Goal: Information Seeking & Learning: Check status

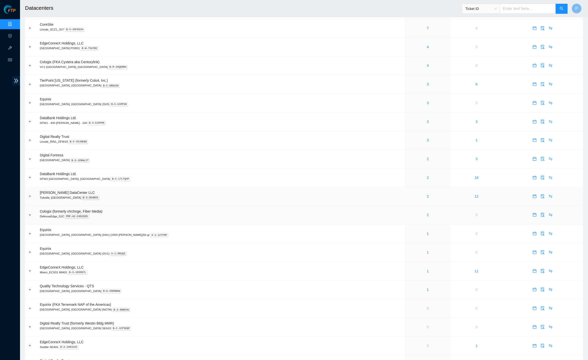
scroll to position [99, 0]
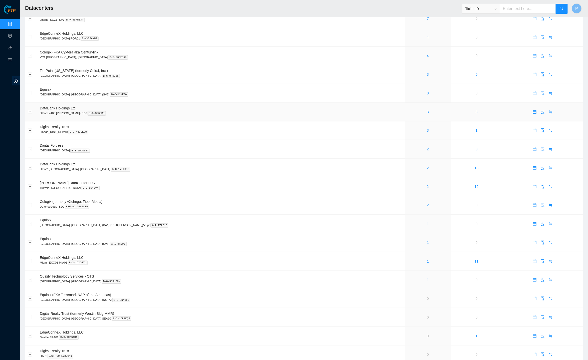
click at [154, 107] on td "DataBank Holdings Ltd. DFW1 - 400 S. Akard - 100 B-3-SJ6FMS" at bounding box center [221, 112] width 368 height 19
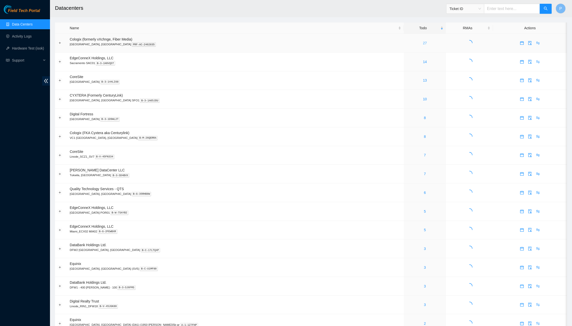
click at [423, 41] on link "27" at bounding box center [425, 43] width 4 height 4
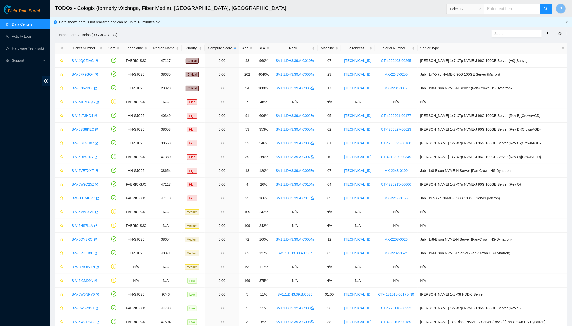
click at [548, 33] on link "button" at bounding box center [548, 34] width 4 height 4
click at [33, 23] on link "Data Centers" at bounding box center [22, 24] width 21 height 4
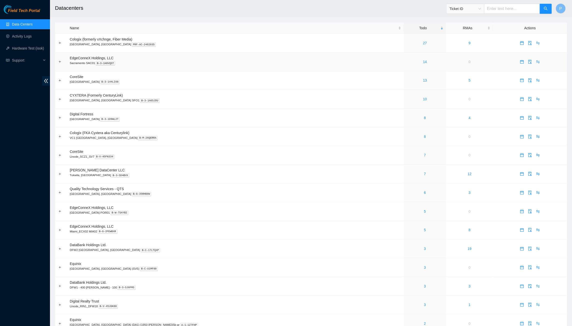
click at [407, 59] on div "14" at bounding box center [425, 62] width 37 height 6
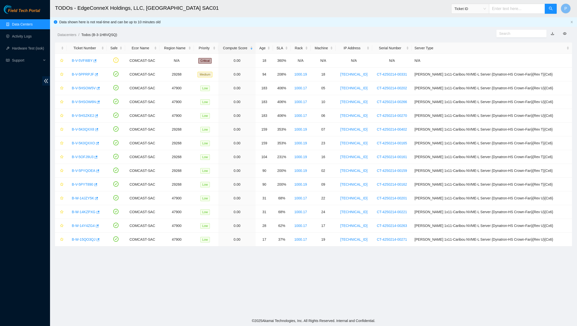
click at [552, 34] on link "button" at bounding box center [553, 34] width 4 height 4
click at [31, 19] on ul "Data Centers Activity Logs Hardware Test (isok) Support" at bounding box center [25, 42] width 50 height 48
click at [24, 22] on link "Data Centers" at bounding box center [22, 24] width 21 height 4
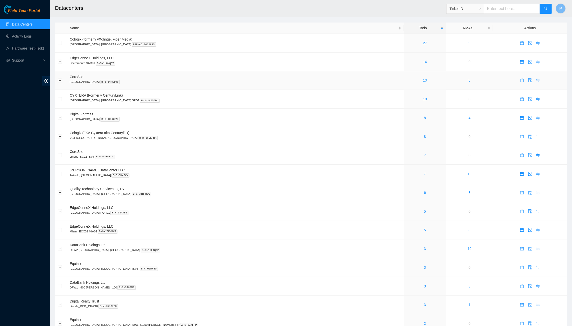
click at [423, 79] on link "13" at bounding box center [425, 80] width 4 height 4
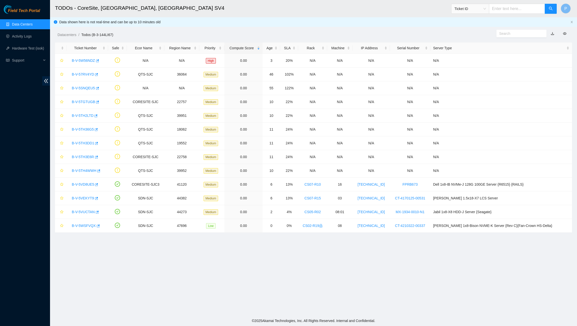
click at [552, 34] on link "button" at bounding box center [553, 34] width 4 height 4
click at [28, 26] on link "Data Centers" at bounding box center [22, 24] width 21 height 4
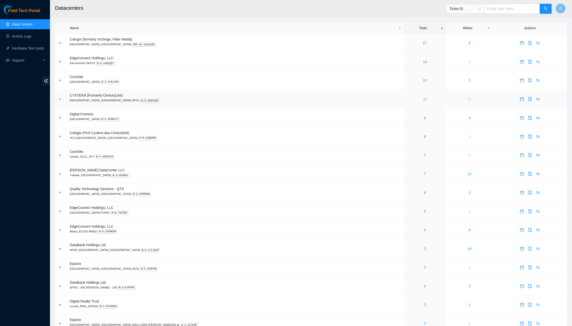
click at [423, 97] on link "10" at bounding box center [425, 99] width 4 height 4
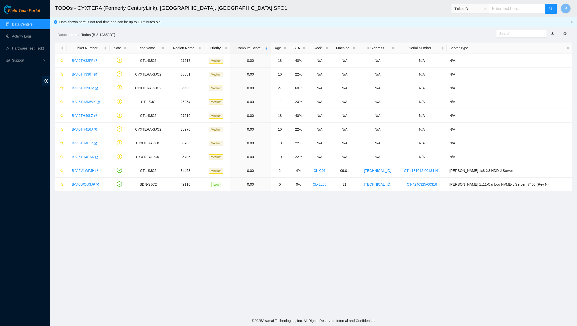
click at [552, 32] on link "button" at bounding box center [553, 34] width 4 height 4
click at [17, 22] on link "Data Centers" at bounding box center [22, 24] width 21 height 4
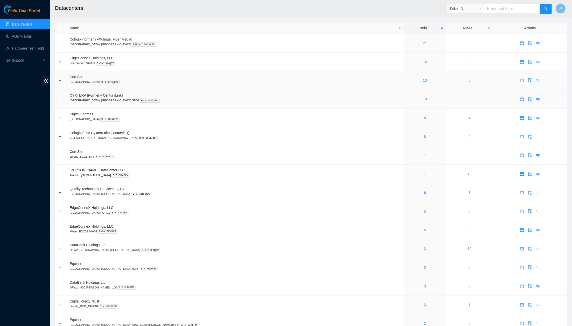
click at [303, 93] on td "CYXTERA (Formerly CenturyLink) Santa Clara, CA SFO1 B-3-1A65JDU" at bounding box center [235, 99] width 337 height 19
click at [407, 116] on div "8" at bounding box center [425, 118] width 37 height 6
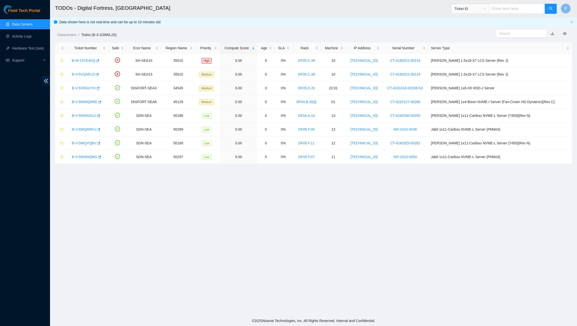
click at [553, 33] on link "button" at bounding box center [553, 34] width 4 height 4
click at [33, 26] on link "Data Centers" at bounding box center [22, 24] width 21 height 4
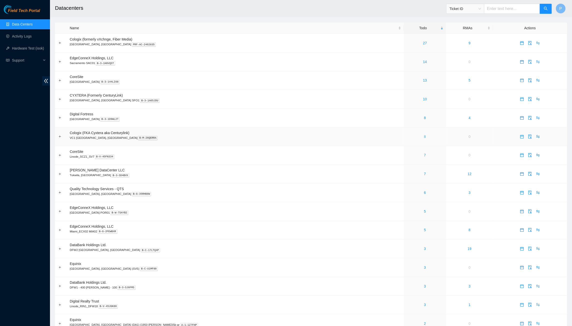
click at [424, 135] on link "8" at bounding box center [425, 137] width 2 height 4
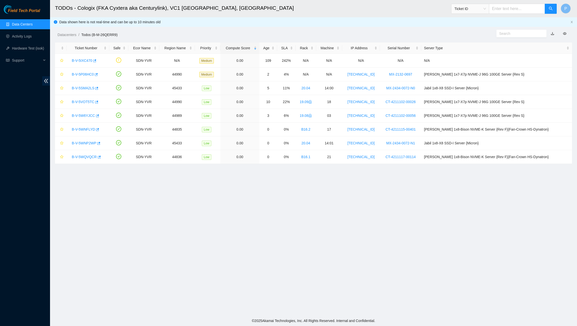
click at [553, 34] on link "button" at bounding box center [553, 34] width 4 height 4
click at [24, 25] on link "Data Centers" at bounding box center [22, 24] width 21 height 4
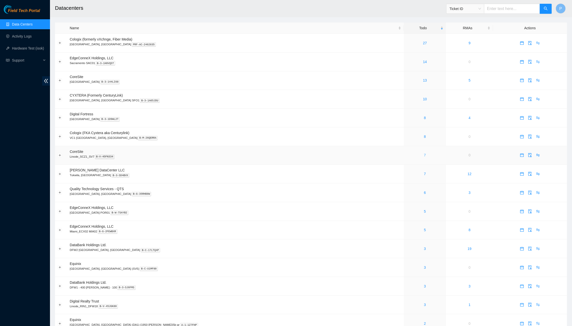
click at [424, 153] on link "7" at bounding box center [425, 155] width 2 height 4
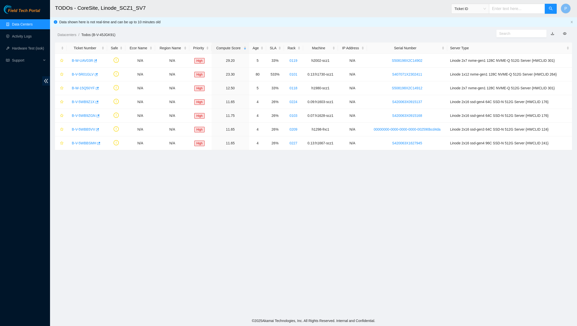
click at [553, 33] on link "button" at bounding box center [553, 34] width 4 height 4
click at [22, 24] on link "Data Centers" at bounding box center [22, 24] width 21 height 4
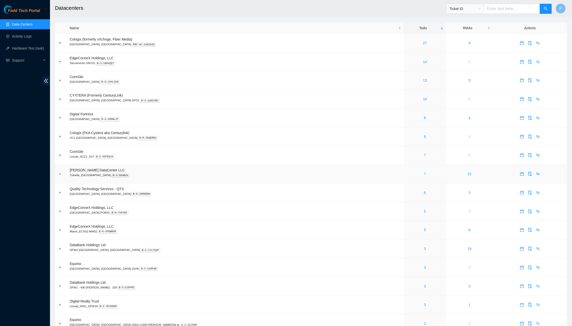
click at [424, 172] on link "7" at bounding box center [425, 174] width 2 height 4
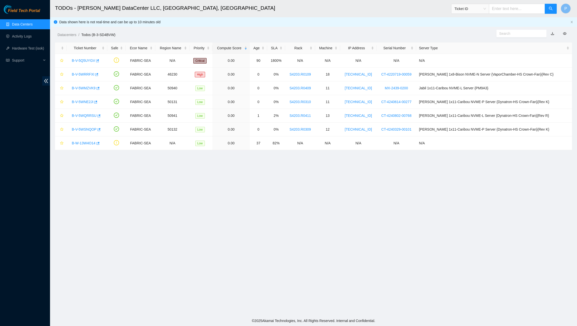
click at [553, 34] on link "button" at bounding box center [553, 34] width 4 height 4
click at [19, 23] on link "Data Centers" at bounding box center [22, 24] width 21 height 4
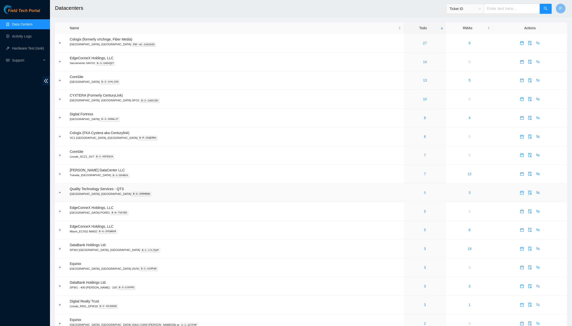
click at [424, 191] on link "6" at bounding box center [425, 193] width 2 height 4
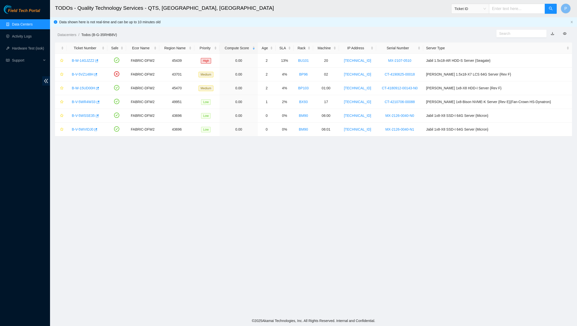
click at [554, 33] on link "button" at bounding box center [553, 34] width 4 height 4
click at [21, 26] on link "Data Centers" at bounding box center [22, 24] width 21 height 4
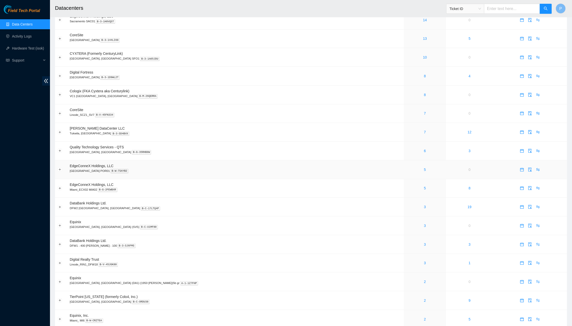
scroll to position [66, 0]
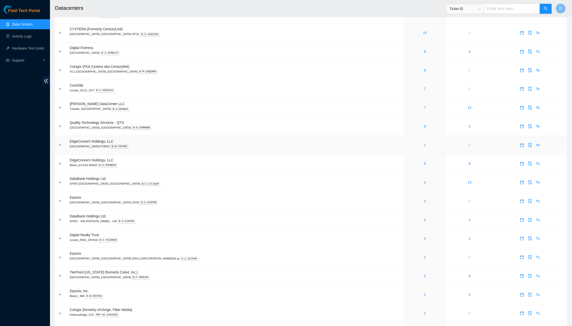
click at [424, 143] on link "5" at bounding box center [425, 145] width 2 height 4
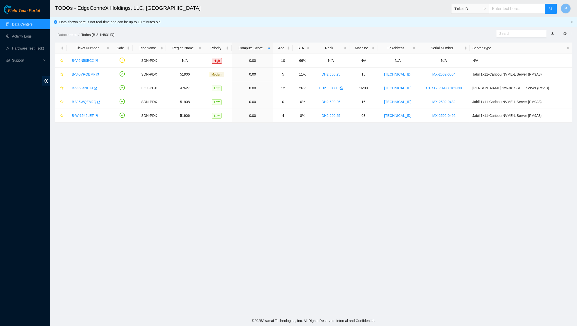
click at [552, 35] on link "button" at bounding box center [553, 34] width 4 height 4
drag, startPoint x: 20, startPoint y: 24, endPoint x: 23, endPoint y: 26, distance: 3.0
click at [20, 24] on link "Data Centers" at bounding box center [22, 24] width 21 height 4
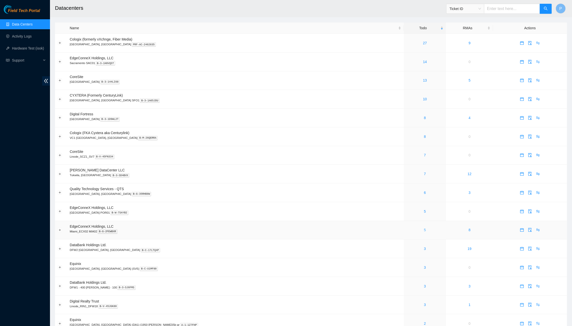
click at [424, 228] on link "5" at bounding box center [425, 230] width 2 height 4
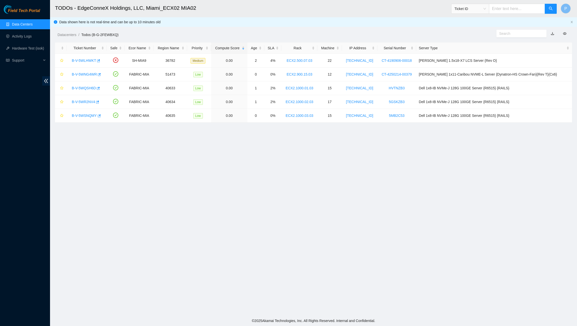
click at [552, 34] on link "button" at bounding box center [553, 34] width 4 height 4
click at [16, 24] on link "Data Centers" at bounding box center [22, 24] width 21 height 4
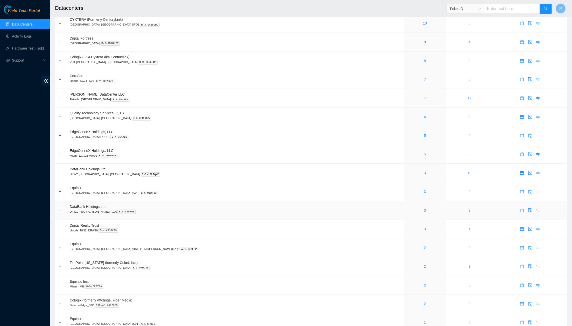
scroll to position [80, 0]
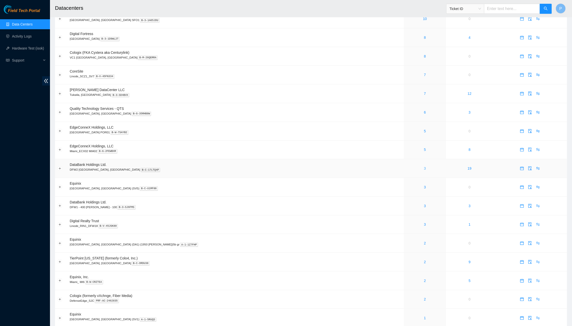
click at [424, 166] on link "3" at bounding box center [425, 168] width 2 height 4
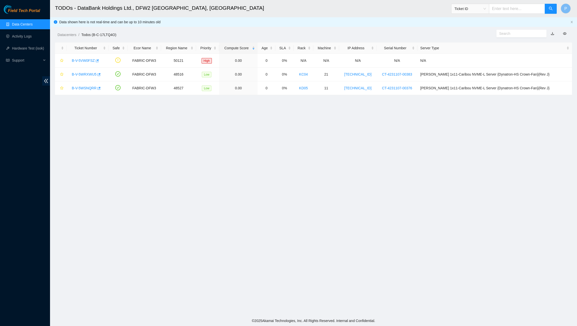
click at [553, 34] on link "button" at bounding box center [553, 34] width 4 height 4
click at [12, 25] on link "Data Centers" at bounding box center [22, 24] width 21 height 4
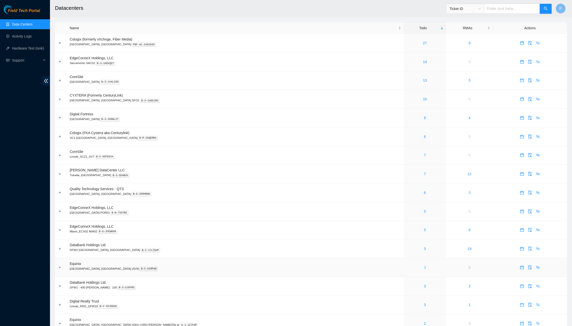
click at [424, 265] on link "3" at bounding box center [425, 267] width 2 height 4
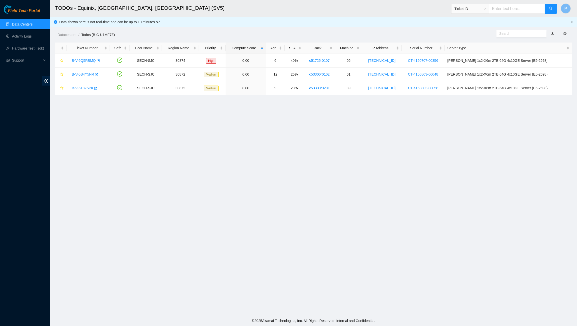
click at [552, 32] on link "button" at bounding box center [553, 34] width 4 height 4
click at [28, 22] on link "Data Centers" at bounding box center [22, 24] width 21 height 4
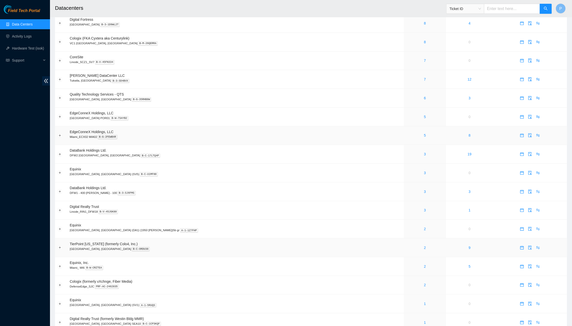
scroll to position [115, 0]
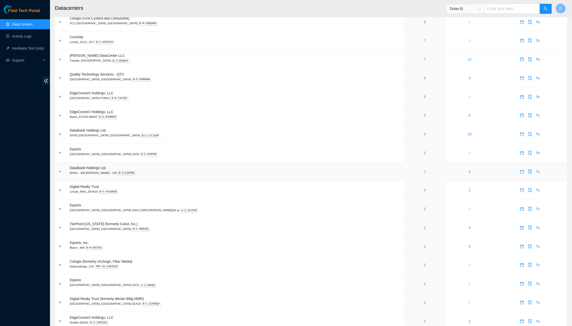
click at [424, 170] on link "3" at bounding box center [425, 172] width 2 height 4
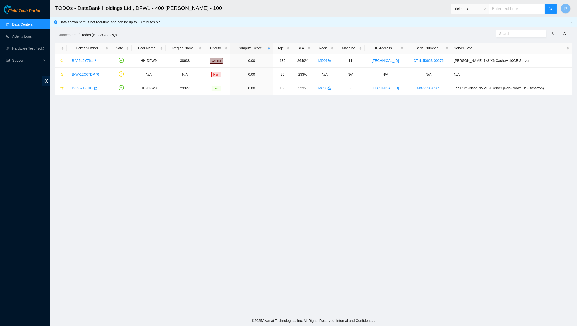
click at [552, 33] on link "button" at bounding box center [553, 34] width 4 height 4
click at [24, 23] on link "Data Centers" at bounding box center [22, 24] width 21 height 4
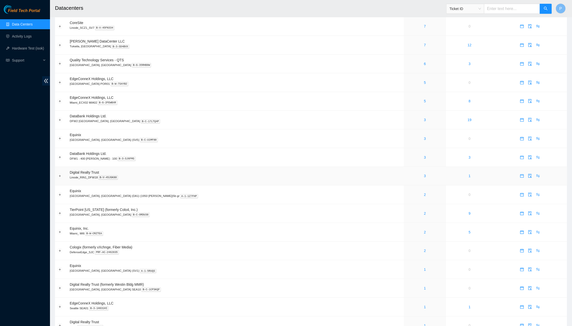
scroll to position [144, 0]
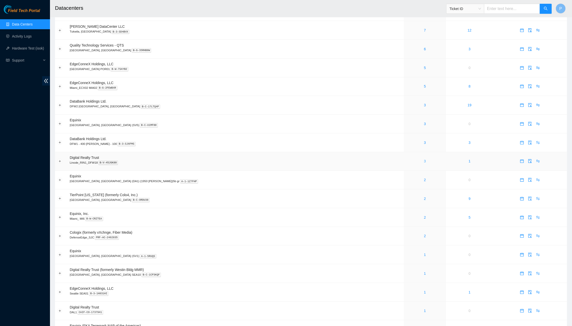
click at [424, 159] on link "3" at bounding box center [425, 161] width 2 height 4
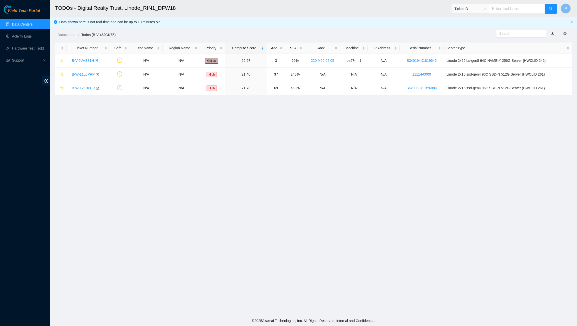
click at [552, 33] on link "button" at bounding box center [553, 34] width 4 height 4
click at [25, 22] on link "Data Centers" at bounding box center [22, 24] width 21 height 4
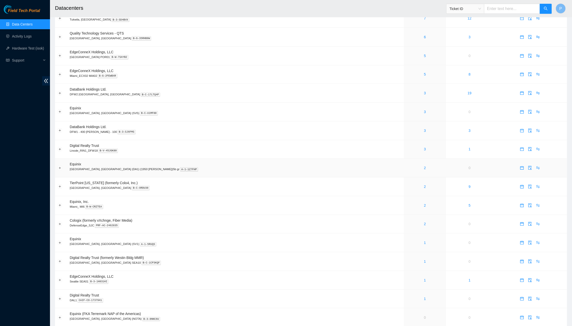
scroll to position [166, 0]
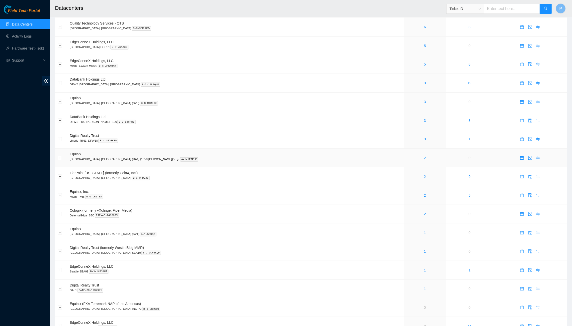
click at [424, 156] on link "2" at bounding box center [425, 158] width 2 height 4
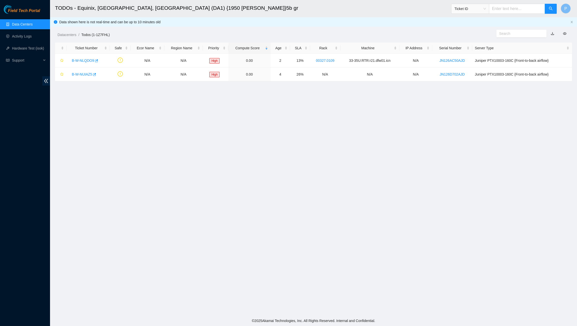
click at [552, 33] on link "button" at bounding box center [553, 34] width 4 height 4
click at [21, 23] on link "Data Centers" at bounding box center [22, 24] width 21 height 4
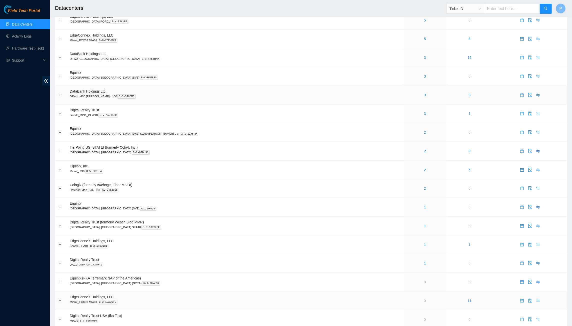
scroll to position [201, 0]
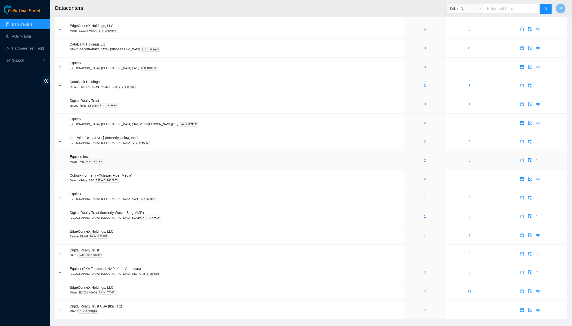
click at [424, 158] on link "2" at bounding box center [425, 160] width 2 height 4
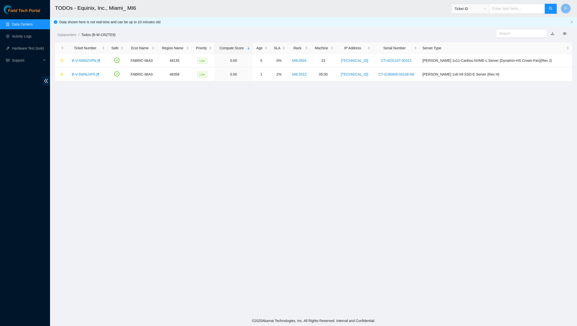
click at [551, 33] on link "button" at bounding box center [553, 34] width 4 height 4
click at [32, 23] on link "Data Centers" at bounding box center [22, 24] width 21 height 4
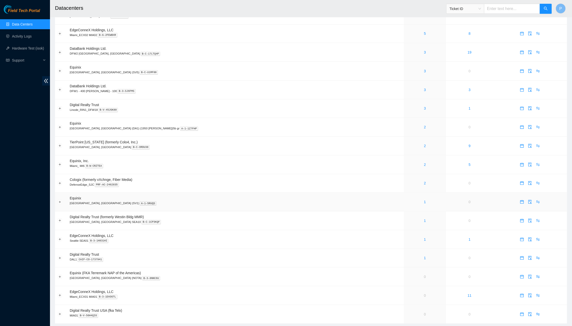
scroll to position [196, 0]
click at [424, 182] on link "2" at bounding box center [425, 184] width 2 height 4
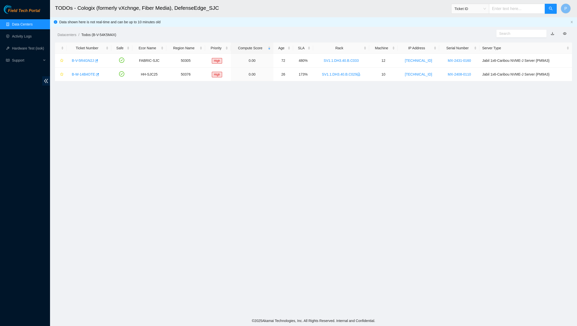
click at [553, 32] on link "button" at bounding box center [553, 34] width 4 height 4
click at [29, 24] on link "Data Centers" at bounding box center [22, 24] width 21 height 4
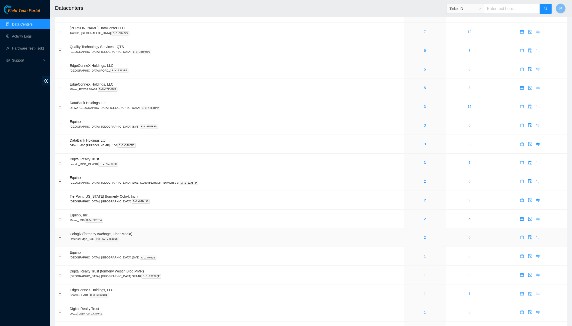
scroll to position [201, 0]
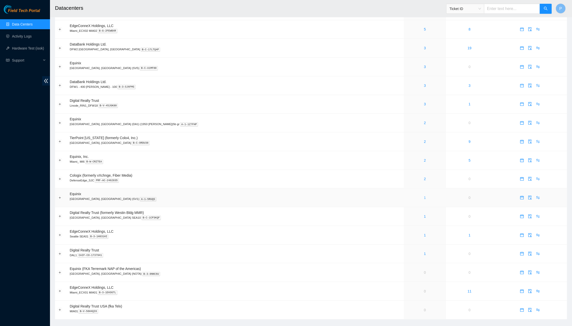
click at [424, 196] on link "1" at bounding box center [425, 198] width 2 height 4
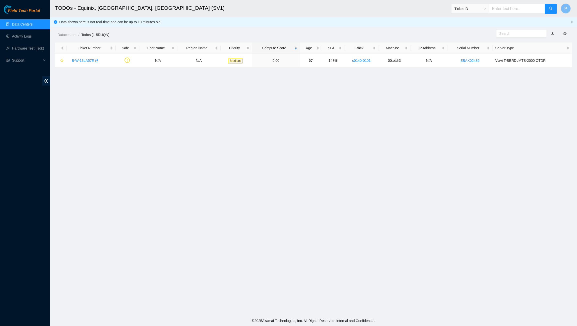
click at [554, 34] on link "button" at bounding box center [553, 34] width 4 height 4
drag, startPoint x: 26, startPoint y: 21, endPoint x: 39, endPoint y: 28, distance: 15.0
click at [26, 22] on link "Data Centers" at bounding box center [22, 24] width 21 height 4
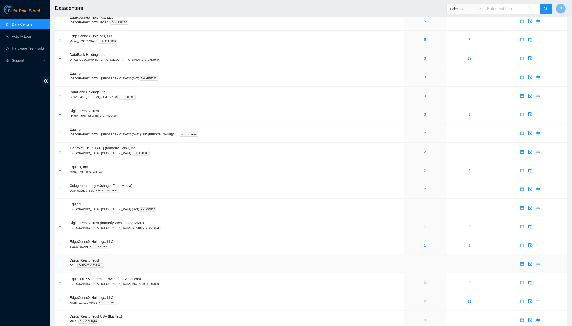
scroll to position [201, 0]
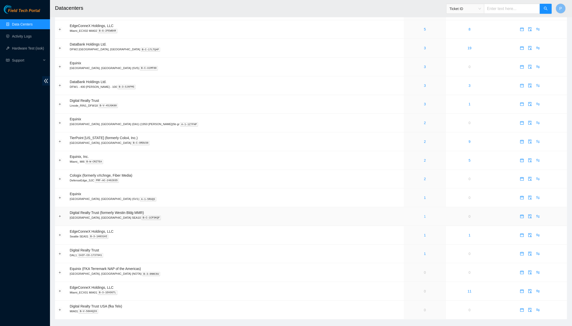
click at [424, 214] on link "1" at bounding box center [425, 216] width 2 height 4
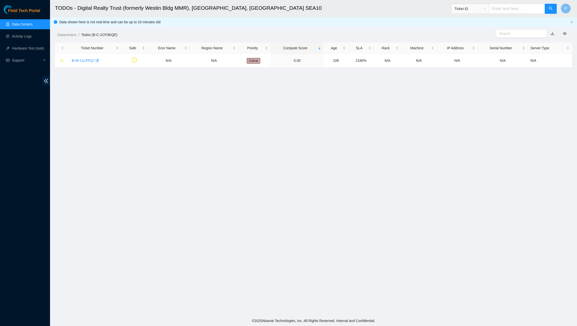
click at [552, 34] on link "button" at bounding box center [553, 34] width 4 height 4
click at [27, 22] on link "Data Centers" at bounding box center [22, 24] width 21 height 4
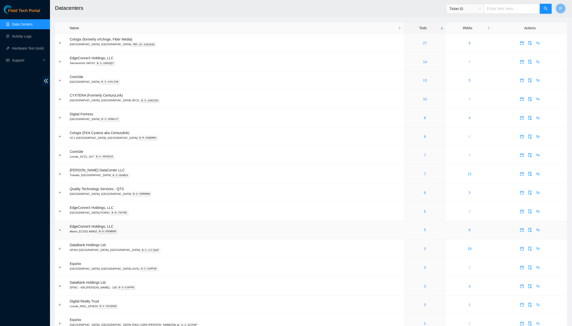
scroll to position [201, 0]
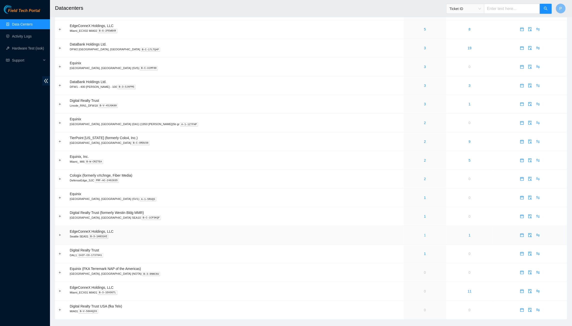
click at [424, 233] on link "1" at bounding box center [425, 235] width 2 height 4
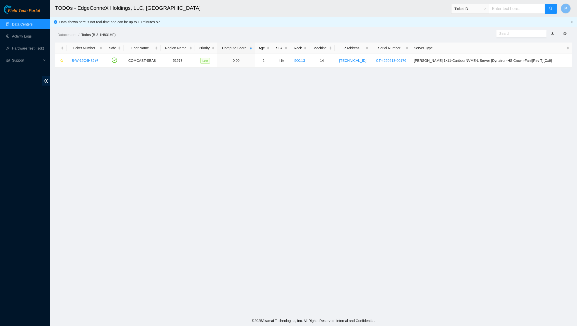
click at [553, 32] on link "button" at bounding box center [553, 34] width 4 height 4
click at [23, 23] on link "Data Centers" at bounding box center [22, 24] width 21 height 4
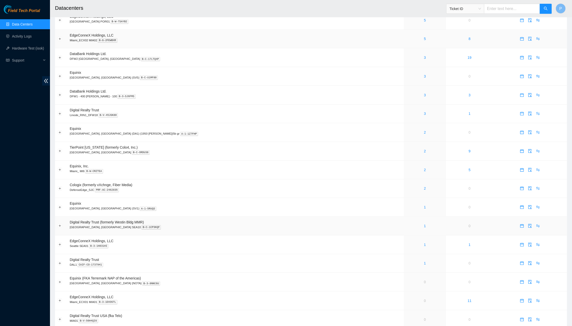
scroll to position [201, 0]
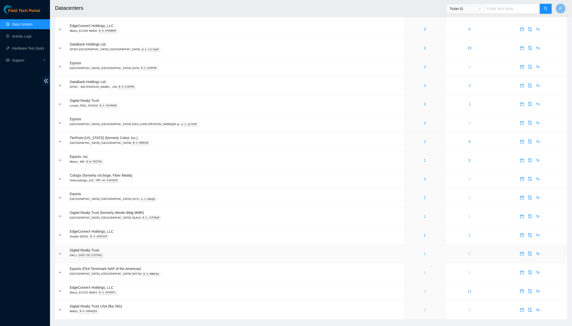
click at [424, 252] on link "1" at bounding box center [425, 254] width 2 height 4
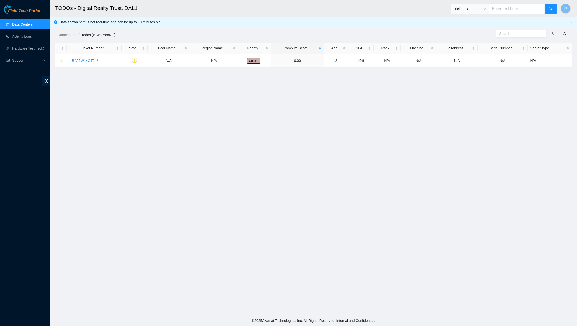
click at [552, 33] on link "button" at bounding box center [553, 34] width 4 height 4
click at [19, 23] on link "Data Centers" at bounding box center [22, 24] width 21 height 4
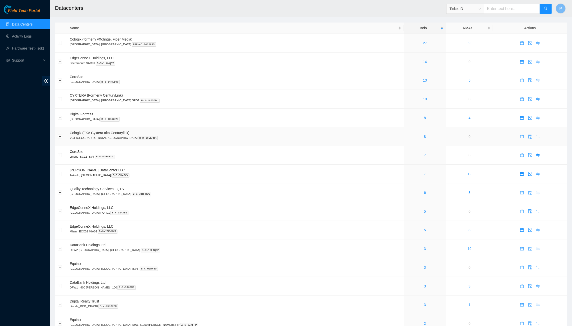
click at [240, 136] on p "VC1 Vancouver, BC B-M-26QERRA" at bounding box center [236, 138] width 332 height 5
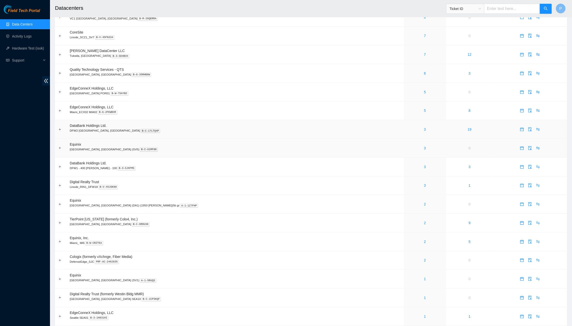
scroll to position [139, 0]
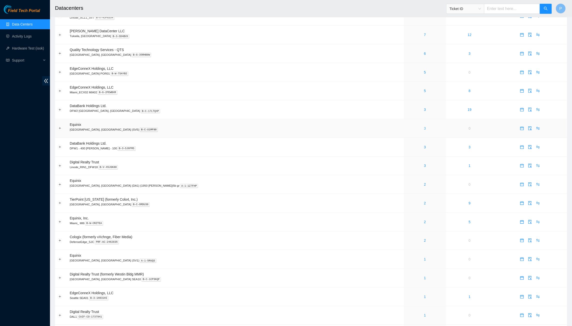
click at [424, 126] on link "3" at bounding box center [425, 128] width 2 height 4
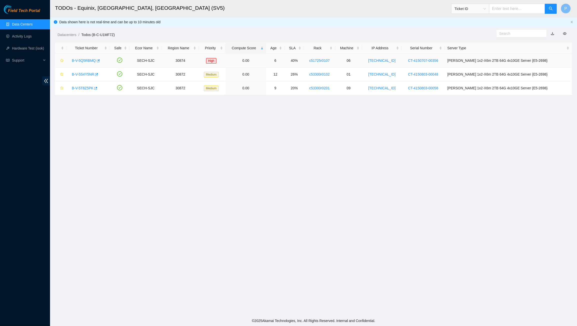
click at [76, 60] on link "B-V-5Q5RBMQ" at bounding box center [84, 61] width 24 height 4
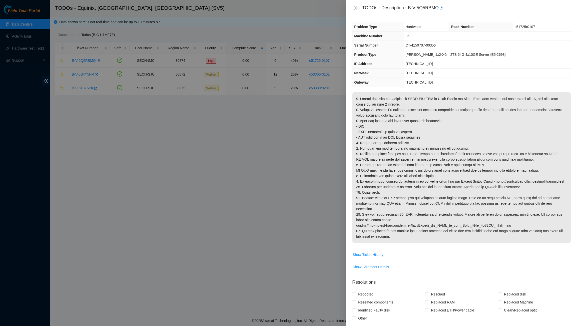
click at [353, 6] on button "Close" at bounding box center [355, 8] width 7 height 5
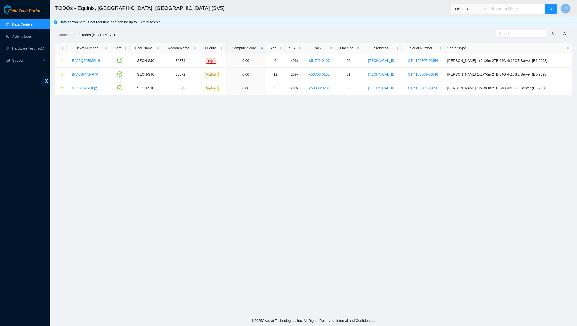
click at [30, 24] on link "Data Centers" at bounding box center [22, 24] width 21 height 4
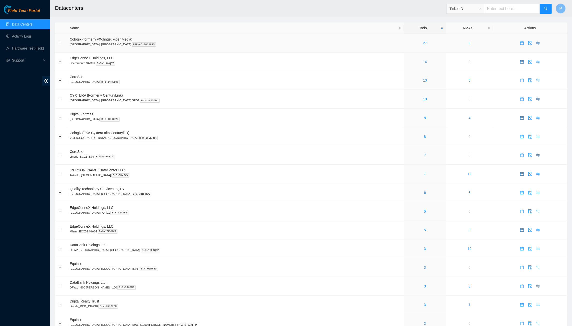
click at [423, 41] on link "27" at bounding box center [425, 43] width 4 height 4
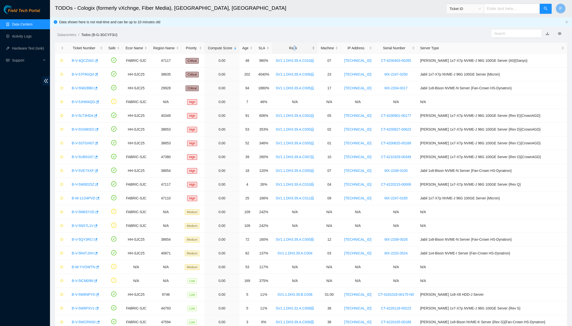
click at [300, 45] on div "Rack" at bounding box center [295, 48] width 40 height 6
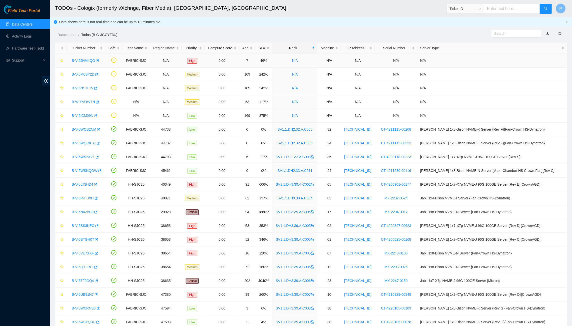
click at [81, 57] on div "B-V-5JHM4QG" at bounding box center [86, 61] width 34 height 8
click at [84, 64] on div "B-V-5JHM4QG" at bounding box center [86, 61] width 34 height 8
click at [86, 59] on link "B-V-5JHM4QG" at bounding box center [83, 61] width 23 height 4
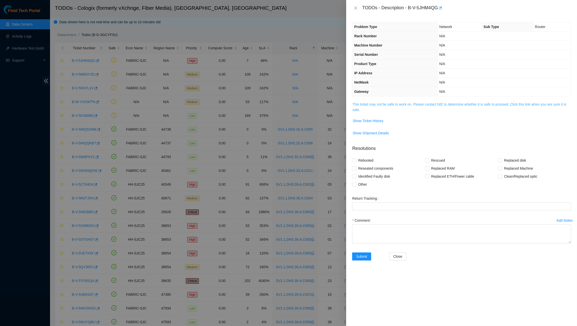
click at [411, 102] on link "This ticket may not be safe to work on. Please contact NIE to determine whether…" at bounding box center [459, 107] width 214 height 10
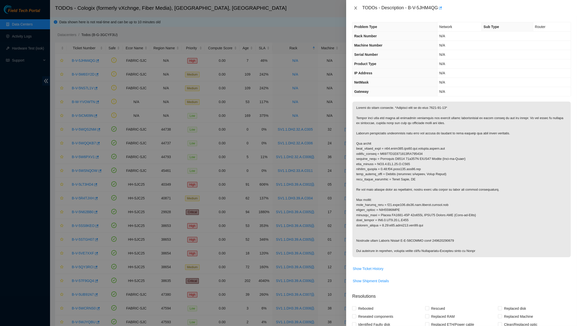
click at [357, 6] on button "Close" at bounding box center [355, 8] width 7 height 5
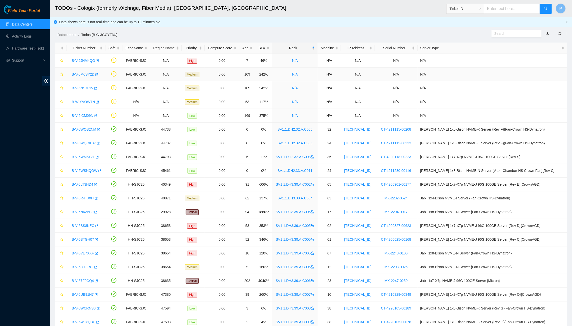
click at [86, 73] on link "B-V-5M6SY2D" at bounding box center [83, 74] width 23 height 4
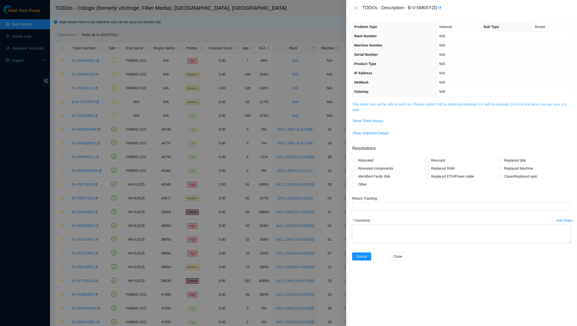
click at [413, 104] on link "This ticket may not be safe to work on. Please contact NIE to determine whether…" at bounding box center [459, 107] width 214 height 10
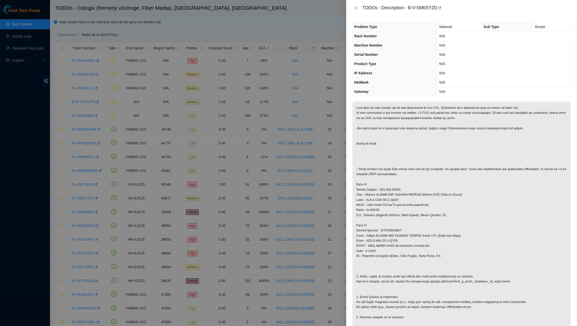
drag, startPoint x: 359, startPoint y: 11, endPoint x: 356, endPoint y: 8, distance: 4.1
click at [357, 9] on button "Close" at bounding box center [355, 8] width 7 height 5
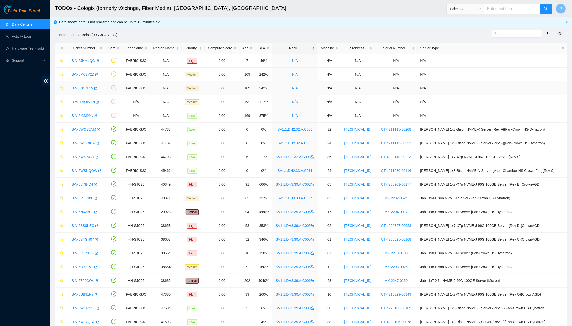
click at [84, 88] on link "B-V-5NS7L1V" at bounding box center [83, 88] width 22 height 4
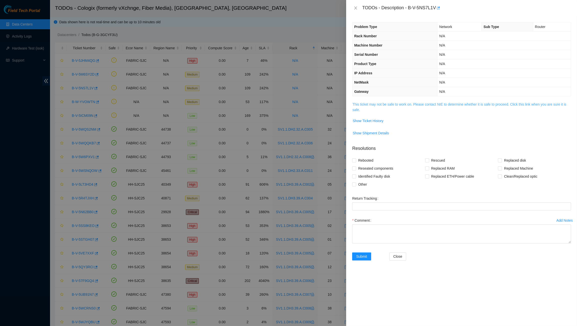
click at [396, 102] on link "This ticket may not be safe to work on. Please contact NIE to determine whether…" at bounding box center [459, 107] width 214 height 10
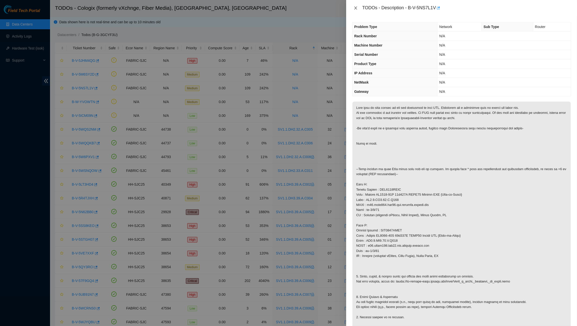
click at [354, 6] on icon "close" at bounding box center [356, 8] width 4 height 4
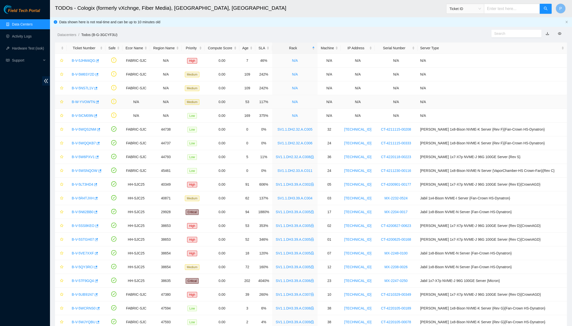
click at [85, 96] on td "B-W-YVOWTN" at bounding box center [86, 102] width 39 height 14
click at [84, 129] on link "B-V-5WQS2NM" at bounding box center [84, 129] width 25 height 4
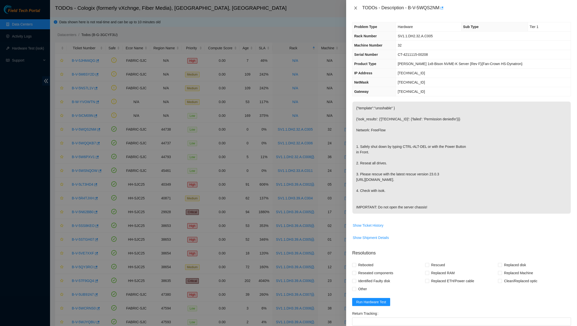
click at [356, 9] on icon "close" at bounding box center [356, 8] width 4 height 4
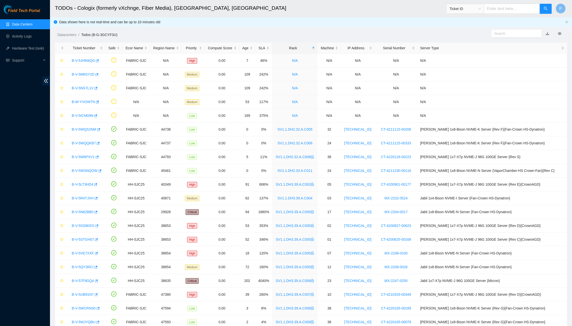
click at [564, 23] on div "Data shown here is not real-time and can be up to 10 minutes old" at bounding box center [311, 22] width 522 height 10
click at [565, 23] on div "Data shown here is not real-time and can be up to 10 minutes old" at bounding box center [311, 22] width 522 height 10
click at [566, 21] on icon "close" at bounding box center [567, 22] width 3 height 3
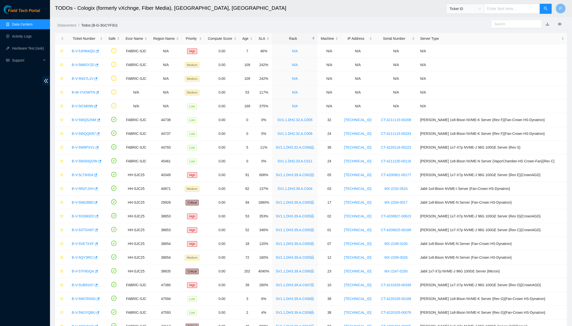
click at [33, 26] on link "Data Centers" at bounding box center [22, 24] width 21 height 4
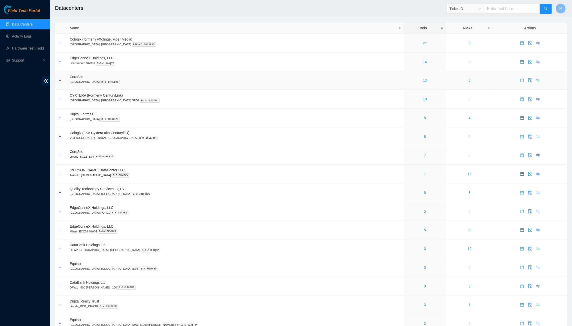
click at [423, 79] on link "13" at bounding box center [425, 80] width 4 height 4
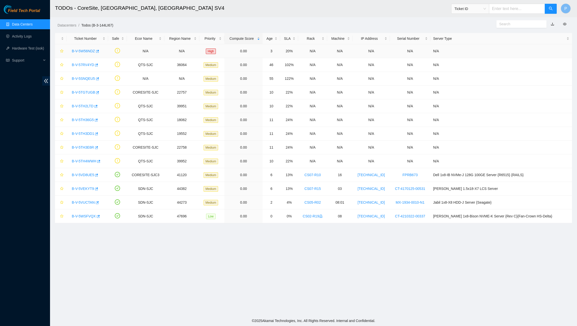
click at [89, 49] on link "B-V-5W56NDZ" at bounding box center [83, 51] width 23 height 4
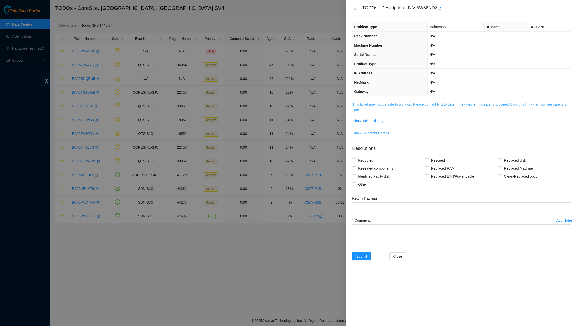
drag, startPoint x: 408, startPoint y: 100, endPoint x: 409, endPoint y: 103, distance: 3.6
click at [408, 102] on span "This ticket may not be safe to work on. Please contact NIE to determine whether…" at bounding box center [461, 107] width 218 height 11
click at [410, 104] on link "This ticket may not be safe to work on. Please contact NIE to determine whether…" at bounding box center [459, 107] width 214 height 10
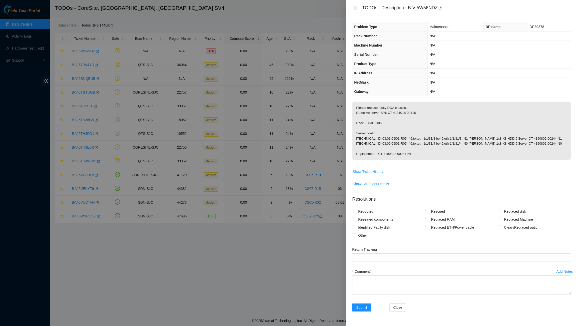
click at [372, 169] on span "Show Ticket History" at bounding box center [368, 172] width 31 height 6
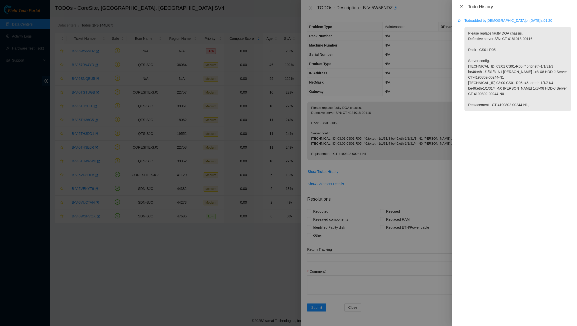
click at [462, 5] on icon "close" at bounding box center [461, 6] width 3 height 3
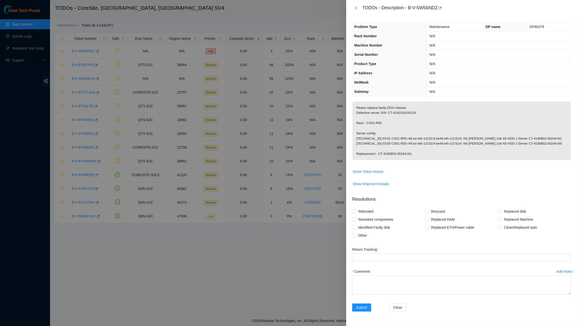
click at [354, 4] on div "TODOs - Description - B-V-5W56NDZ" at bounding box center [461, 8] width 219 height 8
click at [356, 8] on icon "close" at bounding box center [356, 8] width 4 height 4
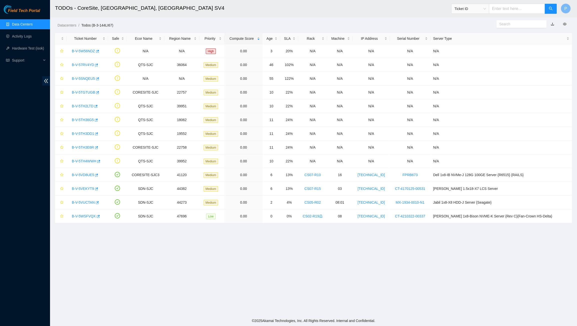
click at [19, 23] on link "Data Centers" at bounding box center [22, 24] width 21 height 4
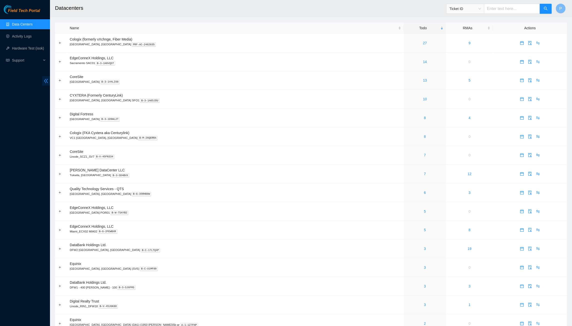
click at [46, 80] on icon "double-left" at bounding box center [46, 81] width 4 height 4
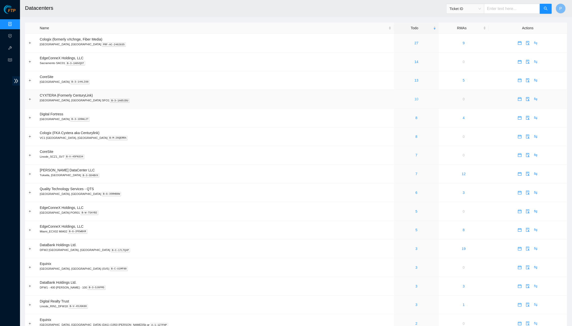
click at [415, 98] on link "10" at bounding box center [417, 99] width 4 height 4
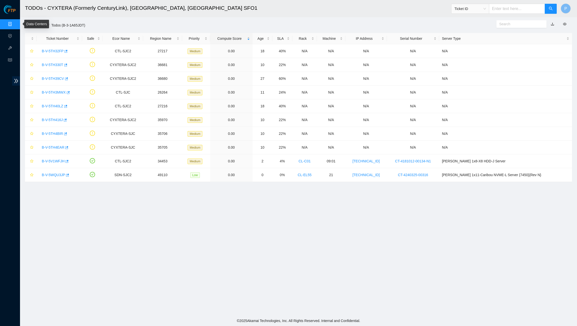
click at [15, 25] on link "Data Centers" at bounding box center [25, 24] width 21 height 4
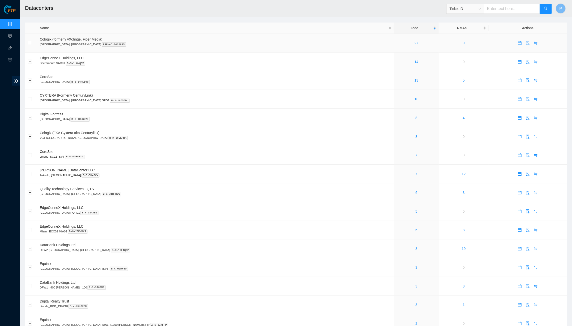
click at [415, 42] on link "27" at bounding box center [417, 43] width 4 height 4
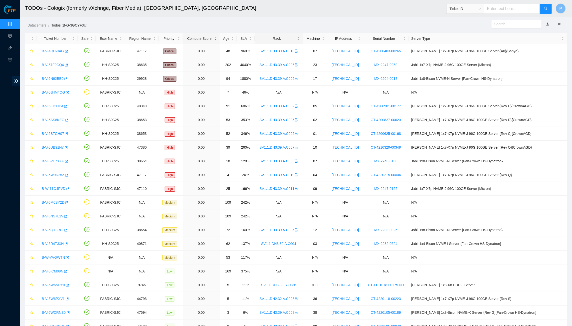
click at [284, 39] on div "Rack" at bounding box center [279, 39] width 43 height 6
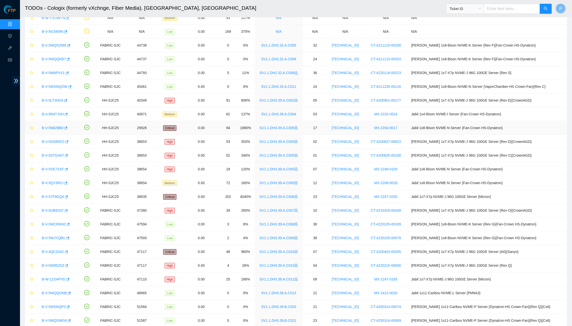
scroll to position [106, 0]
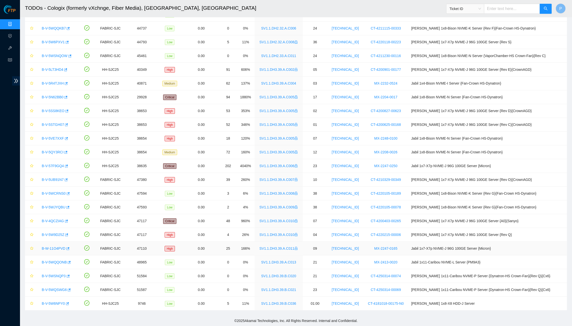
click at [53, 244] on td "B-W-11O4PVD" at bounding box center [57, 249] width 41 height 14
click at [54, 247] on link "B-W-11O4PVD" at bounding box center [54, 248] width 24 height 4
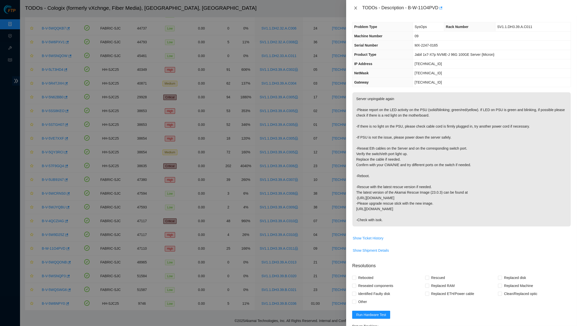
click at [358, 8] on button "Close" at bounding box center [355, 8] width 7 height 5
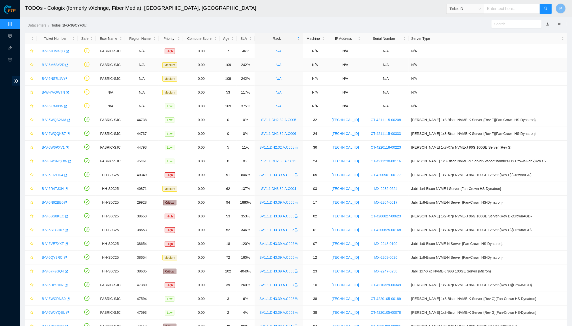
click at [59, 63] on link "B-V-5M6SY2D" at bounding box center [53, 65] width 23 height 4
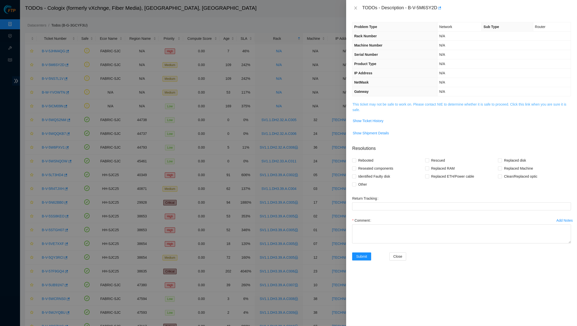
click at [431, 102] on link "This ticket may not be safe to work on. Please contact NIE to determine whether…" at bounding box center [459, 107] width 214 height 10
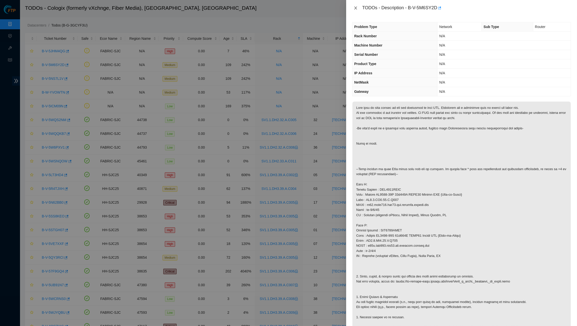
click at [353, 9] on button "Close" at bounding box center [355, 8] width 7 height 5
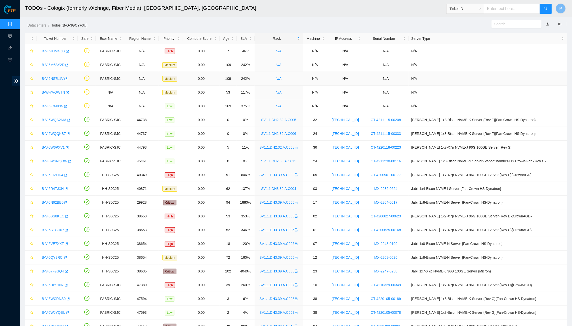
click at [46, 77] on link "B-V-5NS7L1V" at bounding box center [53, 79] width 22 height 4
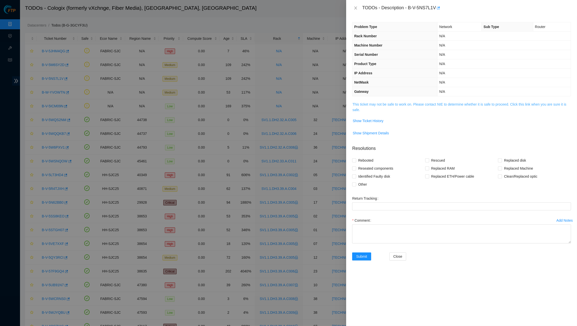
click at [415, 102] on link "This ticket may not be safe to work on. Please contact NIE to determine whether…" at bounding box center [459, 107] width 214 height 10
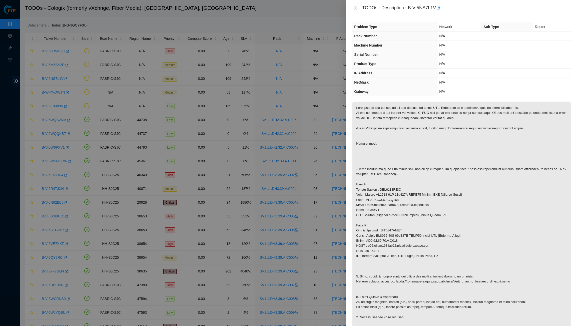
scroll to position [118, 0]
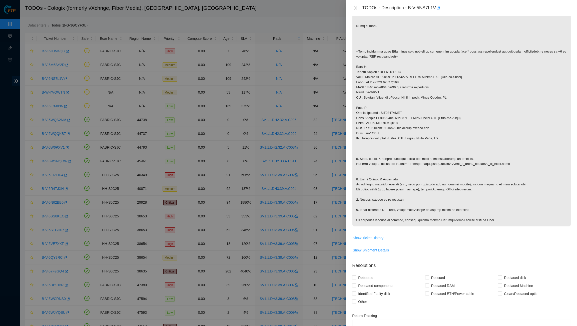
click at [382, 235] on span "Show Ticket History" at bounding box center [368, 238] width 31 height 6
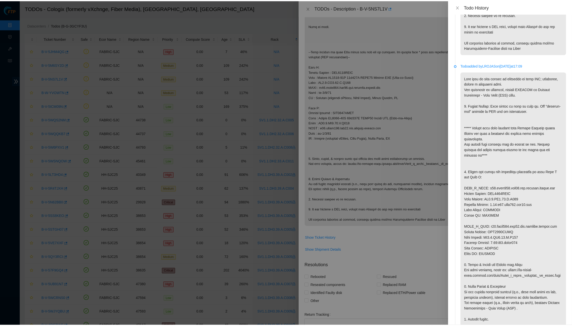
scroll to position [409, 0]
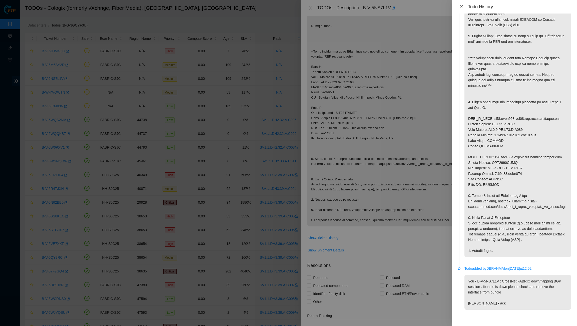
click at [460, 7] on icon "close" at bounding box center [461, 7] width 4 height 4
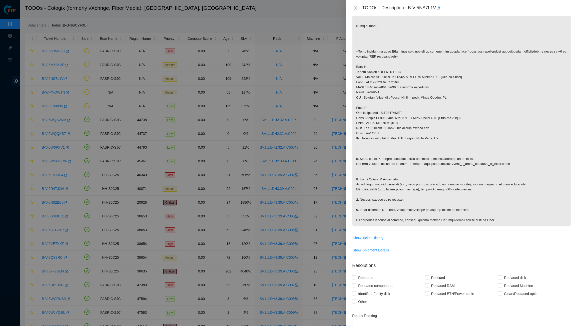
click at [354, 6] on icon "close" at bounding box center [356, 8] width 4 height 4
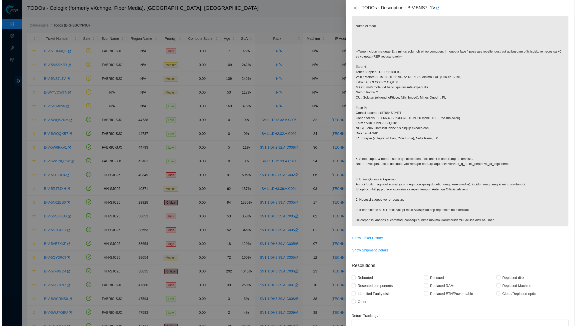
scroll to position [0, 0]
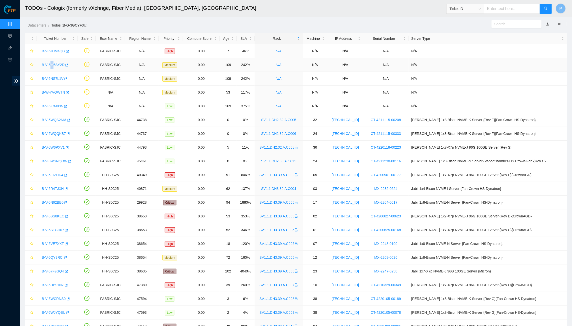
click at [53, 61] on div "B-V-5M6SY2D" at bounding box center [57, 65] width 36 height 8
click at [55, 66] on link "B-V-5M6SY2D" at bounding box center [53, 65] width 23 height 4
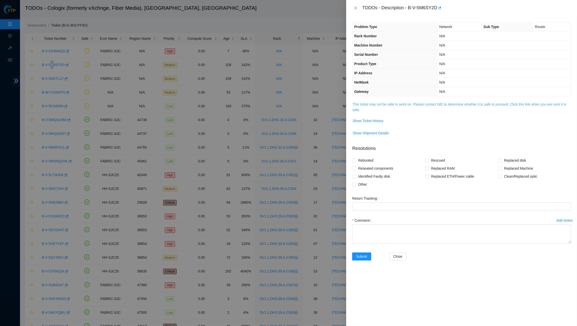
click at [404, 102] on link "This ticket may not be safe to work on. Please contact NIE to determine whether…" at bounding box center [459, 107] width 214 height 10
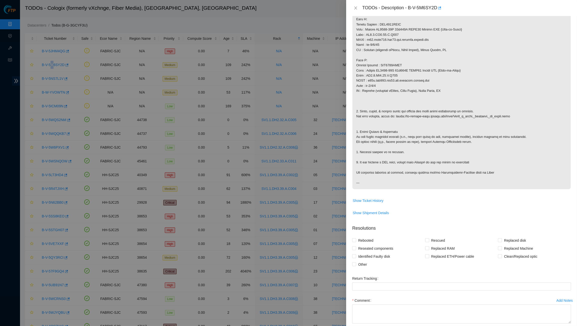
scroll to position [185, 0]
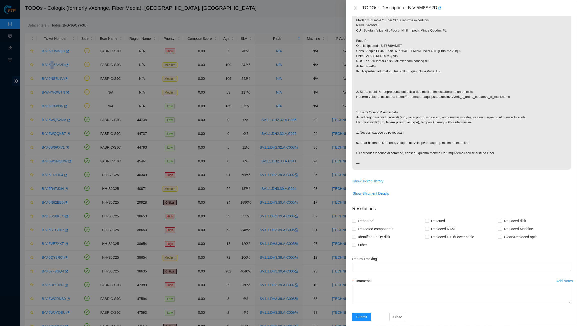
click at [373, 178] on span "Show Ticket History" at bounding box center [368, 181] width 31 height 6
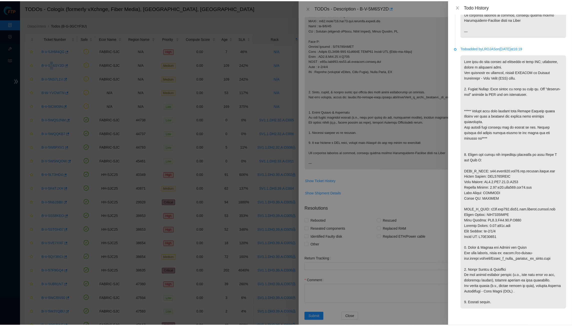
scroll to position [294, 0]
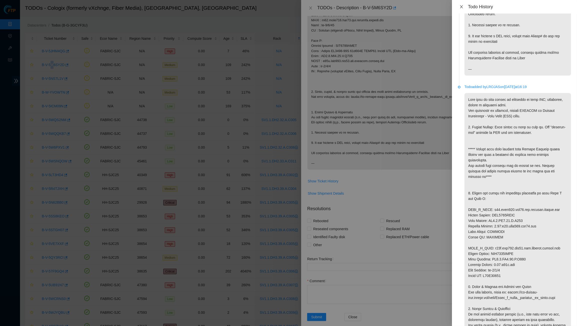
click at [462, 5] on icon "close" at bounding box center [461, 7] width 4 height 4
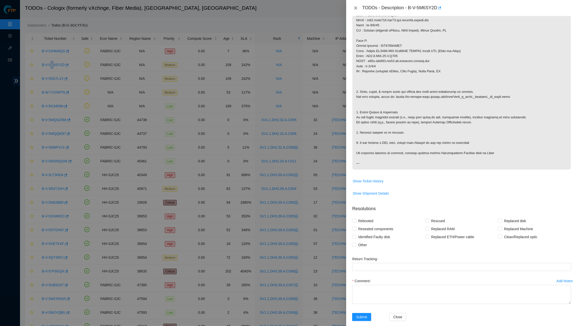
click at [357, 8] on icon "close" at bounding box center [356, 8] width 4 height 4
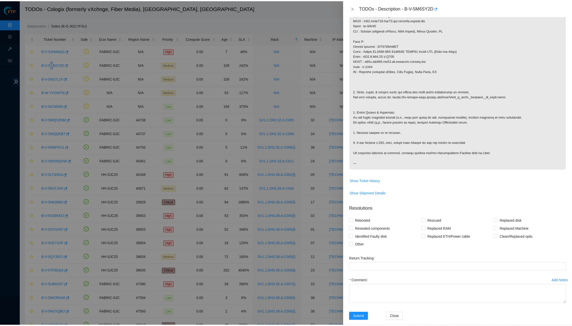
scroll to position [0, 0]
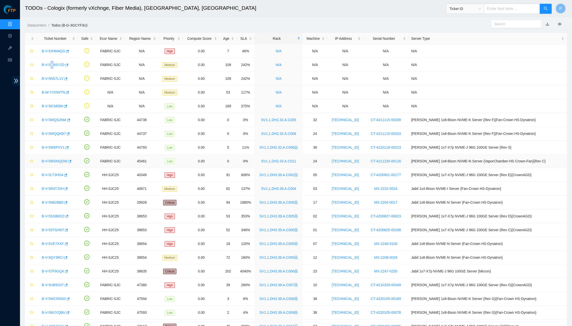
click at [62, 160] on link "B-V-5WSNQOW" at bounding box center [55, 161] width 26 height 4
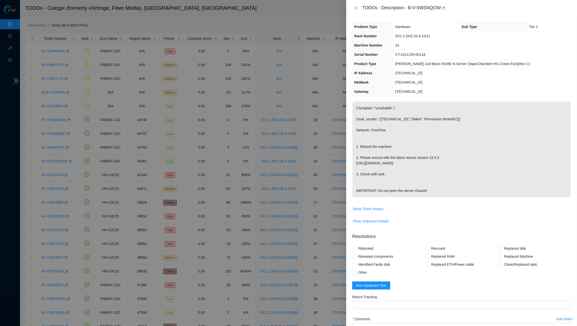
click at [356, 11] on div "TODOs - Description - B-V-5WSNQOW" at bounding box center [461, 8] width 219 height 8
click at [354, 4] on div "TODOs - Description - B-V-5WSNQOW" at bounding box center [461, 8] width 219 height 8
click at [356, 7] on icon "close" at bounding box center [356, 8] width 4 height 4
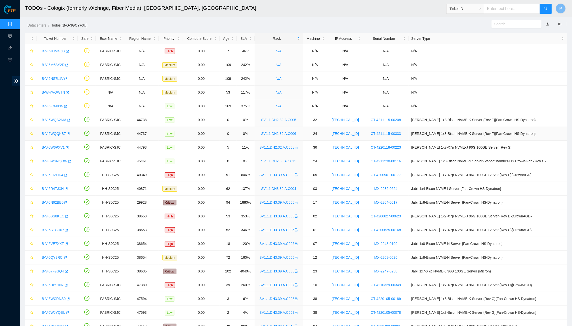
click at [59, 133] on link "B-V-5WQQKB7" at bounding box center [54, 134] width 24 height 4
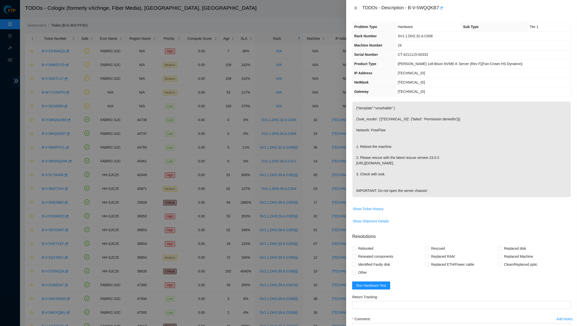
click at [355, 6] on icon "close" at bounding box center [356, 8] width 4 height 4
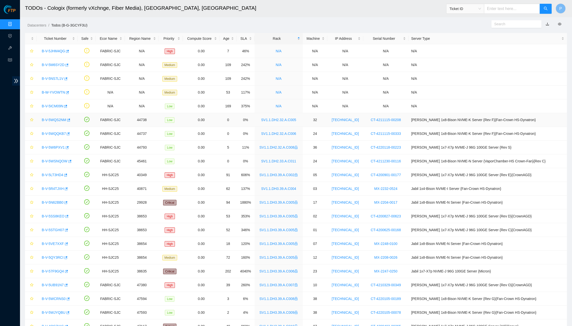
click at [58, 120] on link "B-V-5WQS2NM" at bounding box center [54, 120] width 25 height 4
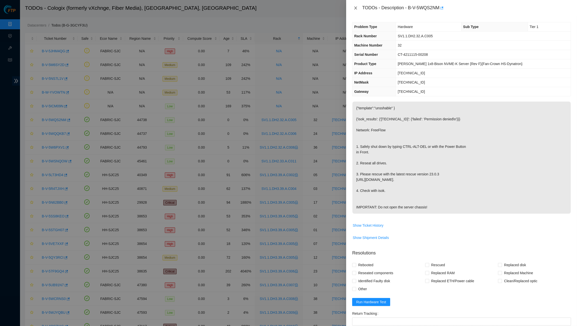
click at [356, 9] on icon "close" at bounding box center [356, 8] width 4 height 4
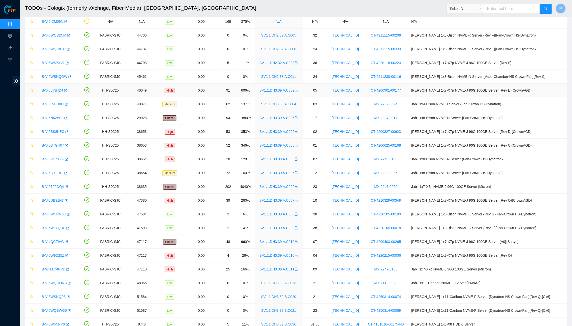
scroll to position [106, 0]
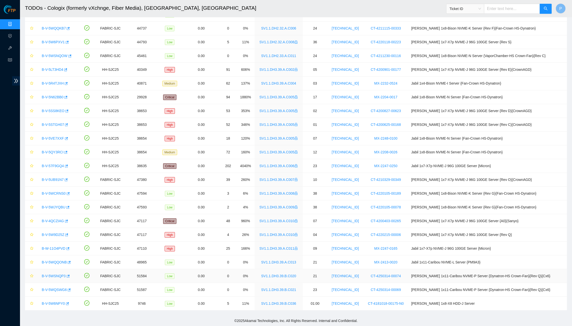
click at [58, 274] on link "B-V-5WSNQP3" at bounding box center [54, 276] width 24 height 4
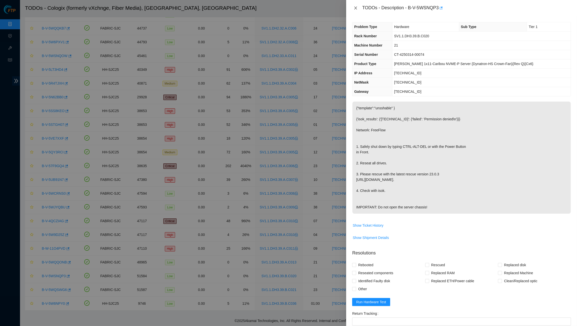
click at [357, 7] on icon "close" at bounding box center [356, 8] width 4 height 4
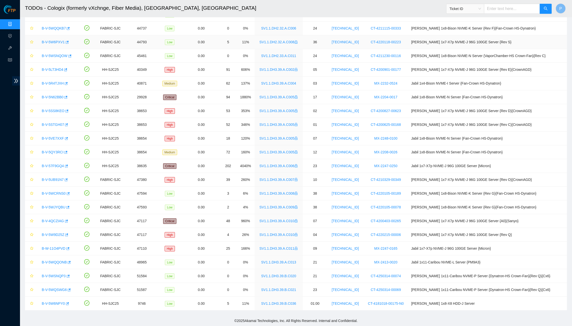
scroll to position [0, 0]
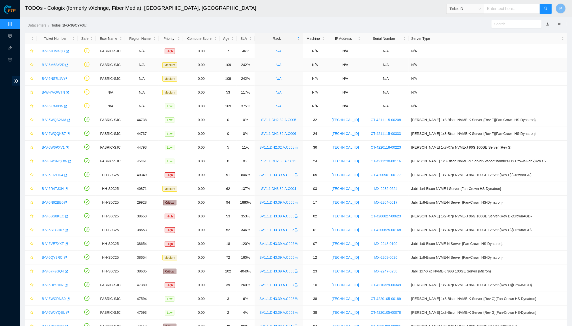
click at [56, 64] on link "B-V-5M6SY2D" at bounding box center [53, 65] width 23 height 4
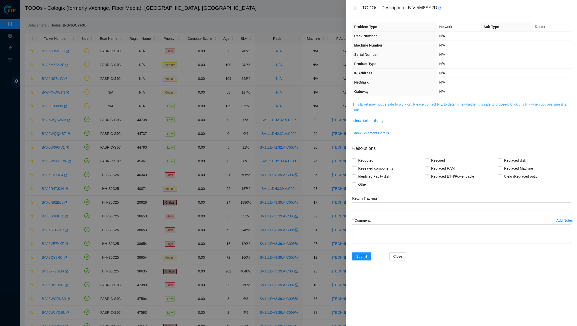
click at [415, 102] on link "This ticket may not be safe to work on. Please contact NIE to determine whether…" at bounding box center [459, 107] width 214 height 10
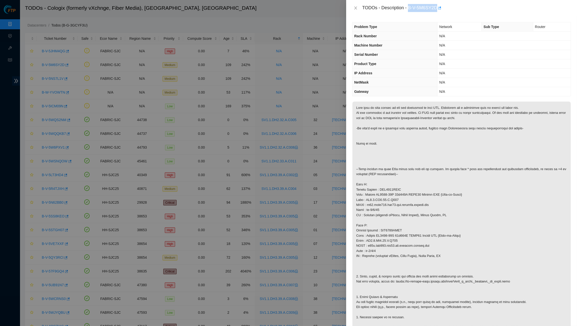
drag, startPoint x: 411, startPoint y: 7, endPoint x: 440, endPoint y: 8, distance: 28.5
click at [444, 8] on div "TODOs - Description - B-V-5M6SY2D" at bounding box center [466, 8] width 209 height 8
click at [434, 6] on div "TODOs - Description - B-V-5M6SY2D" at bounding box center [466, 8] width 209 height 8
drag, startPoint x: 411, startPoint y: 6, endPoint x: 440, endPoint y: 6, distance: 29.0
click at [440, 6] on div "TODOs - Description - B-V-5M6SY2D" at bounding box center [466, 8] width 209 height 8
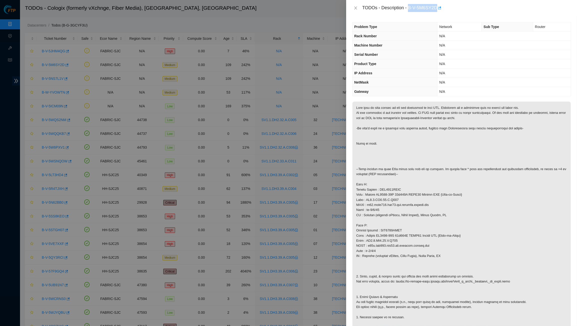
copy div "B-V-5M6SY2D"
click at [354, 8] on icon "close" at bounding box center [356, 8] width 4 height 4
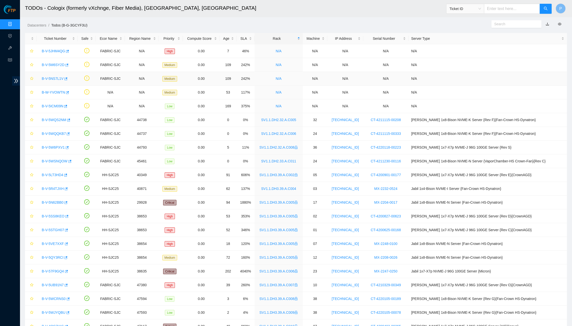
click at [49, 78] on link "B-V-5NS7L1V" at bounding box center [53, 79] width 22 height 4
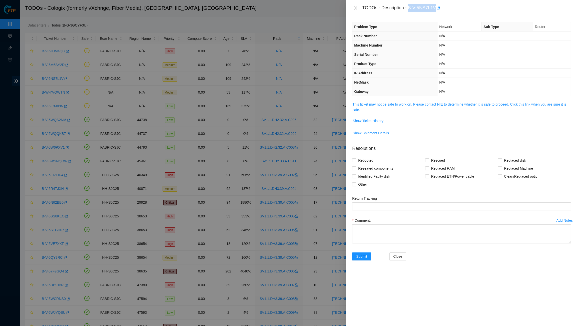
drag, startPoint x: 410, startPoint y: 6, endPoint x: 439, endPoint y: 6, distance: 28.8
click at [439, 6] on div "TODOs - Description - B-V-5NS7L1V" at bounding box center [466, 8] width 209 height 8
copy div "B-V-5NS7L1V"
click at [352, 6] on div "TODOs - Description - B-V-5NS7L1V" at bounding box center [461, 8] width 231 height 16
click at [354, 9] on icon "close" at bounding box center [356, 8] width 4 height 4
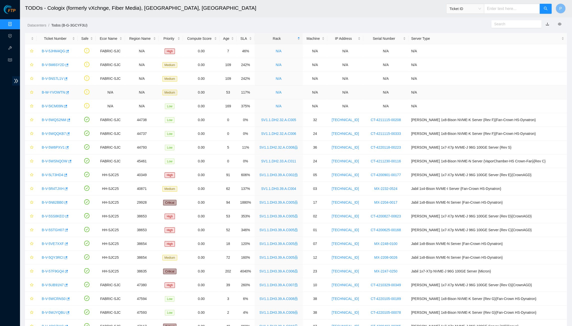
click at [282, 87] on td "N/A" at bounding box center [279, 93] width 48 height 14
click at [15, 24] on link "Data Centers" at bounding box center [25, 24] width 21 height 4
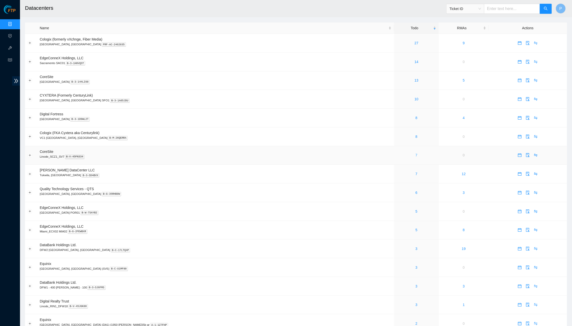
click at [416, 153] on link "7" at bounding box center [417, 155] width 2 height 4
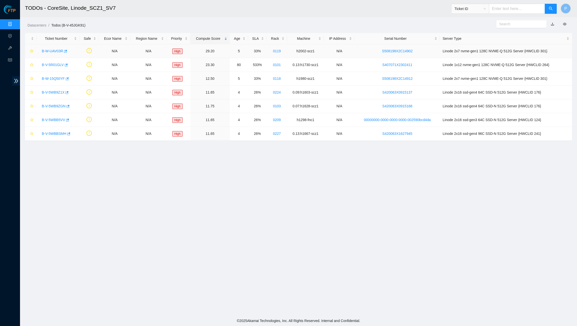
click at [57, 51] on link "B-W-UAV03R" at bounding box center [52, 51] width 21 height 4
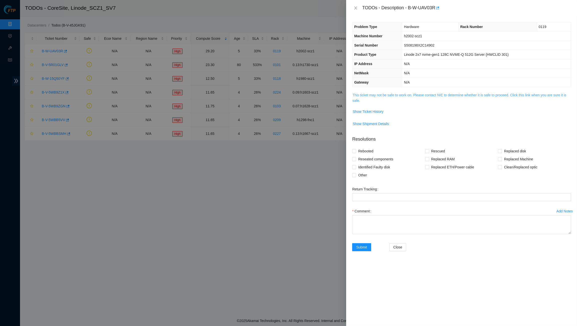
click at [424, 95] on link "This ticket may not be safe to work on. Please contact NIE to determine whether…" at bounding box center [459, 98] width 214 height 10
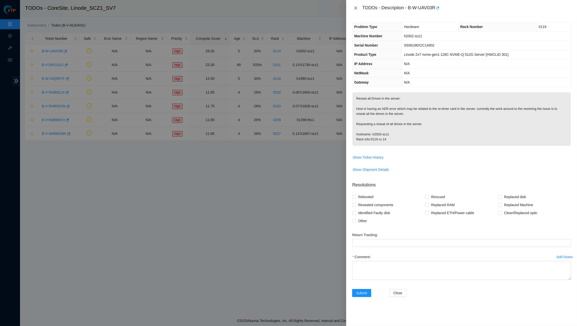
click at [359, 9] on button "Close" at bounding box center [355, 8] width 7 height 5
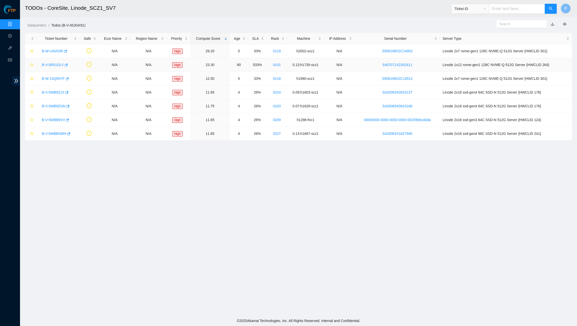
click at [56, 63] on link "B-V-5R01GLV" at bounding box center [53, 65] width 22 height 4
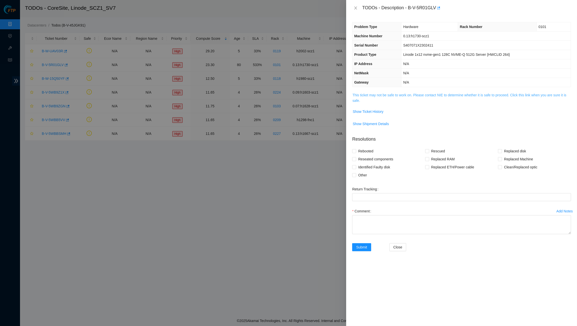
click at [394, 94] on link "This ticket may not be safe to work on. Please contact NIE to determine whether…" at bounding box center [459, 98] width 214 height 10
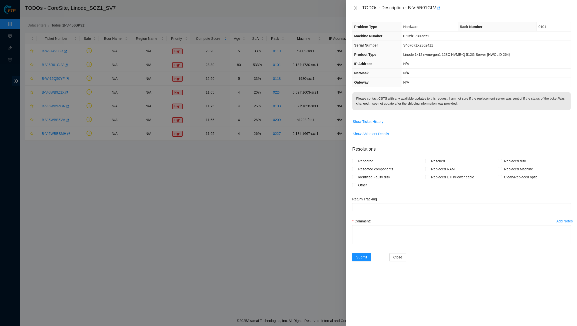
click at [356, 8] on icon "close" at bounding box center [356, 8] width 4 height 4
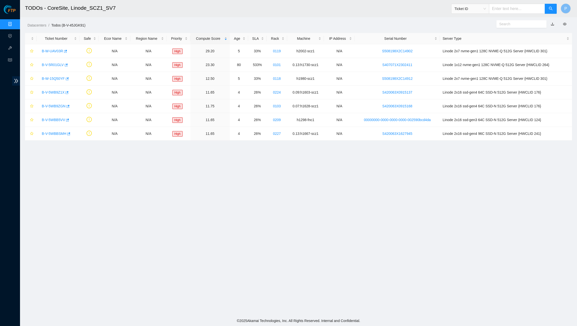
click at [493, 9] on input "text" at bounding box center [517, 9] width 56 height 10
paste input "B-W-15AKJ5V"
type input "B-W-15AKJ5V"
click at [555, 7] on button "button" at bounding box center [551, 9] width 12 height 10
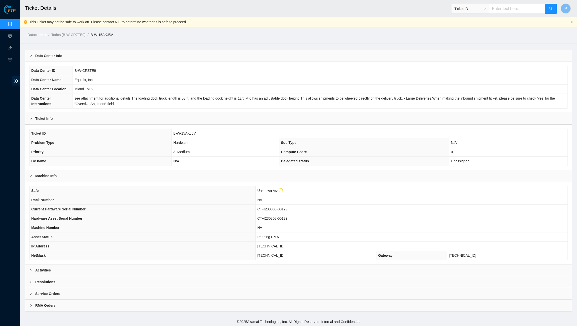
click at [229, 265] on div "Activities" at bounding box center [298, 270] width 546 height 12
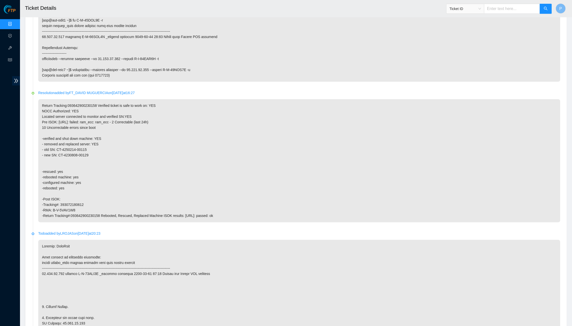
scroll to position [607, 0]
click at [491, 12] on input "text" at bounding box center [512, 9] width 56 height 10
paste input "B-V-5W14OT2"
type input "B-V-5W14OT2"
click at [542, 9] on button "button" at bounding box center [546, 9] width 12 height 10
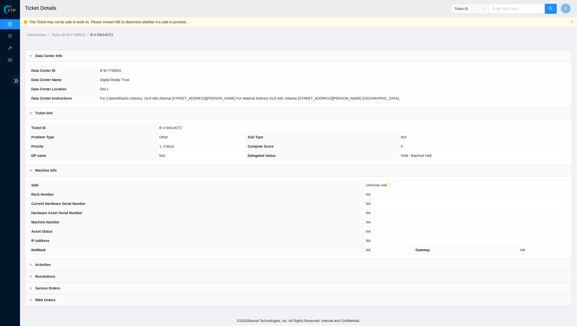
click at [255, 259] on div "Activities" at bounding box center [298, 265] width 546 height 12
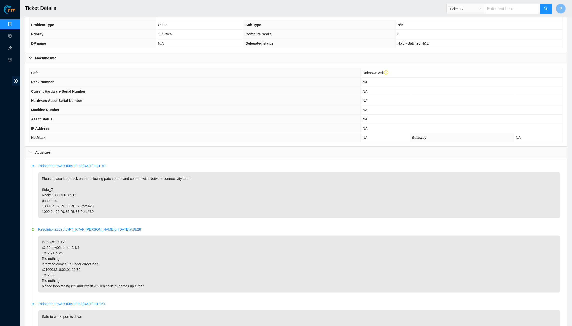
scroll to position [137, 0]
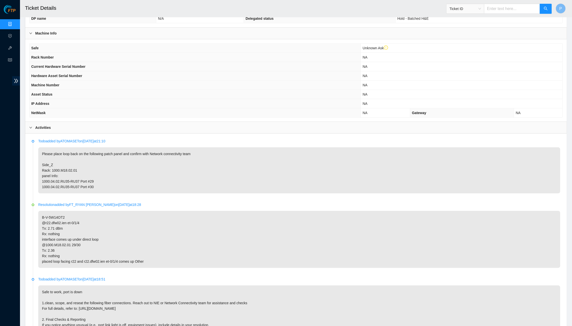
click at [516, 14] on input "text" at bounding box center [512, 9] width 56 height 10
paste input "B-V-5WCOWWZ"
type input "B-V-5WCOWWZ"
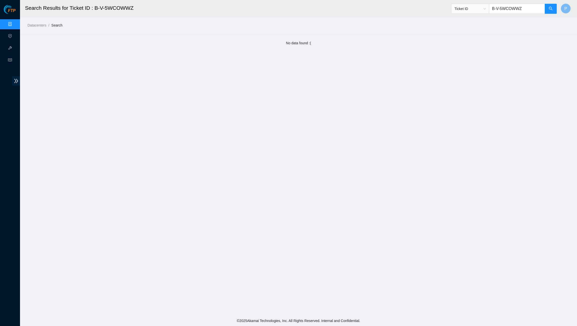
click at [529, 11] on input "B-V-5WCOWWZ" at bounding box center [517, 9] width 56 height 10
paste input "W-15C4H3J"
type input "B-W-15C4H3J"
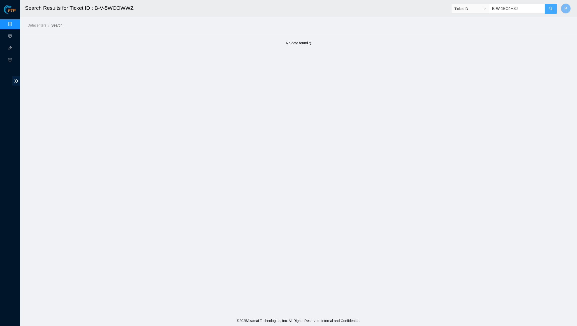
click at [555, 6] on button "button" at bounding box center [551, 9] width 12 height 10
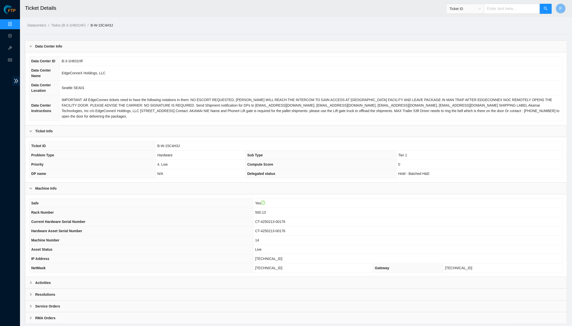
scroll to position [14, 0]
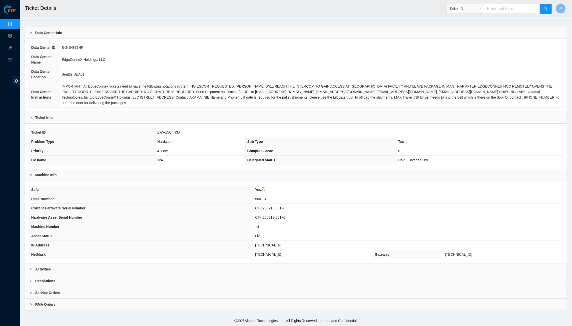
click at [251, 273] on div "Activities" at bounding box center [296, 269] width 542 height 12
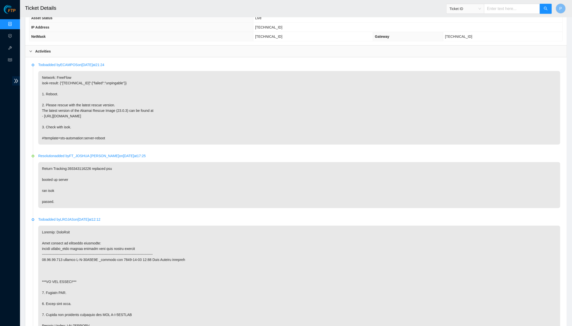
scroll to position [233, 0]
click at [520, 10] on input "text" at bounding box center [512, 9] width 56 height 10
paste input "B-V-5N50BCX"
type input "B-V-5N50BCX"
click at [544, 7] on button "button" at bounding box center [546, 9] width 12 height 10
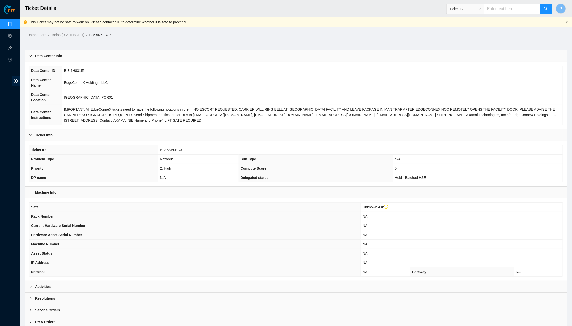
click at [496, 13] on input "text" at bounding box center [512, 9] width 56 height 10
paste input "B-V-5VRQBMF"
type input "B-V-5VRQBMF"
click at [544, 10] on icon "search" at bounding box center [546, 9] width 4 height 4
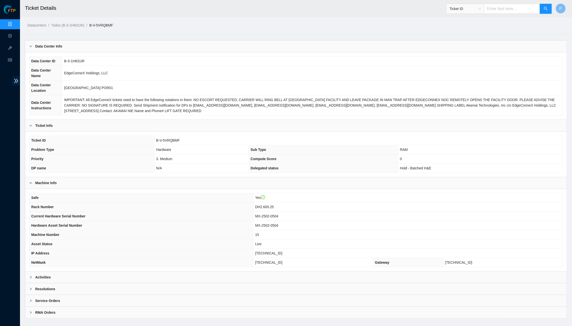
click at [524, 9] on input "text" at bounding box center [512, 9] width 56 height 10
paste input "B-V-584NHJJ"
type input "B-V-584NHJJ"
click at [549, 9] on button "button" at bounding box center [546, 9] width 12 height 10
click at [509, 11] on input "text" at bounding box center [512, 9] width 56 height 10
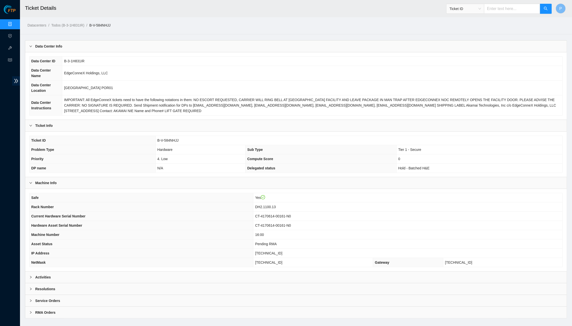
paste input "B-W-1549LEF"
type input "B-W-1549LEF"
click at [544, 9] on icon "search" at bounding box center [546, 9] width 4 height 4
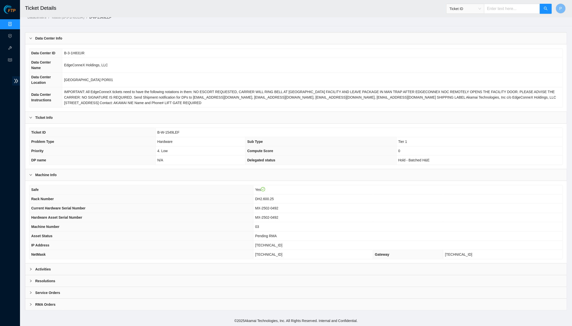
click at [195, 274] on div "Activities" at bounding box center [296, 269] width 542 height 12
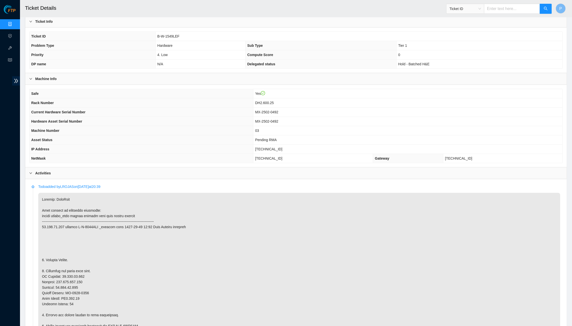
scroll to position [124, 0]
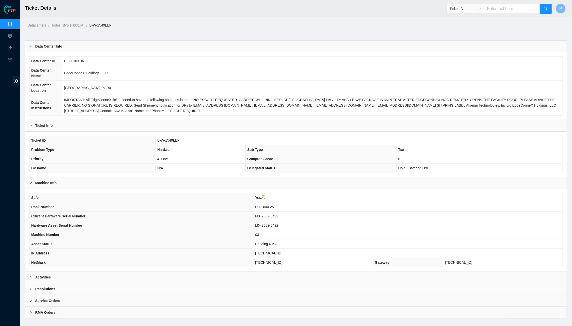
scroll to position [8, 0]
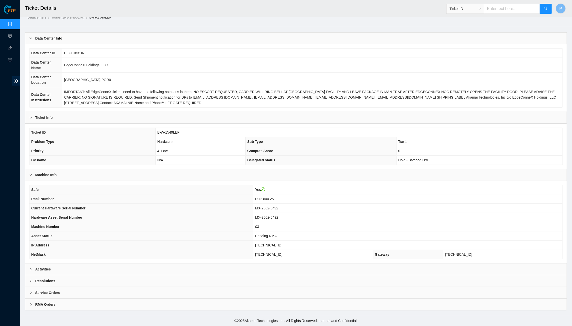
click at [211, 266] on div "Activities" at bounding box center [296, 269] width 542 height 12
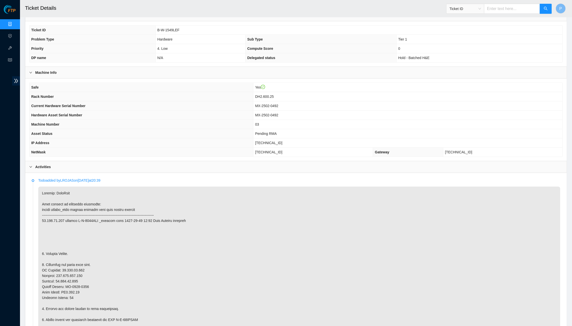
scroll to position [0, 0]
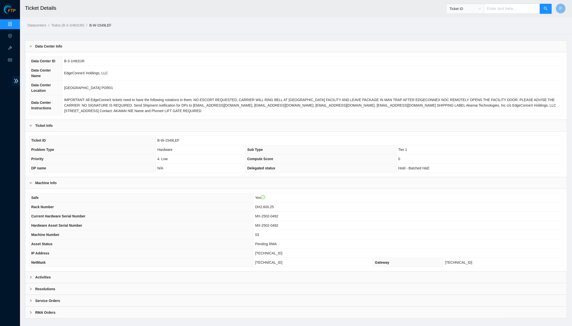
click at [499, 12] on input "text" at bounding box center [512, 9] width 56 height 10
paste input "B-V-584NHJJ"
type input "B-V-584NHJJ"
click at [545, 8] on icon "search" at bounding box center [546, 9] width 4 height 4
click at [495, 9] on input "text" at bounding box center [512, 9] width 56 height 10
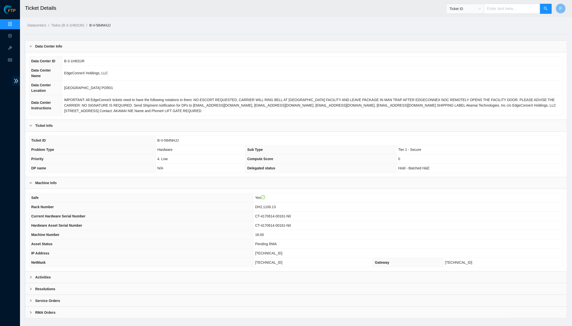
paste input "B-V-5VRQBMF"
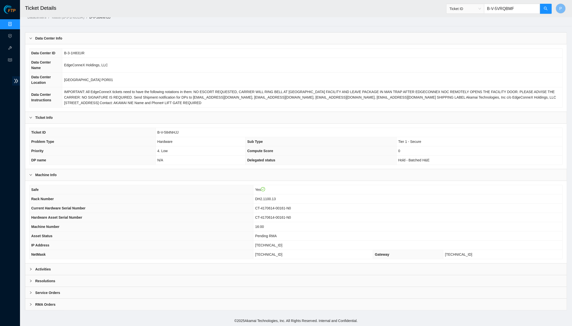
type input "B-V-5VRQBMF"
click at [228, 268] on div "Activities" at bounding box center [296, 269] width 542 height 12
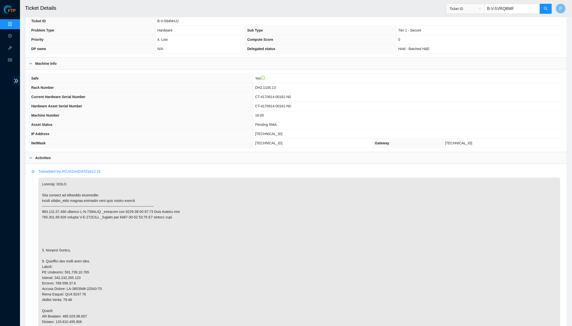
scroll to position [119, 0]
click at [545, 12] on button "button" at bounding box center [546, 9] width 12 height 10
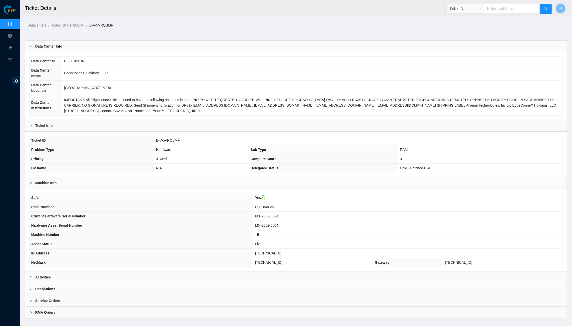
click at [492, 12] on input "text" at bounding box center [512, 9] width 56 height 10
paste input "B-V-5N50BCX"
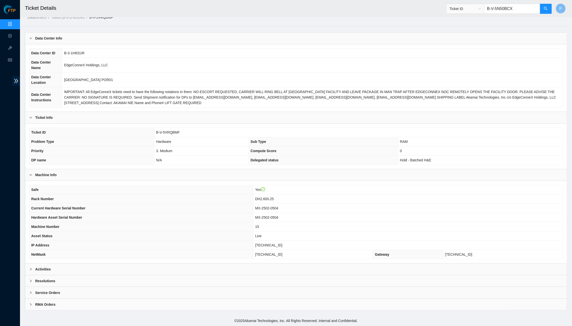
type input "B-V-5N50BCX"
click at [276, 265] on div "Activities" at bounding box center [296, 269] width 542 height 12
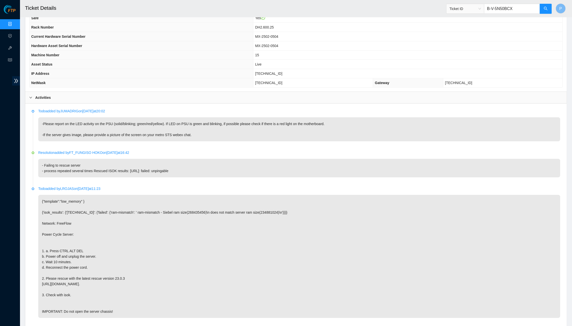
scroll to position [214, 0]
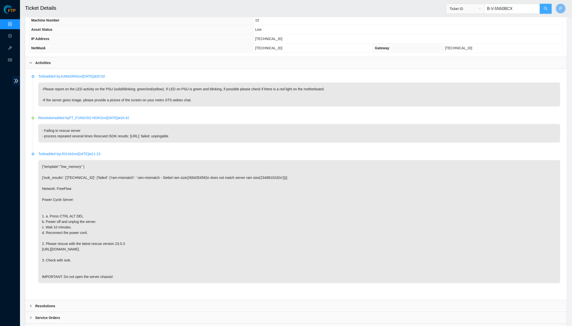
click at [549, 11] on button "button" at bounding box center [546, 9] width 12 height 10
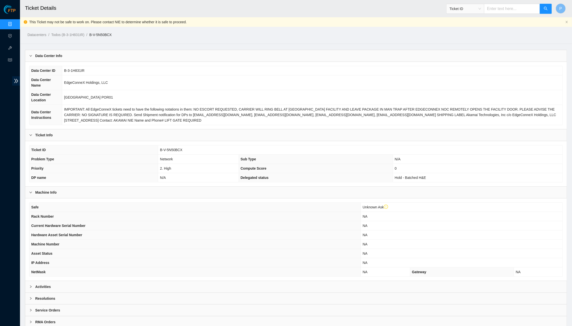
scroll to position [18, 0]
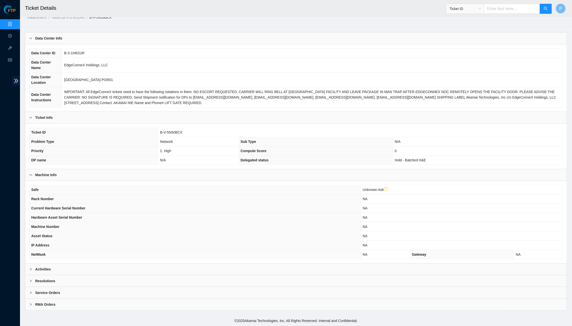
click at [210, 270] on div "Activities" at bounding box center [296, 269] width 542 height 12
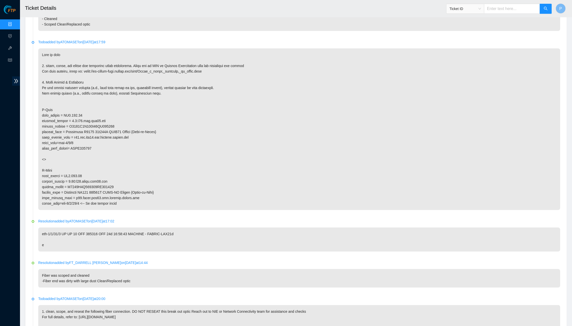
scroll to position [692, 0]
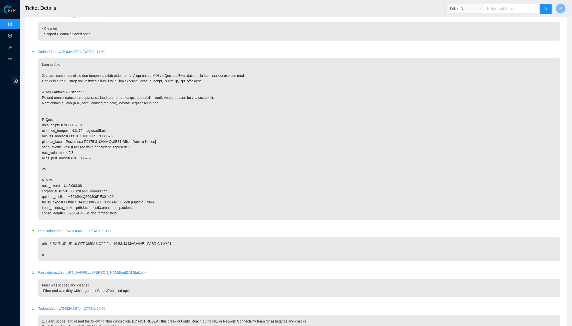
click at [494, 5] on input "text" at bounding box center [512, 9] width 56 height 10
paste input "B-W-15Q50YF"
type input "B-W-15Q50YF"
click at [549, 10] on button "button" at bounding box center [546, 9] width 12 height 10
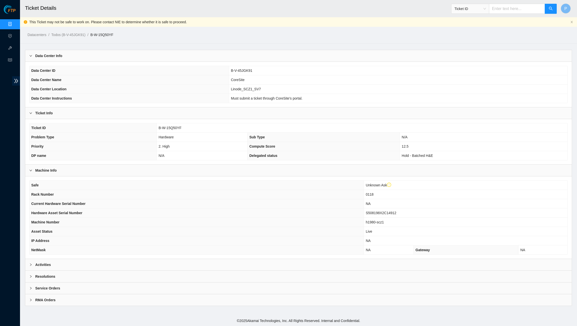
click at [241, 260] on div "Activities" at bounding box center [298, 265] width 546 height 12
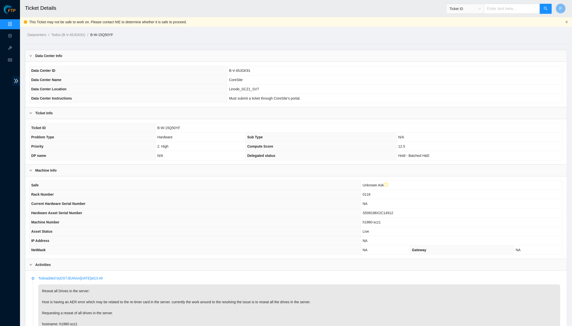
click at [568, 21] on icon "close" at bounding box center [567, 22] width 3 height 3
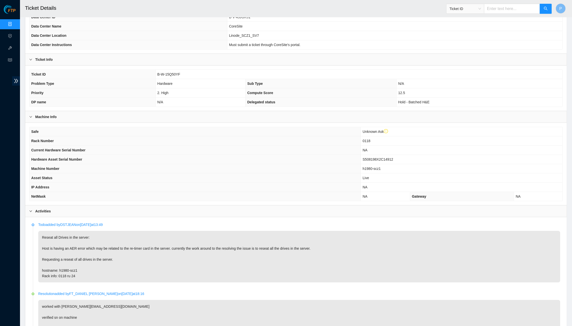
scroll to position [45, 0]
click at [15, 22] on link "Data Centers" at bounding box center [25, 24] width 21 height 4
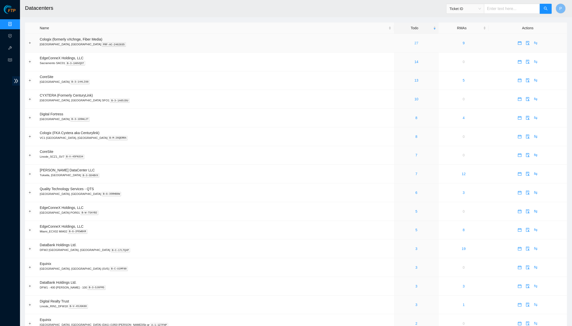
click at [415, 43] on link "27" at bounding box center [417, 43] width 4 height 4
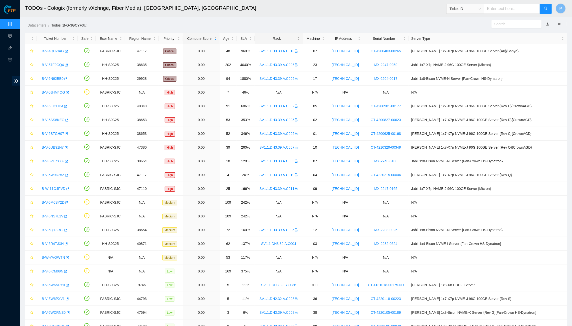
click at [277, 39] on div "Rack" at bounding box center [279, 39] width 43 height 6
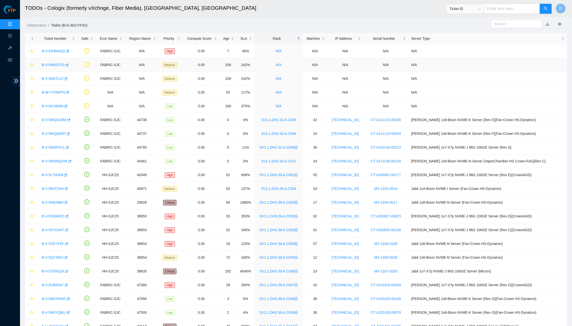
click at [46, 64] on link "B-V-5M6SY2D" at bounding box center [53, 65] width 23 height 4
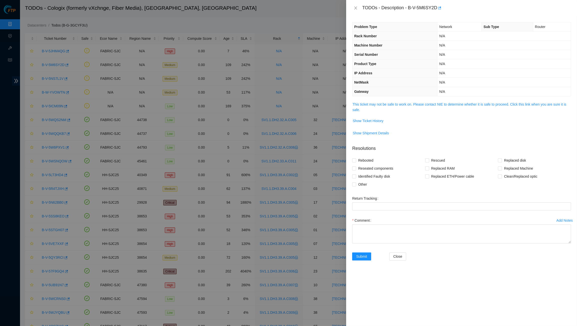
drag, startPoint x: 384, startPoint y: 98, endPoint x: 384, endPoint y: 106, distance: 8.3
click at [384, 101] on div "Problem Type Network Sub Type Router Rack Number N/A Machine Number N/A Serial …" at bounding box center [461, 171] width 231 height 310
click at [384, 106] on span "This ticket may not be safe to work on. Please contact NIE to determine whether…" at bounding box center [461, 107] width 218 height 11
click at [384, 102] on link "This ticket may not be safe to work on. Please contact NIE to determine whether…" at bounding box center [459, 107] width 214 height 10
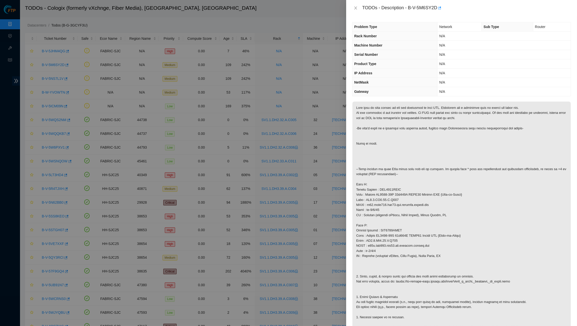
drag, startPoint x: 357, startPoint y: 6, endPoint x: 351, endPoint y: 9, distance: 6.6
click at [357, 6] on icon "close" at bounding box center [356, 8] width 4 height 4
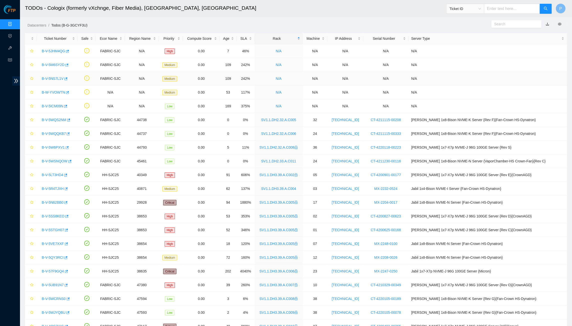
click at [48, 79] on link "B-V-5NS7L1V" at bounding box center [53, 79] width 22 height 4
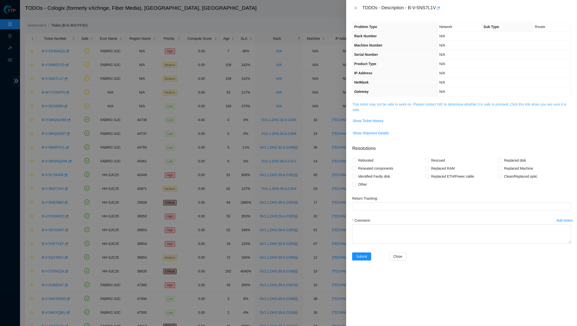
click at [436, 102] on link "This ticket may not be safe to work on. Please contact NIE to determine whether…" at bounding box center [459, 107] width 214 height 10
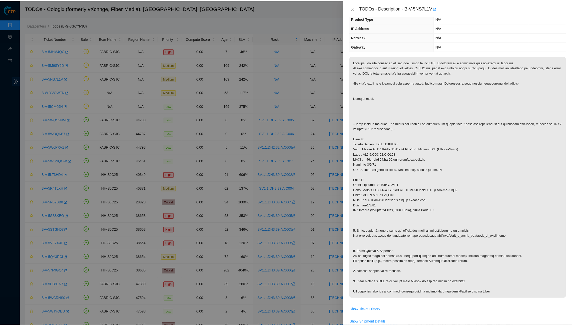
scroll to position [67, 0]
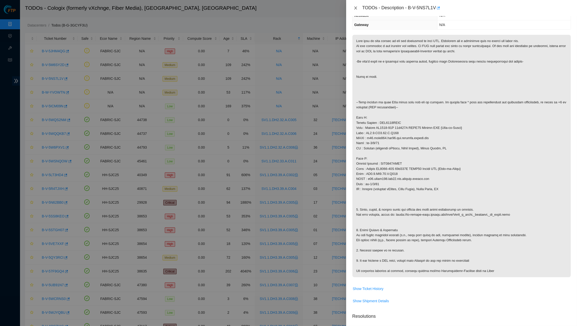
click at [356, 6] on icon "close" at bounding box center [356, 8] width 4 height 4
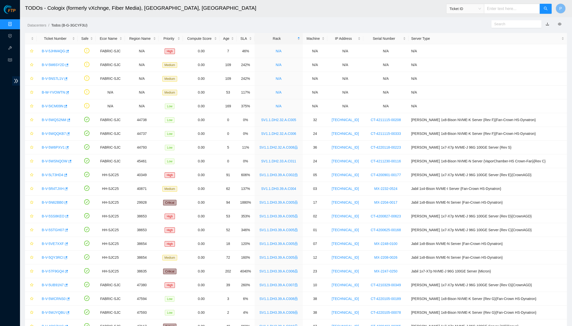
scroll to position [0, 0]
click at [15, 24] on link "Data Centers" at bounding box center [25, 24] width 21 height 4
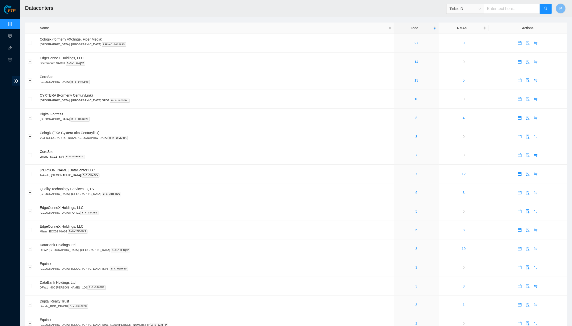
click at [506, 9] on input "text" at bounding box center [512, 9] width 56 height 10
paste input "B-W-15Q50YF"
type input "B-W-15Q50YF"
click at [542, 11] on button "button" at bounding box center [546, 9] width 12 height 10
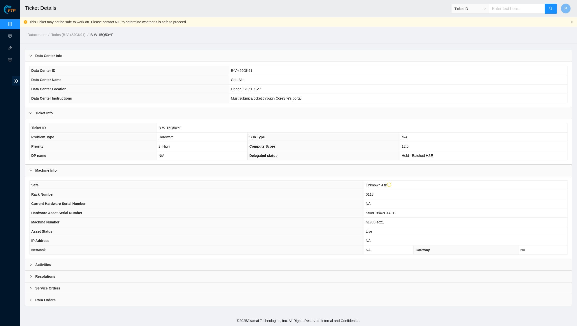
click at [231, 260] on div "Activities" at bounding box center [298, 265] width 546 height 12
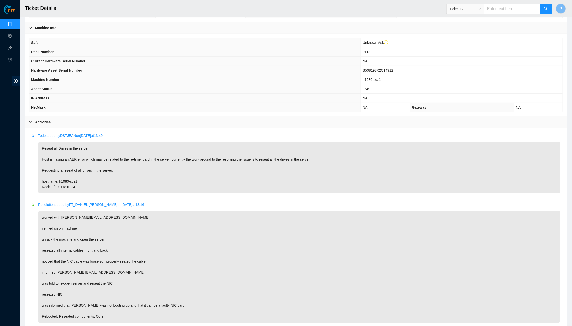
scroll to position [182, 0]
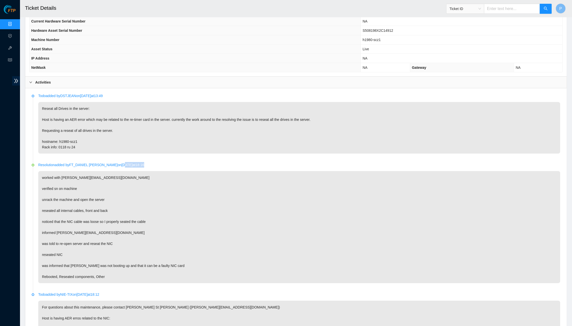
drag, startPoint x: 182, startPoint y: 161, endPoint x: 140, endPoint y: 157, distance: 42.9
click at [140, 162] on p "Resolution added by FT_DANIEL ANDRADE MARTINEZ on 2025-09-17 at 18:16" at bounding box center [299, 165] width 522 height 6
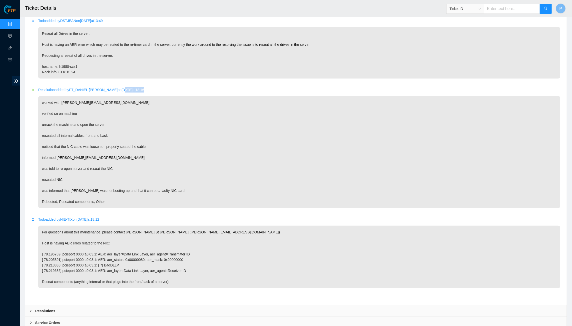
scroll to position [275, 0]
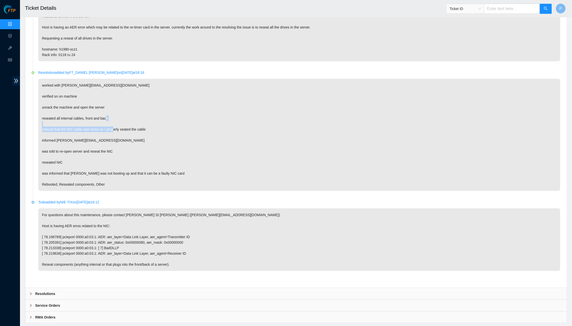
drag, startPoint x: 70, startPoint y: 121, endPoint x: 164, endPoint y: 122, distance: 93.3
click at [164, 122] on p "worked with dstjean@akamai.com verified sn on machine unrack the machine and op…" at bounding box center [299, 135] width 522 height 112
click at [239, 130] on p "worked with dstjean@akamai.com verified sn on machine unrack the machine and op…" at bounding box center [299, 135] width 522 height 112
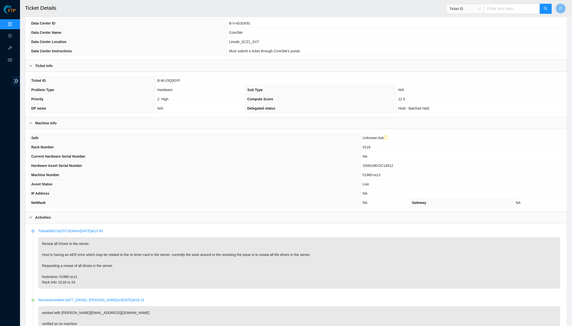
scroll to position [0, 0]
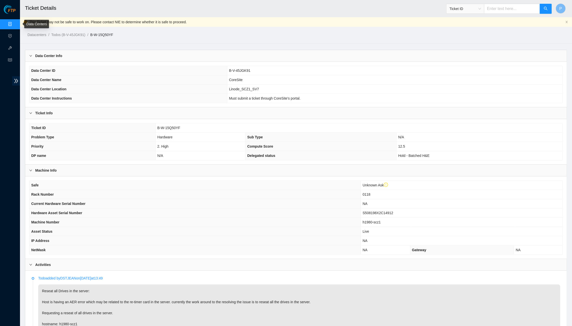
click at [15, 26] on link "Data Centers" at bounding box center [25, 24] width 21 height 4
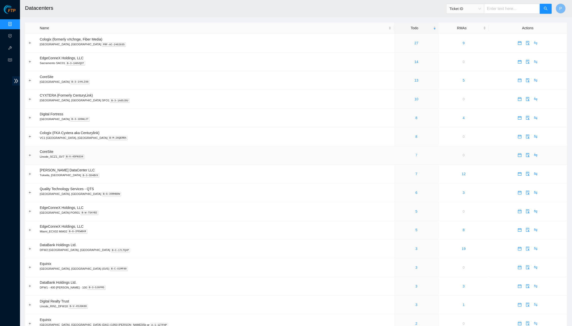
click at [416, 153] on link "7" at bounding box center [417, 155] width 2 height 4
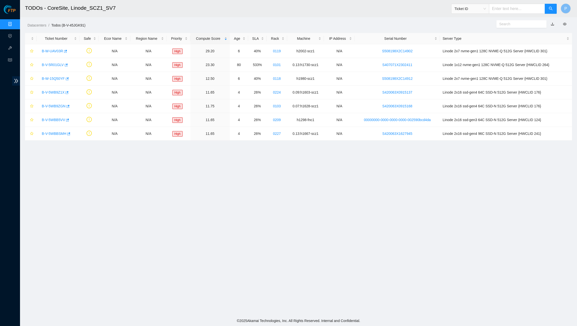
click at [140, 188] on main "TODOs - CoreSite, Linode_SCZ1_SV7 Ticket ID P Datacenters / Todos (B-V-45JGK91)…" at bounding box center [298, 157] width 557 height 315
click at [54, 49] on link "B-W-UAV03R" at bounding box center [52, 51] width 21 height 4
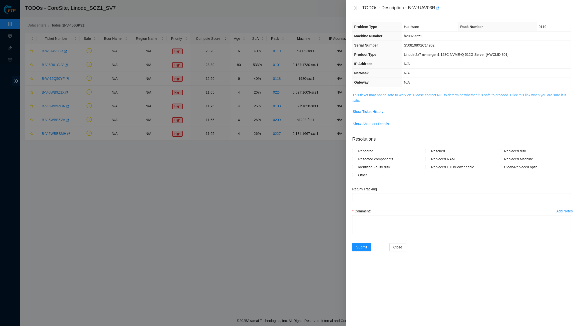
click at [392, 94] on link "This ticket may not be safe to work on. Please contact NIE to determine whether…" at bounding box center [459, 98] width 214 height 10
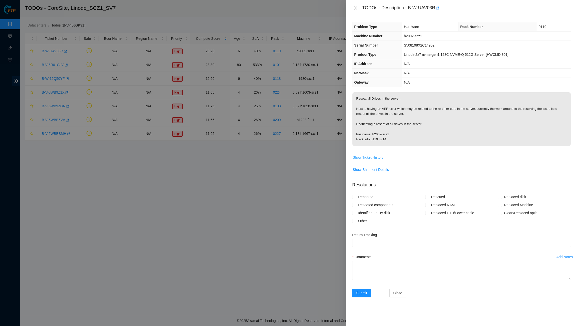
click at [369, 155] on span "Show Ticket History" at bounding box center [368, 158] width 31 height 6
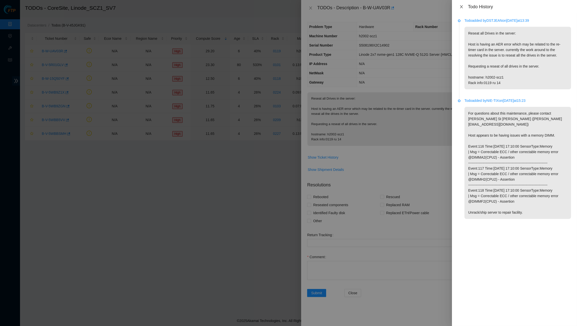
click at [460, 6] on icon "close" at bounding box center [461, 7] width 4 height 4
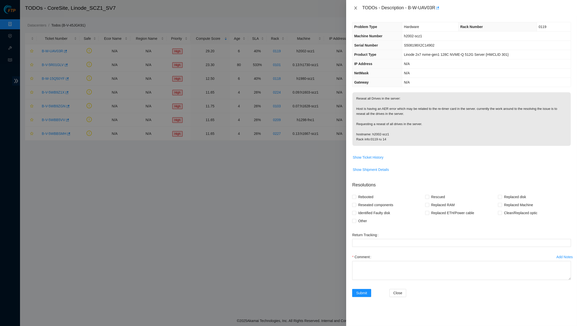
click at [355, 9] on icon "close" at bounding box center [356, 8] width 4 height 4
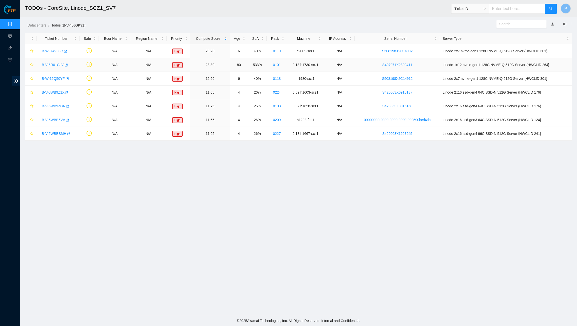
click at [61, 66] on link "B-V-5R01GLV" at bounding box center [53, 65] width 22 height 4
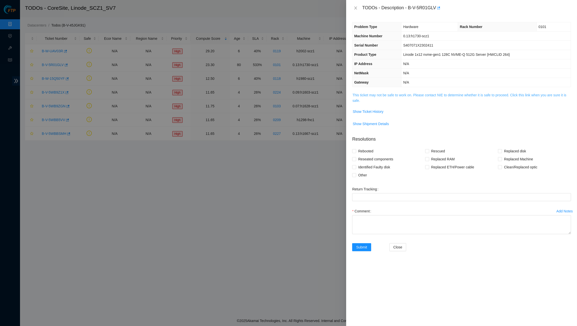
click at [413, 96] on link "This ticket may not be safe to work on. Please contact NIE to determine whether…" at bounding box center [459, 98] width 214 height 10
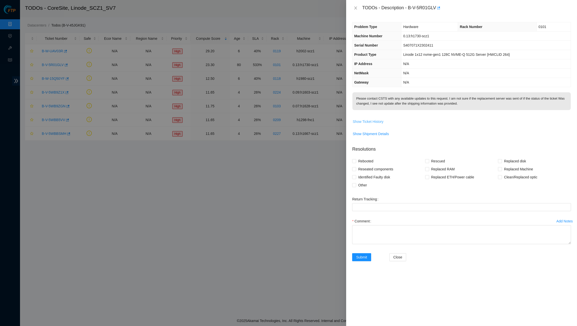
click at [380, 119] on span "Show Ticket History" at bounding box center [368, 122] width 31 height 6
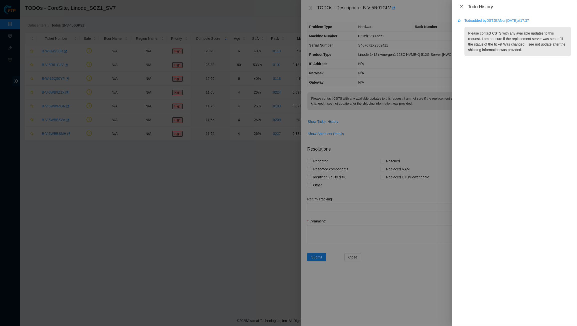
click at [461, 6] on icon "close" at bounding box center [461, 6] width 3 height 3
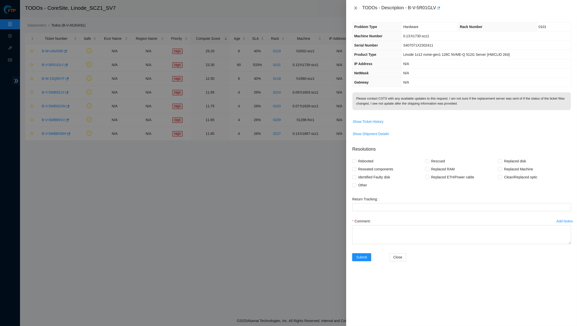
click at [355, 9] on icon "close" at bounding box center [356, 8] width 4 height 4
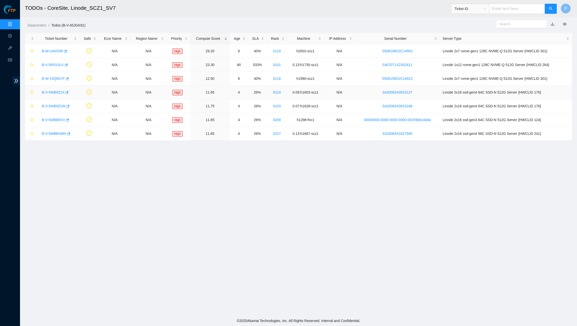
click at [58, 93] on link "B-V-5WB9Z1X" at bounding box center [53, 92] width 23 height 4
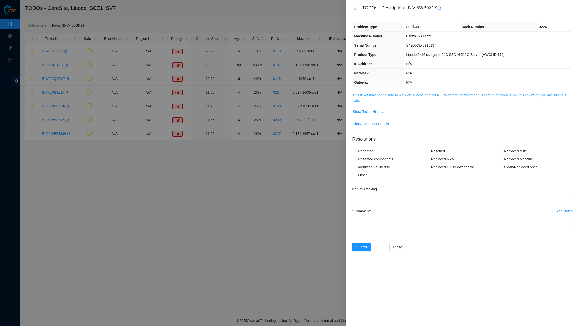
click at [431, 95] on link "This ticket may not be safe to work on. Please contact NIE to determine whether…" at bounding box center [459, 98] width 214 height 10
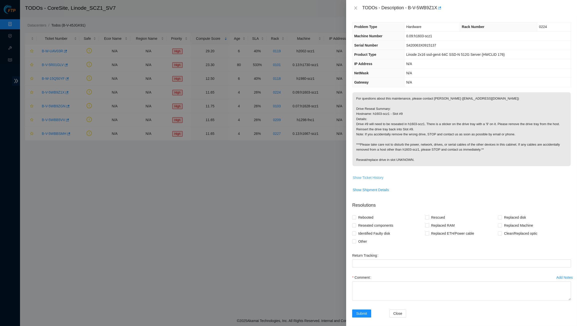
click at [371, 175] on span "Show Ticket History" at bounding box center [368, 178] width 31 height 6
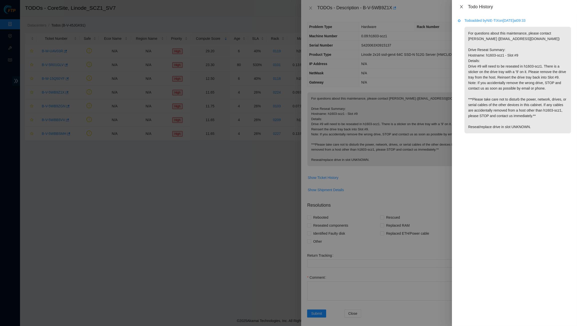
click at [460, 5] on icon "close" at bounding box center [461, 7] width 4 height 4
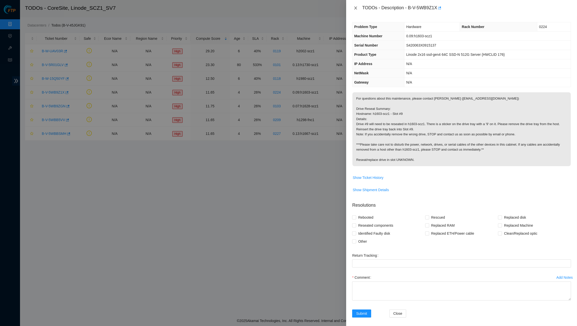
click at [356, 7] on icon "close" at bounding box center [356, 8] width 4 height 4
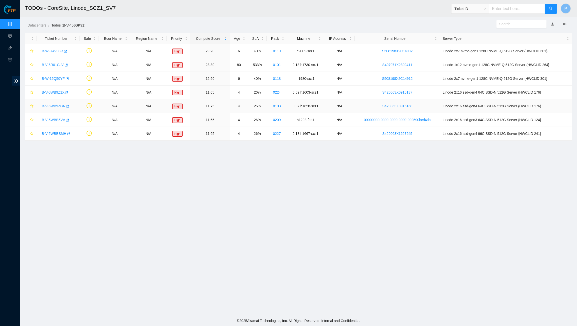
click at [58, 105] on link "B-V-5WB9ZGN" at bounding box center [54, 106] width 24 height 4
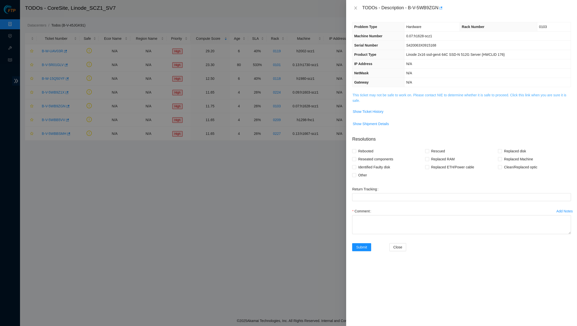
click at [452, 93] on link "This ticket may not be safe to work on. Please contact NIE to determine whether…" at bounding box center [459, 98] width 214 height 10
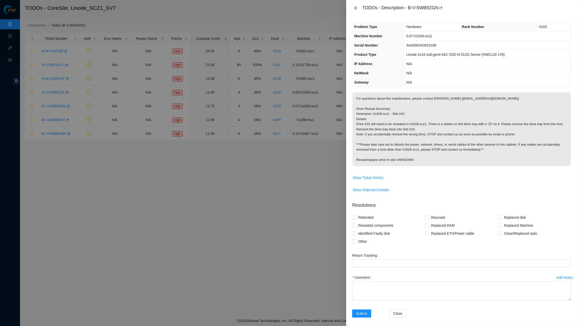
click at [356, 7] on icon "close" at bounding box center [356, 8] width 4 height 4
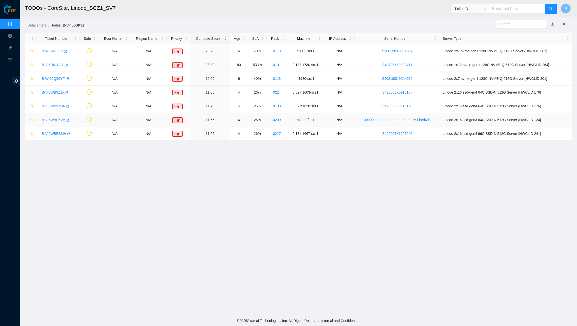
click at [56, 119] on link "B-V-5WBB5VV" at bounding box center [53, 120] width 23 height 4
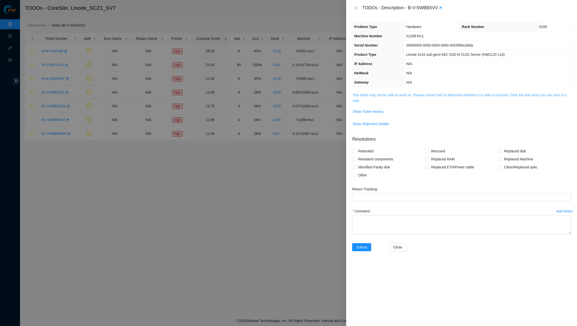
click at [437, 93] on link "This ticket may not be safe to work on. Please contact NIE to determine whether…" at bounding box center [459, 98] width 214 height 10
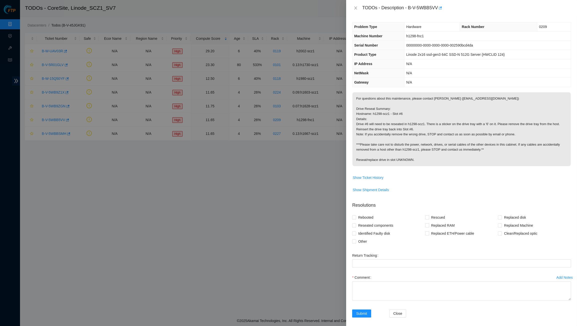
click at [355, 5] on div "TODOs - Description - B-V-5WBB5VV" at bounding box center [461, 8] width 219 height 8
click at [355, 7] on icon "close" at bounding box center [356, 8] width 4 height 4
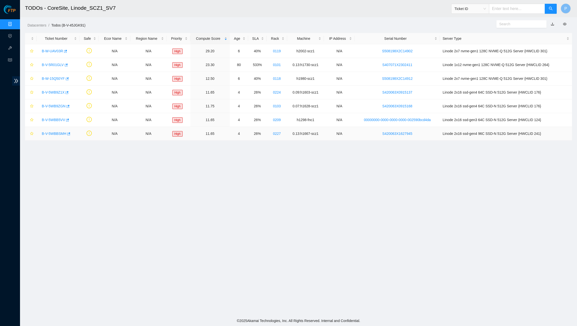
click at [58, 134] on link "B-V-5WBBSMH" at bounding box center [54, 134] width 25 height 4
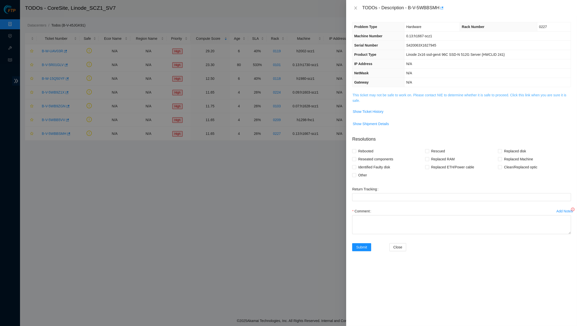
click at [420, 95] on link "This ticket may not be safe to work on. Please contact NIE to determine whether…" at bounding box center [459, 98] width 214 height 10
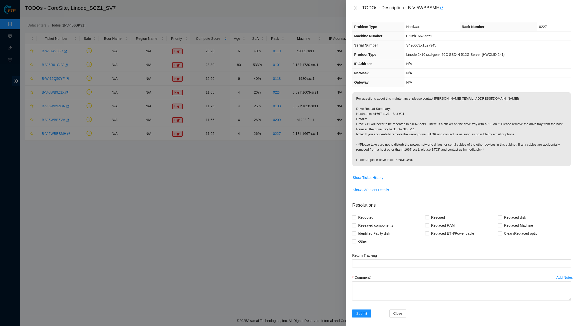
click at [378, 16] on div "Problem Type Hardware Rack Number 0227 Machine Number 0.13:h1667-scz1 Serial Nu…" at bounding box center [461, 171] width 231 height 310
click at [355, 7] on icon "close" at bounding box center [355, 8] width 3 height 3
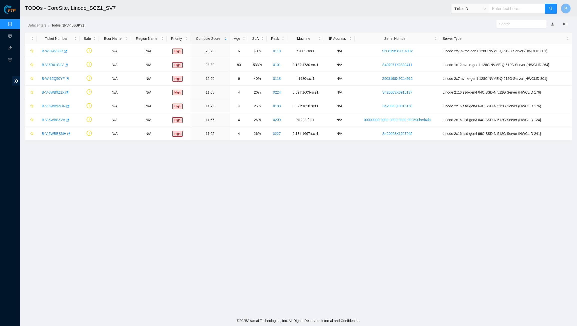
click at [291, 21] on div "Datacenters / Todos (B-V-45JGK91) /" at bounding box center [229, 14] width 418 height 28
click at [15, 22] on link "Data Centers" at bounding box center [25, 24] width 21 height 4
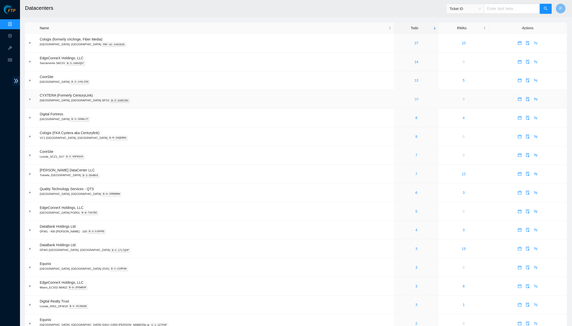
click at [415, 98] on link "10" at bounding box center [417, 99] width 4 height 4
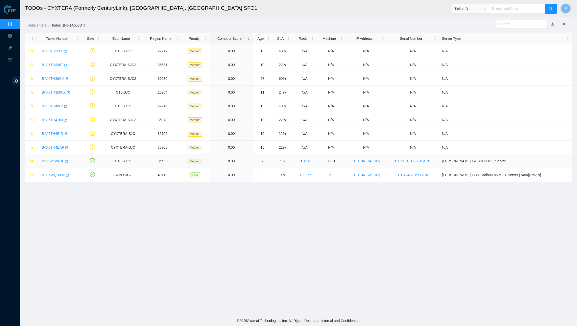
click at [53, 157] on div "B-V-5V1WFJH" at bounding box center [59, 161] width 40 height 8
click at [52, 160] on link "B-V-5V1WFJH" at bounding box center [53, 161] width 23 height 4
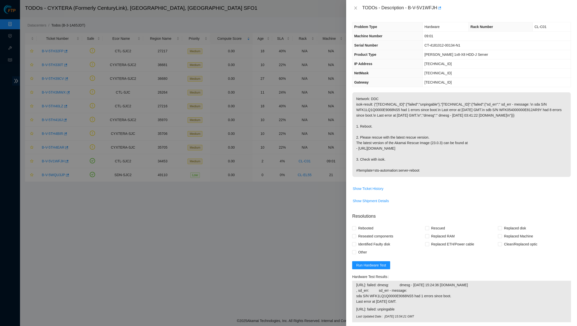
click at [355, 11] on div "TODOs - Description - B-V-5V1WFJH" at bounding box center [461, 8] width 219 height 8
click at [356, 6] on button "Close" at bounding box center [355, 8] width 7 height 5
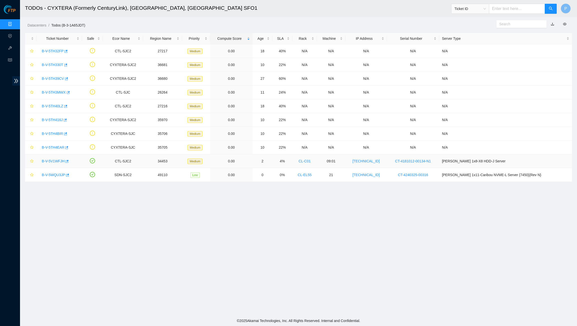
click at [54, 159] on link "B-V-5V1WFJH" at bounding box center [53, 161] width 23 height 4
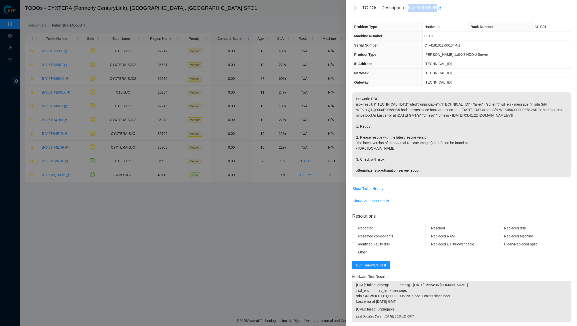
drag, startPoint x: 410, startPoint y: 6, endPoint x: 440, endPoint y: 6, distance: 29.3
click at [440, 6] on div "TODOs - Description - B-V-5V1WFJH" at bounding box center [466, 8] width 209 height 8
copy div "B-V-5V1WFJH"
click at [438, 43] on span "CT-4181012-00134-N1" at bounding box center [442, 45] width 36 height 4
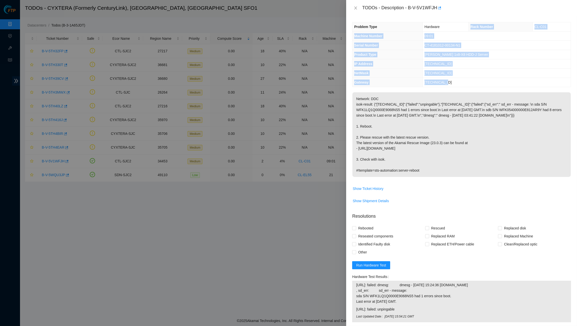
drag, startPoint x: 458, startPoint y: 82, endPoint x: 471, endPoint y: 25, distance: 58.8
click at [471, 25] on tbody "Problem Type Hardware Rack Number CL-C01 Machine Number 09:01 Serial Number CT-…" at bounding box center [461, 54] width 218 height 65
click at [472, 56] on td "Ciara 1x8-X8 HDD-J Server" at bounding box center [497, 54] width 148 height 9
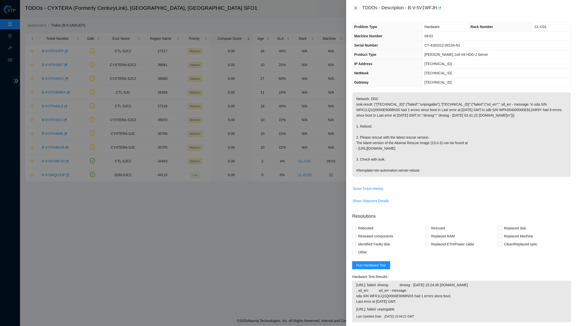
click at [357, 8] on icon "close" at bounding box center [356, 8] width 4 height 4
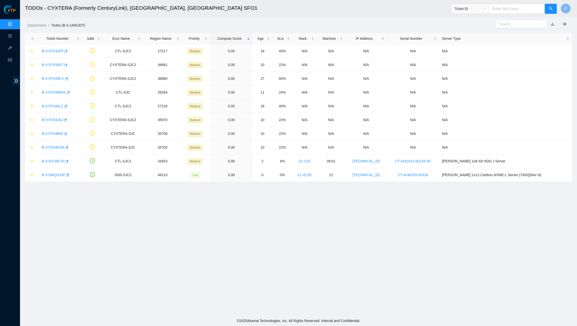
click at [15, 24] on link "Data Centers" at bounding box center [25, 24] width 21 height 4
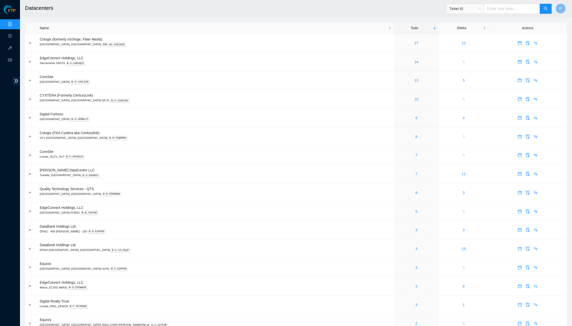
click at [256, 5] on h2 "Datacenters" at bounding box center [222, 8] width 394 height 16
click at [416, 153] on link "7" at bounding box center [417, 155] width 2 height 4
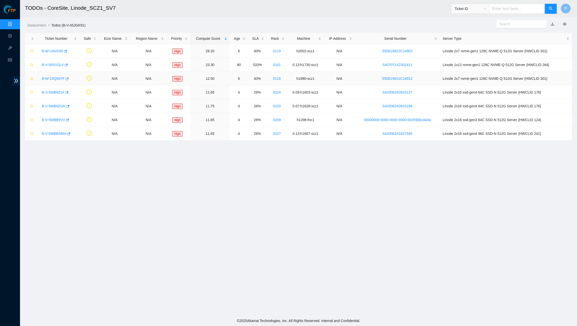
click at [56, 79] on link "B-W-15Q50YF" at bounding box center [53, 79] width 23 height 4
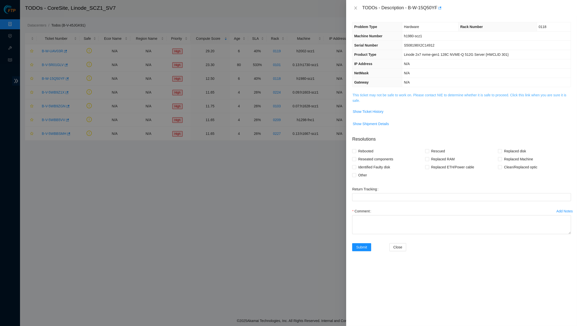
click at [446, 94] on link "This ticket may not be safe to work on. Please contact NIE to determine whether…" at bounding box center [459, 98] width 214 height 10
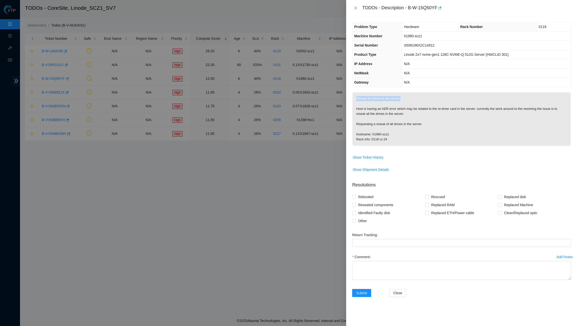
drag, startPoint x: 355, startPoint y: 96, endPoint x: 404, endPoint y: 99, distance: 49.8
click at [404, 99] on p "Reseat all Drives in the server: Host is having an AER error which may be relat…" at bounding box center [461, 119] width 218 height 54
click at [373, 155] on span "Show Ticket History" at bounding box center [368, 158] width 31 height 6
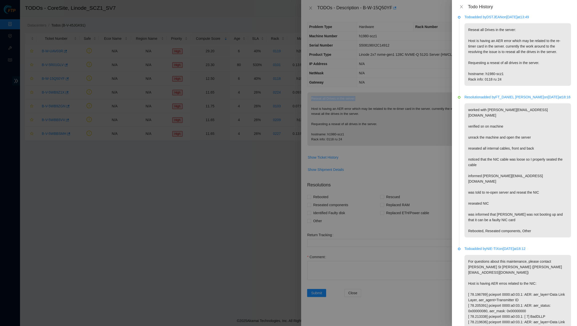
scroll to position [28, 0]
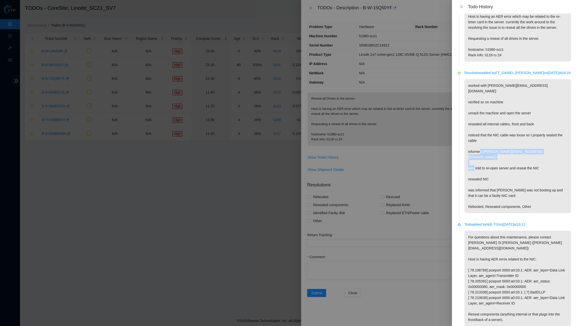
drag, startPoint x: 482, startPoint y: 159, endPoint x: 549, endPoint y: 168, distance: 68.2
click at [549, 168] on p "worked with dstjean@akamai.com verified sn on machine unrack the machine and op…" at bounding box center [517, 146] width 107 height 134
click at [490, 163] on p "worked with dstjean@akamai.com verified sn on machine unrack the machine and op…" at bounding box center [517, 146] width 107 height 134
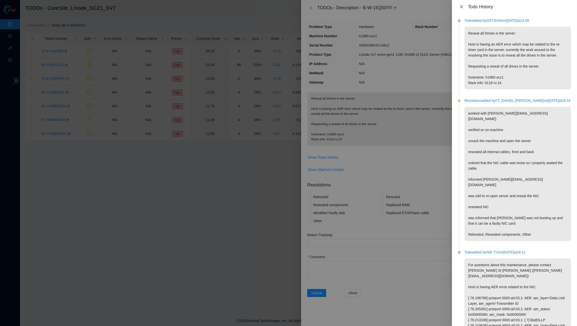
click at [459, 7] on icon "close" at bounding box center [461, 7] width 4 height 4
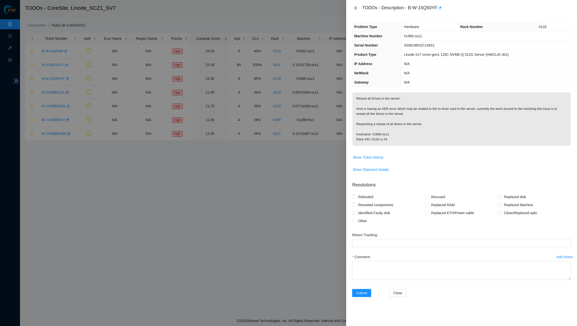
click at [354, 9] on icon "close" at bounding box center [356, 8] width 4 height 4
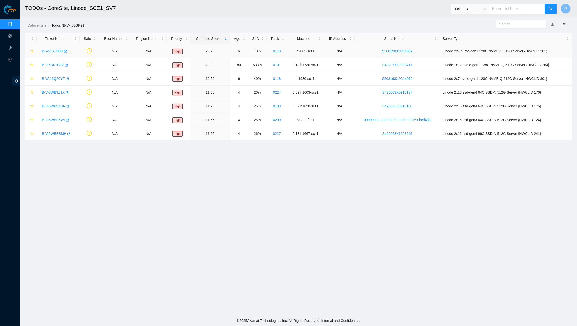
click at [58, 52] on link "B-W-UAV03R" at bounding box center [52, 51] width 21 height 4
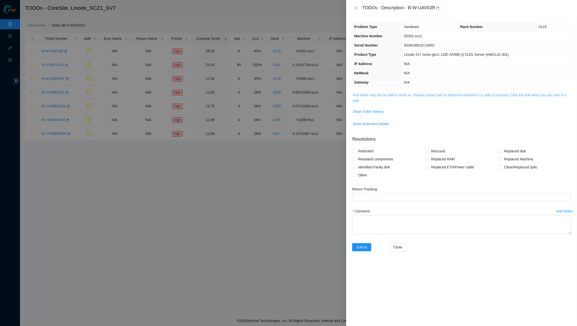
click at [429, 94] on link "This ticket may not be safe to work on. Please contact NIE to determine whether…" at bounding box center [459, 98] width 214 height 10
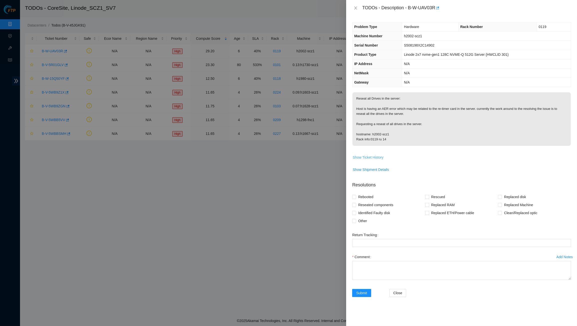
click at [375, 157] on span "Show Ticket History" at bounding box center [368, 158] width 31 height 6
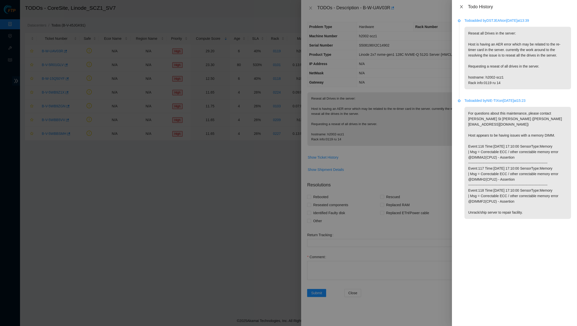
click at [463, 5] on button "Close" at bounding box center [461, 7] width 7 height 5
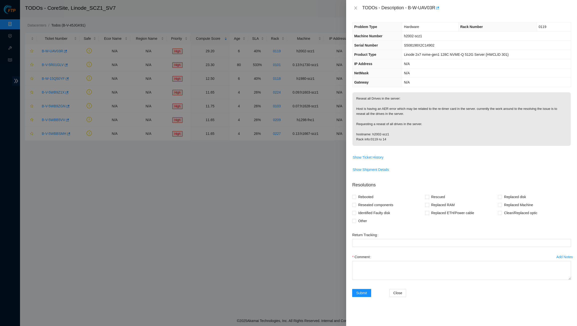
drag, startPoint x: 356, startPoint y: 6, endPoint x: 344, endPoint y: 13, distance: 13.8
click at [356, 6] on icon "close" at bounding box center [356, 8] width 4 height 4
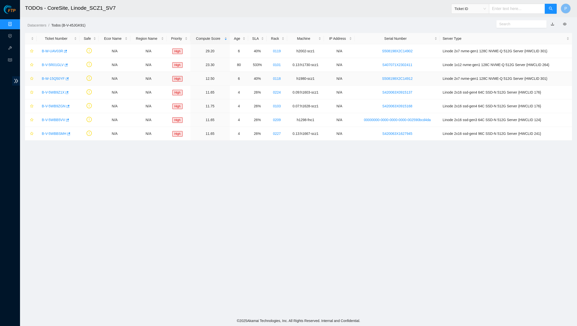
click at [49, 79] on link "B-W-15Q50YF" at bounding box center [53, 79] width 23 height 4
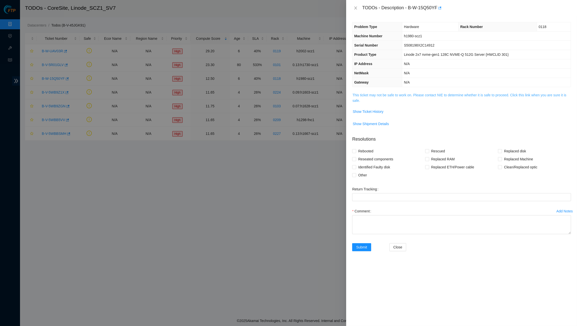
click at [410, 96] on link "This ticket may not be safe to work on. Please contact NIE to determine whether…" at bounding box center [459, 98] width 214 height 10
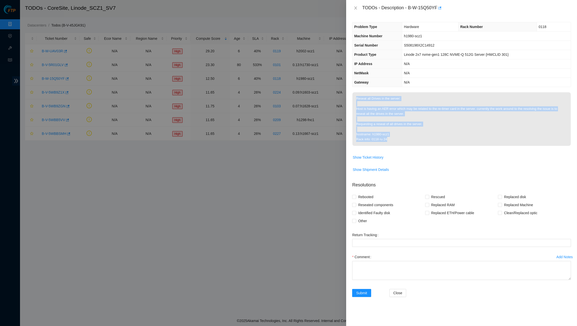
drag, startPoint x: 391, startPoint y: 139, endPoint x: 355, endPoint y: 97, distance: 55.6
click at [355, 97] on p "Reseat all Drives in the server: Host is having an AER error which may be relat…" at bounding box center [461, 119] width 218 height 54
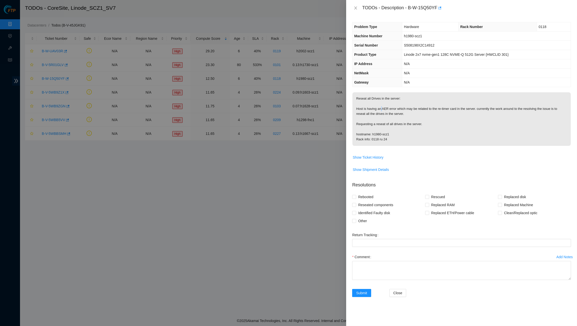
click at [383, 107] on p "Reseat all Drives in the server: Host is having an AER error which may be relat…" at bounding box center [461, 119] width 218 height 54
click at [385, 124] on p "Reseat all Drives in the server: Host is having an AER error which may be relat…" at bounding box center [461, 119] width 218 height 54
click at [384, 61] on th "IP Address" at bounding box center [377, 63] width 50 height 9
click at [356, 8] on icon "close" at bounding box center [355, 8] width 3 height 3
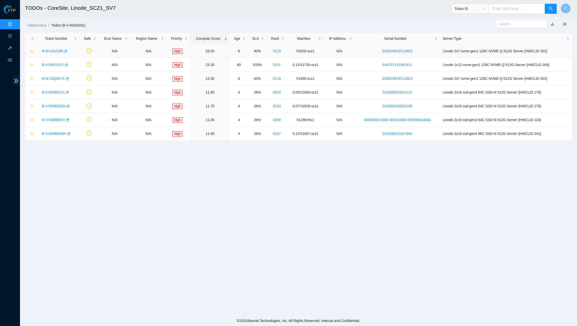
click at [57, 51] on link "B-W-UAV03R" at bounding box center [52, 51] width 21 height 4
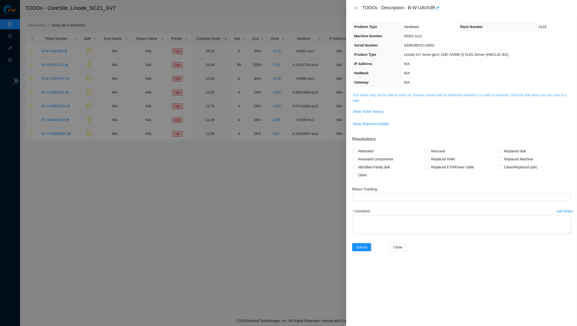
click at [365, 97] on link "This ticket may not be safe to work on. Please contact NIE to determine whether…" at bounding box center [459, 98] width 214 height 10
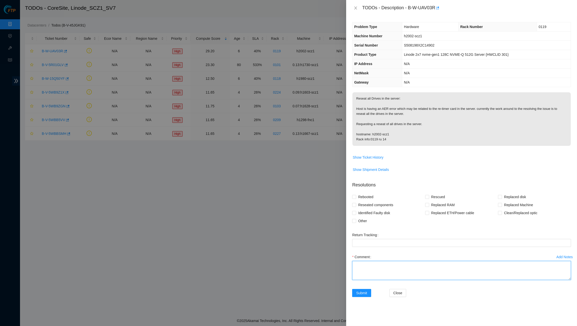
click at [458, 266] on textarea "Comment" at bounding box center [461, 270] width 219 height 19
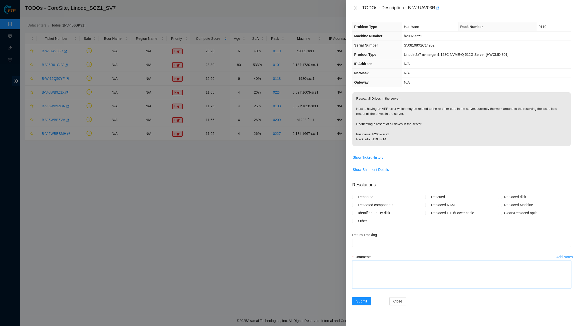
click at [577, 283] on html "FTP Data Centers Activity Logs Hardware Test (isok) Support TODOs - CoreSite, L…" at bounding box center [288, 163] width 577 height 326
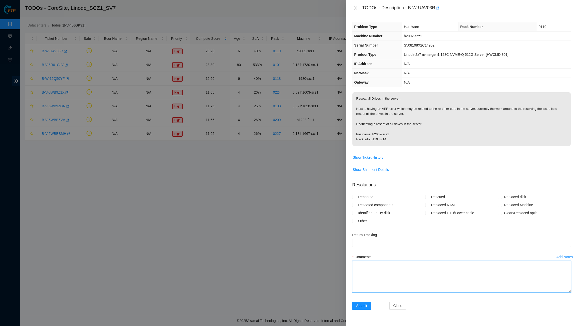
click at [575, 326] on html "FTP Data Centers Activity Logs Hardware Test (isok) Support TODOs - CoreSite, L…" at bounding box center [288, 163] width 577 height 326
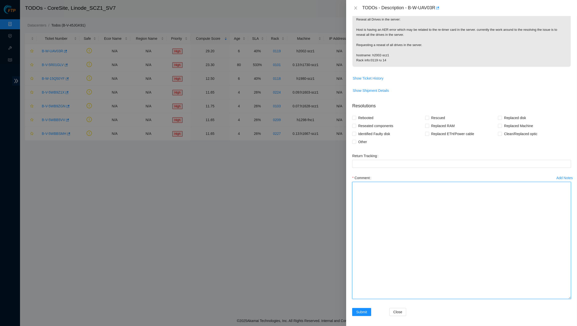
scroll to position [79, 0]
click at [565, 298] on div "Comment" at bounding box center [461, 238] width 219 height 128
click at [572, 326] on html "FTP Data Centers Activity Logs Hardware Test (isok) Support TODOs - CoreSite, L…" at bounding box center [288, 163] width 577 height 326
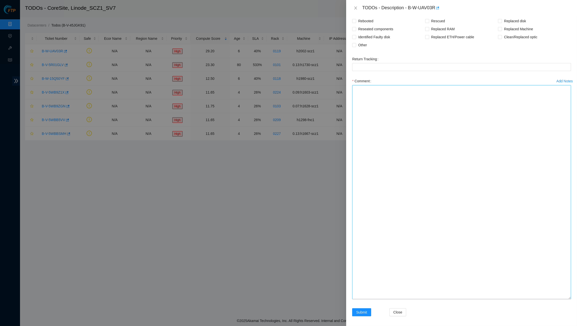
scroll to position [176, 0]
click at [577, 326] on html "FTP Data Centers Activity Logs Hardware Test (isok) Support TODOs - CoreSite, L…" at bounding box center [288, 163] width 577 height 326
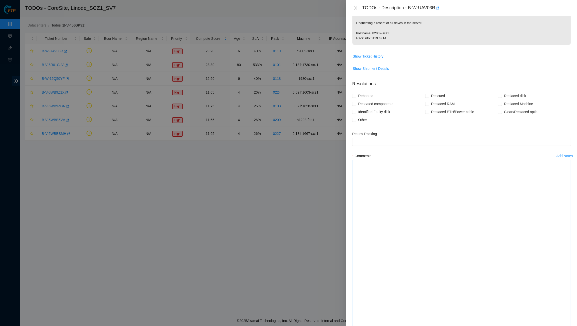
scroll to position [105, 0]
click at [364, 179] on textarea "Comment" at bounding box center [461, 311] width 219 height 310
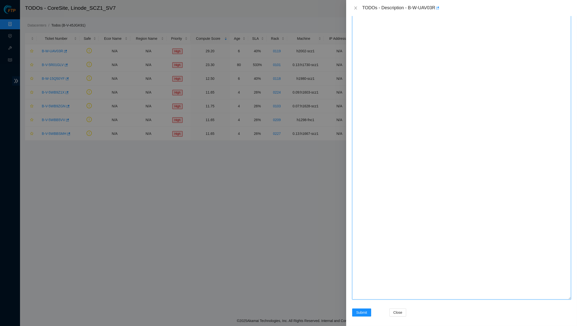
scroll to position [0, 0]
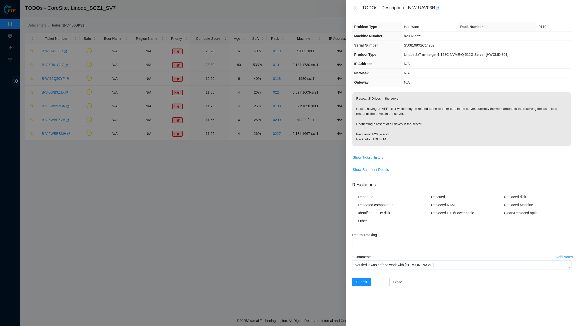
click at [518, 86] on div "Problem Type Hardware Rack Number 0119 Machine Number h2002-scz1 Serial Number …" at bounding box center [461, 171] width 231 height 310
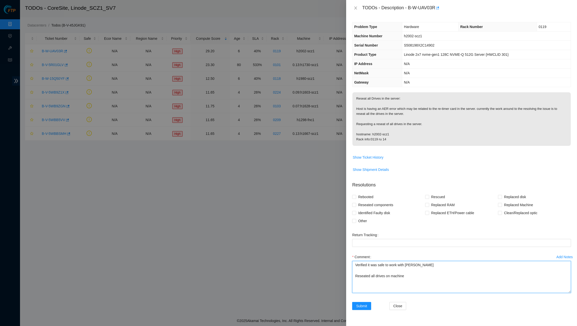
click at [569, 308] on div "Problem Type Hardware Rack Number 0119 Machine Number h2002-scz1 Serial Number …" at bounding box center [461, 171] width 231 height 310
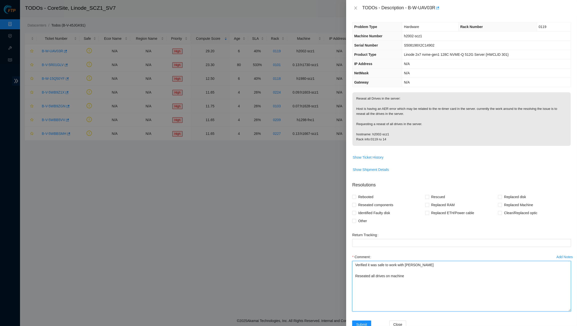
type textarea "Verified it was safe to work with Daryl Jean Reseated all drives on machine"
click at [351, 201] on div "Problem Type Hardware Rack Number 0119 Machine Number h2002-scz1 Serial Number …" at bounding box center [461, 171] width 231 height 310
click at [355, 203] on input "Reseated components" at bounding box center [354, 205] width 4 height 4
checkbox input "true"
click at [354, 219] on input "Other" at bounding box center [354, 221] width 4 height 4
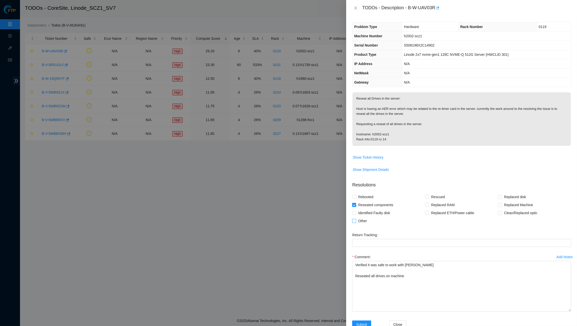
checkbox input "true"
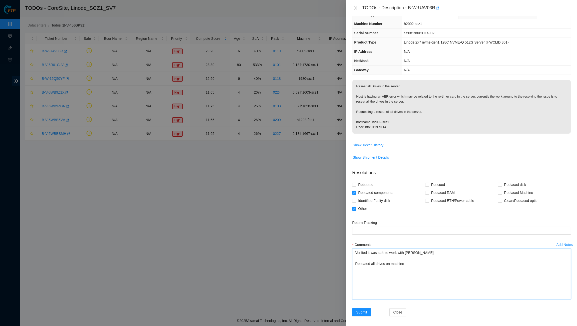
scroll to position [12, 0]
click at [359, 279] on textarea "Verified it was safe to work with Daryl Jean Reseated all drives on machine" at bounding box center [461, 274] width 219 height 51
click at [355, 250] on textarea "Verified it was safe to work with Daryl Jean Reseated all drives on machine" at bounding box center [461, 274] width 219 height 51
type textarea "Daniel Ackerman worked this maint Verified it was safe to work with Daryl Jean …"
click at [358, 311] on span "Submit" at bounding box center [361, 313] width 11 height 6
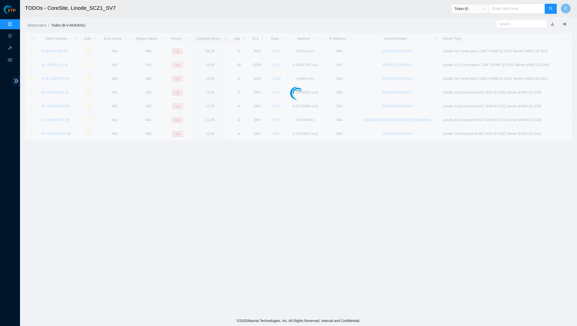
scroll to position [0, 0]
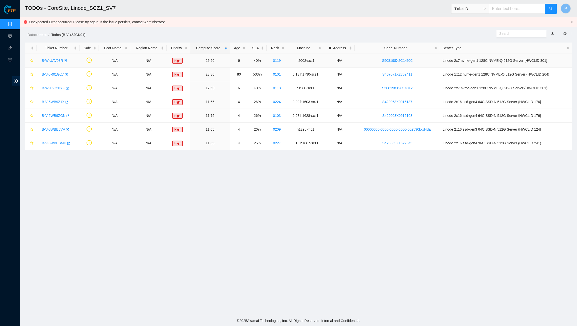
click at [55, 59] on link "B-W-UAV03R" at bounding box center [52, 61] width 21 height 4
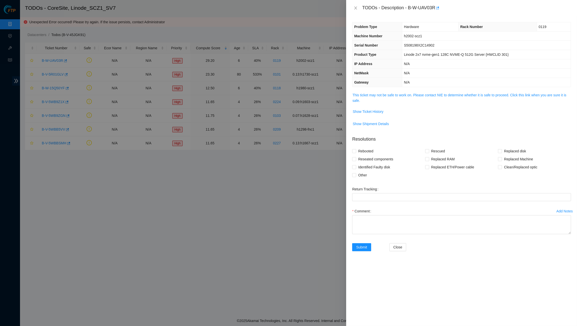
click at [393, 89] on div "Problem Type Hardware Rack Number 0119 Machine Number h2002-scz1 Serial Number …" at bounding box center [461, 171] width 231 height 310
click at [388, 93] on link "This ticket may not be safe to work on. Please contact NIE to determine whether…" at bounding box center [459, 98] width 214 height 10
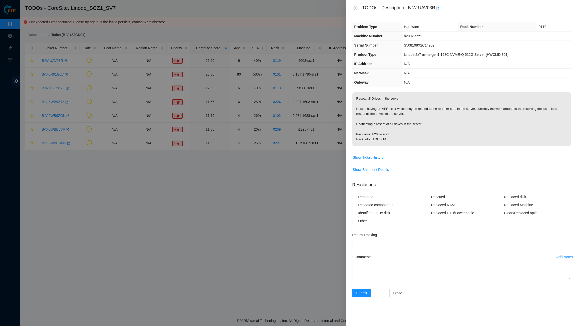
click at [355, 6] on icon "close" at bounding box center [356, 8] width 4 height 4
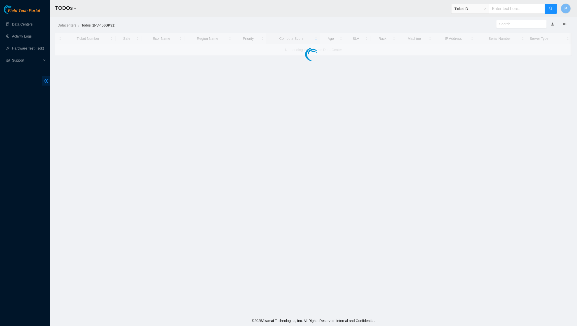
click at [45, 79] on icon "double-left" at bounding box center [46, 80] width 5 height 5
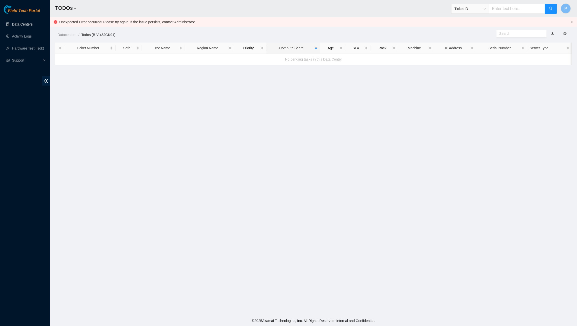
drag, startPoint x: 19, startPoint y: 16, endPoint x: 20, endPoint y: 20, distance: 3.4
click at [20, 17] on div "Field Tech Portal Data Centers Activity Logs Hardware Test (isok) Support" at bounding box center [25, 165] width 50 height 321
click at [21, 22] on link "Data Centers" at bounding box center [22, 24] width 21 height 4
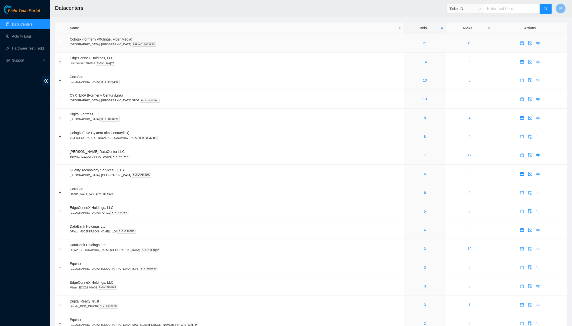
click at [423, 44] on link "27" at bounding box center [425, 43] width 4 height 4
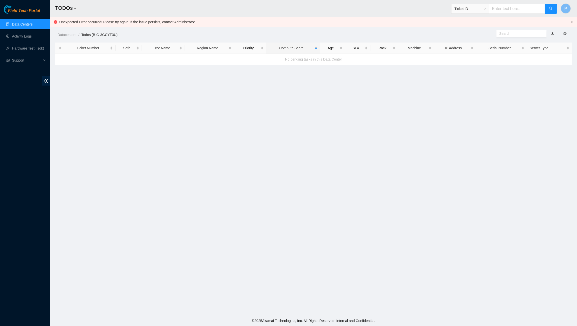
click at [30, 22] on link "Data Centers" at bounding box center [22, 24] width 21 height 4
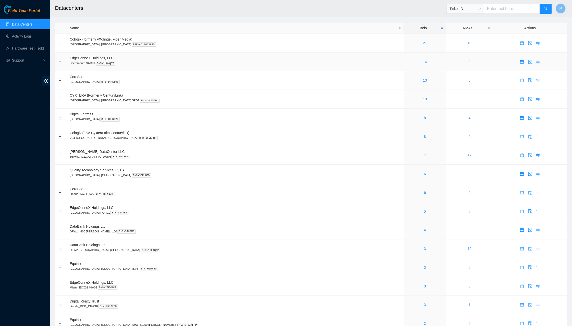
click at [423, 63] on link "14" at bounding box center [425, 62] width 4 height 4
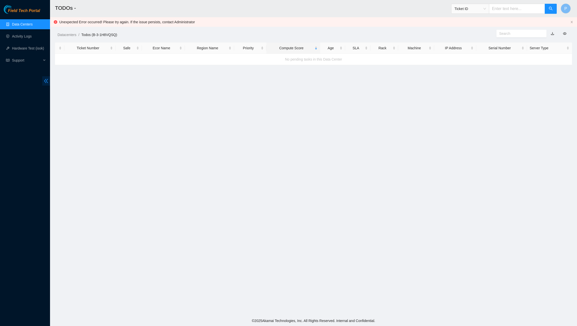
click at [46, 80] on icon "double-left" at bounding box center [46, 80] width 5 height 5
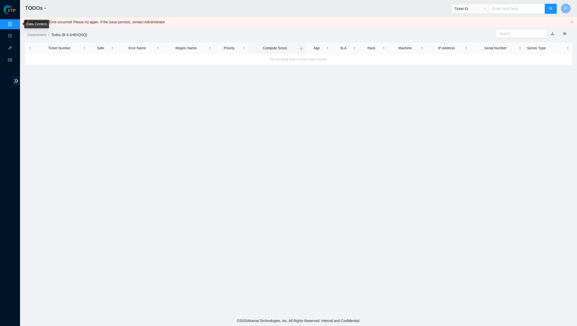
click at [17, 22] on link "Data Centers" at bounding box center [25, 24] width 21 height 4
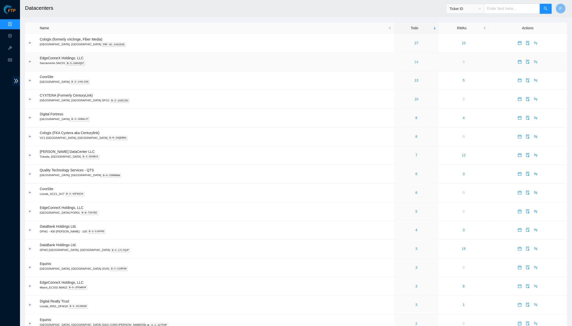
click at [415, 60] on link "14" at bounding box center [417, 62] width 4 height 4
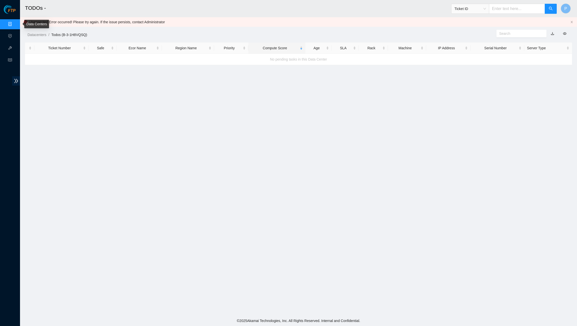
click at [15, 23] on link "Data Centers" at bounding box center [25, 24] width 21 height 4
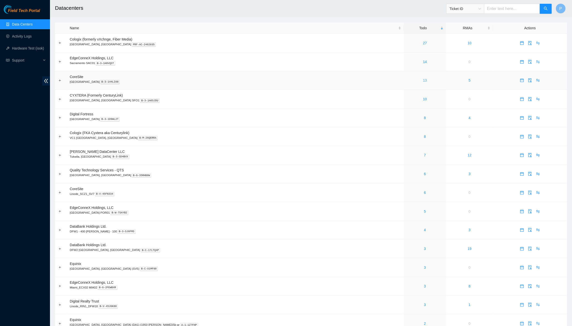
click at [423, 79] on link "13" at bounding box center [425, 80] width 4 height 4
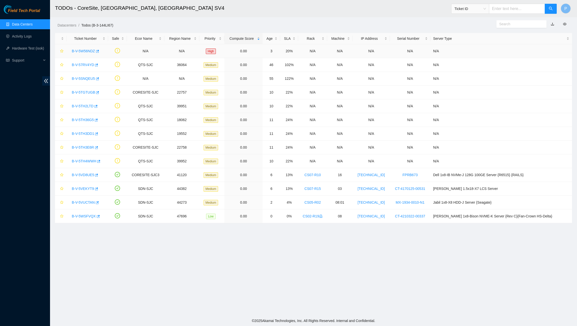
click at [76, 49] on link "B-V-5W56NDZ" at bounding box center [83, 51] width 23 height 4
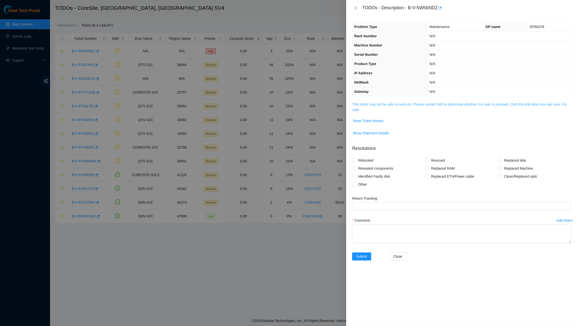
click at [406, 104] on link "This ticket may not be safe to work on. Please contact NIE to determine whether…" at bounding box center [459, 107] width 214 height 10
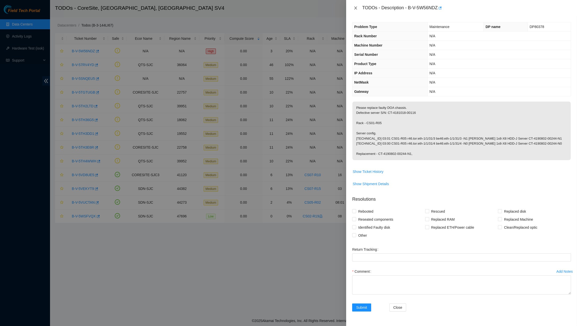
click at [354, 7] on icon "close" at bounding box center [355, 8] width 3 height 3
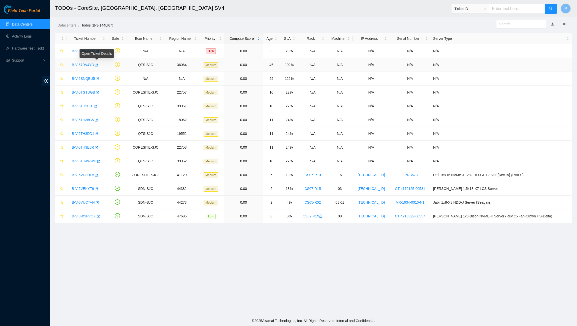
click at [86, 65] on link "B-V-57RV4YD" at bounding box center [83, 65] width 22 height 4
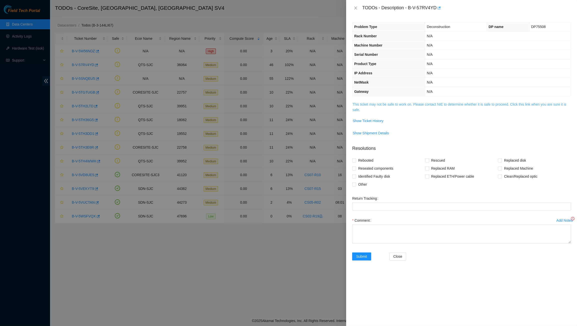
click at [427, 102] on link "This ticket may not be safe to work on. Please contact NIE to determine whether…" at bounding box center [459, 107] width 214 height 10
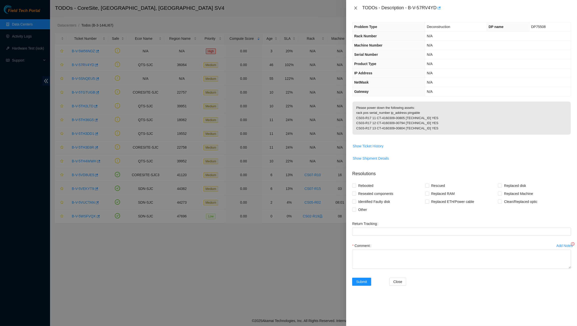
click at [356, 8] on icon "close" at bounding box center [356, 8] width 4 height 4
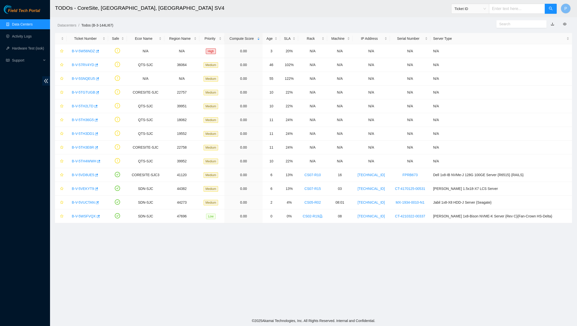
click at [301, 24] on ol "Datacenters / Todos (B-3-144LI67) /" at bounding box center [252, 26] width 388 height 6
click at [492, 6] on input "text" at bounding box center [517, 9] width 56 height 10
paste input "B-V-5VD8UE5"
type input "B-V-5VD8UE5"
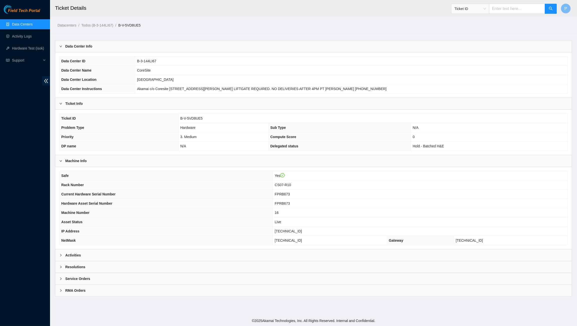
click at [264, 249] on div "Activities" at bounding box center [313, 255] width 516 height 12
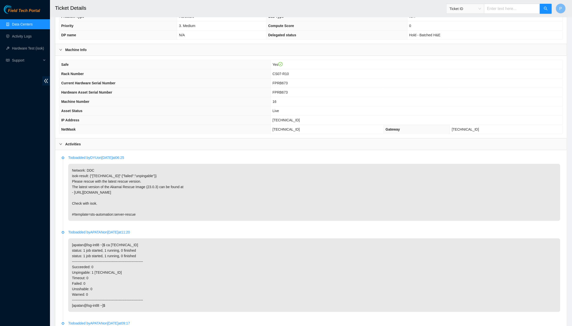
scroll to position [116, 0]
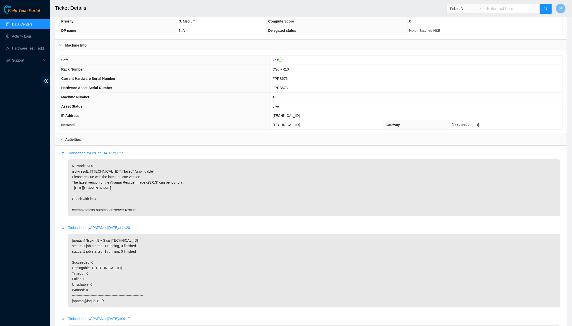
click at [507, 14] on div "Ticket ID" at bounding box center [500, 9] width 106 height 16
click at [507, 9] on input "text" at bounding box center [512, 9] width 56 height 10
paste input "B-V-5VEKYT9"
type input "B-V-5VEKYT9"
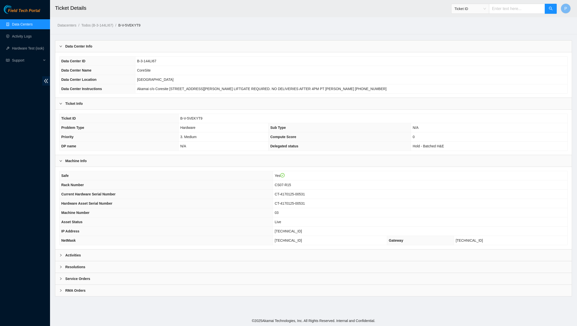
click at [239, 254] on div "Activities" at bounding box center [313, 255] width 516 height 12
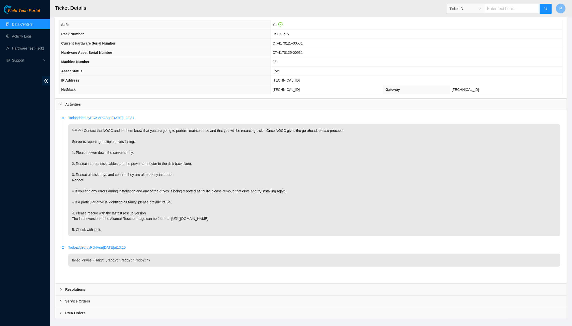
scroll to position [151, 0]
click at [517, 9] on input "text" at bounding box center [512, 9] width 56 height 10
paste input "B-V-5JHM4QG"
type input "B-V-5JHM4QG"
click at [551, 7] on button "button" at bounding box center [546, 9] width 12 height 10
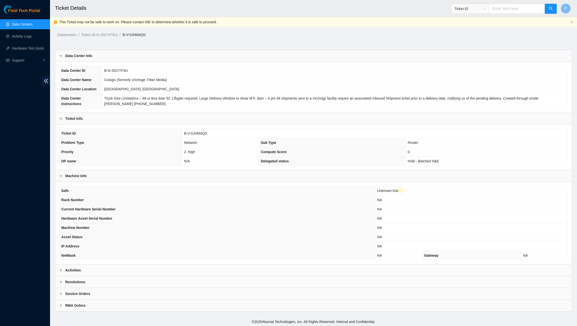
click at [200, 264] on div "Activities" at bounding box center [313, 270] width 516 height 12
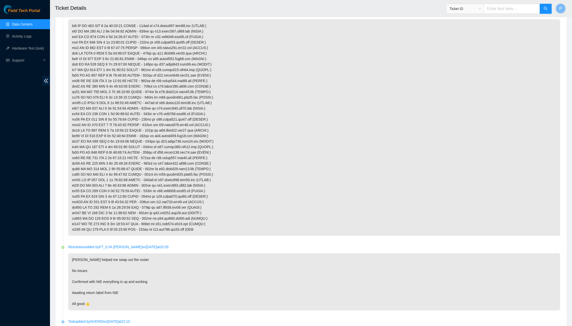
scroll to position [191, 0]
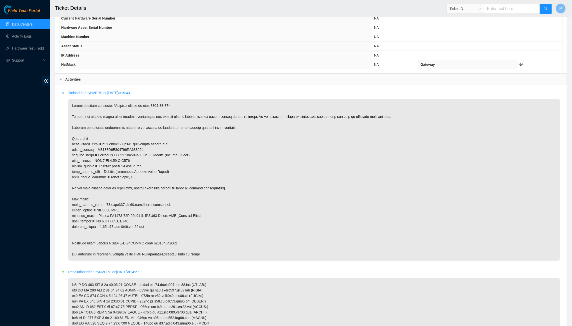
drag, startPoint x: 72, startPoint y: 100, endPoint x: 290, endPoint y: 254, distance: 266.6
click at [290, 254] on li "Todo added by NVERDI on 2025-09-22 at 19:43" at bounding box center [311, 181] width 499 height 179
drag, startPoint x: 159, startPoint y: 321, endPoint x: 346, endPoint y: 210, distance: 217.7
click at [346, 210] on p at bounding box center [314, 180] width 492 height 162
click at [251, 207] on p at bounding box center [314, 180] width 492 height 162
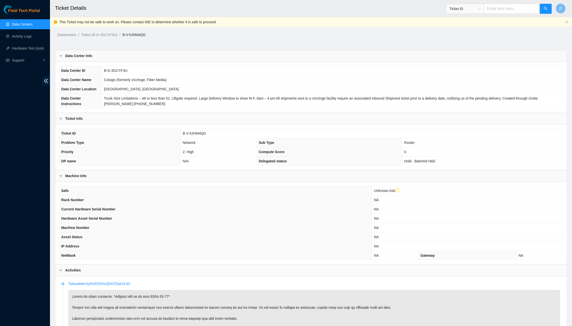
scroll to position [0, 0]
click at [567, 21] on icon "close" at bounding box center [567, 22] width 3 height 3
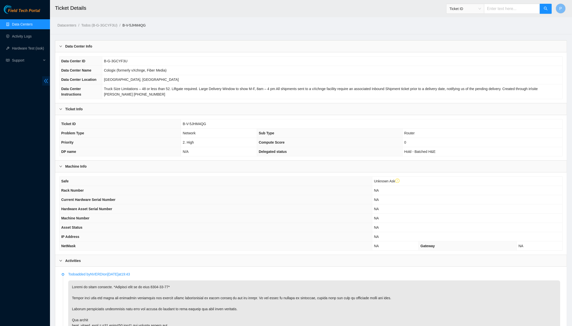
click at [45, 83] on icon "double-left" at bounding box center [46, 80] width 5 height 5
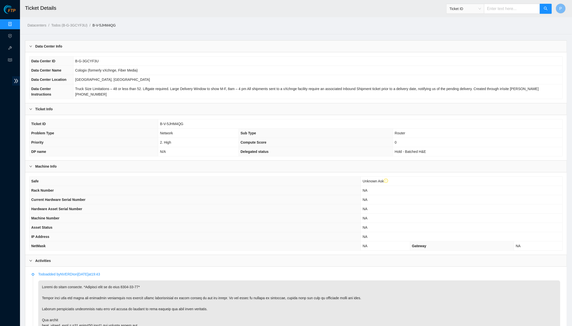
click at [279, 41] on div "Data Center Info" at bounding box center [296, 47] width 542 height 12
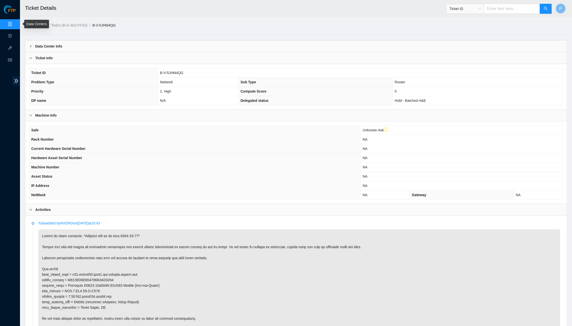
click at [15, 22] on link "Data Centers" at bounding box center [25, 24] width 21 height 4
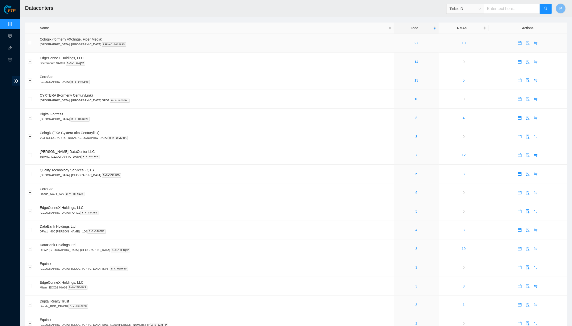
click at [415, 41] on link "27" at bounding box center [417, 43] width 4 height 4
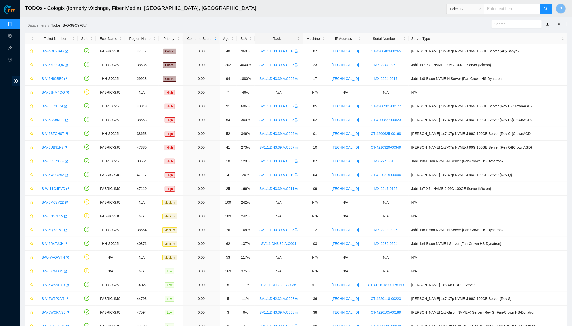
click at [292, 39] on div "Rack" at bounding box center [279, 39] width 43 height 6
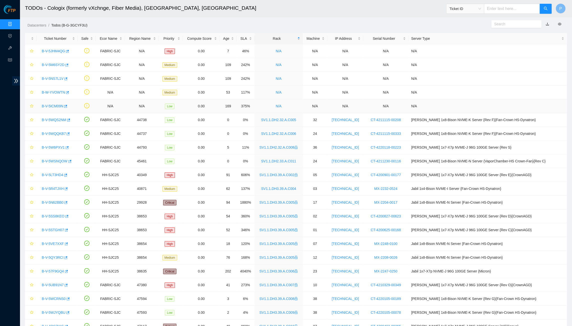
drag, startPoint x: 38, startPoint y: 50, endPoint x: 302, endPoint y: 105, distance: 269.6
click at [302, 105] on tbody "B-V-5JHM4QG FABRIC-SJC N/A High 0.00 7 46% N/A N/A N/A N/A N/A B-V-5M6SY2D FABR…" at bounding box center [296, 229] width 542 height 371
click at [301, 105] on td "N/A" at bounding box center [279, 106] width 48 height 14
click at [316, 76] on td "N/A" at bounding box center [315, 79] width 25 height 14
click at [301, 82] on td "N/A" at bounding box center [279, 79] width 48 height 14
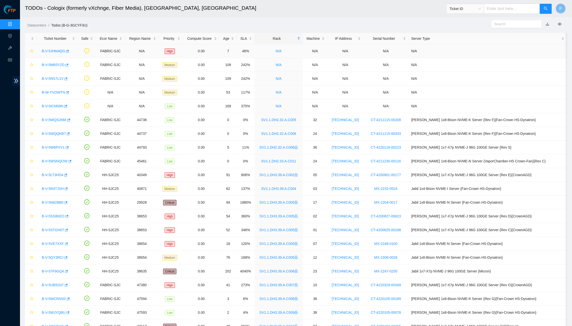
click at [54, 50] on link "B-V-5JHM4QG" at bounding box center [53, 51] width 23 height 4
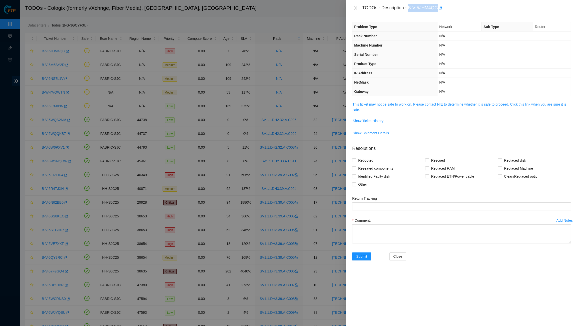
drag, startPoint x: 411, startPoint y: 7, endPoint x: 441, endPoint y: 7, distance: 30.0
click at [441, 7] on div "TODOs - Description - B-V-5JHM4QG" at bounding box center [466, 8] width 209 height 8
copy div "B-V-5JHM4QG"
click at [403, 103] on link "This ticket may not be safe to work on. Please contact NIE to determine whether…" at bounding box center [459, 107] width 214 height 10
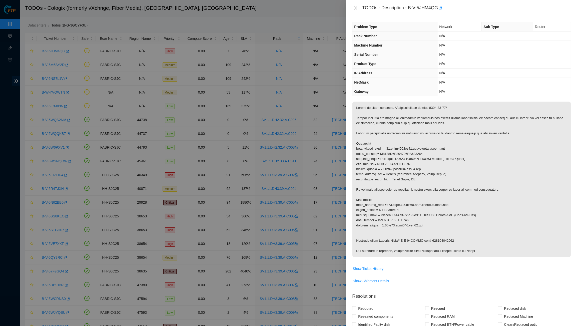
click at [364, 22] on div "Problem Type Network Sub Type Router Rack Number N/A Machine Number N/A Serial …" at bounding box center [461, 59] width 219 height 74
click at [356, 8] on icon "close" at bounding box center [356, 8] width 4 height 4
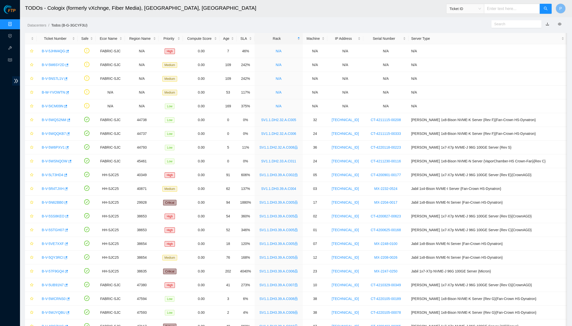
click at [15, 22] on link "Data Centers" at bounding box center [25, 24] width 21 height 4
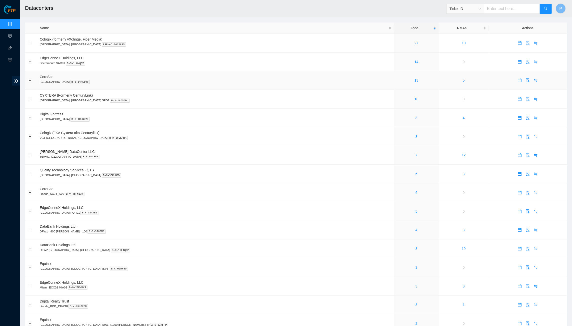
click at [394, 87] on td "13" at bounding box center [416, 80] width 45 height 19
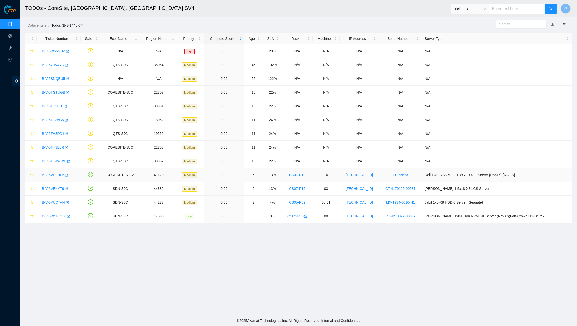
click at [55, 174] on link "B-V-5VD8UE5" at bounding box center [53, 175] width 22 height 4
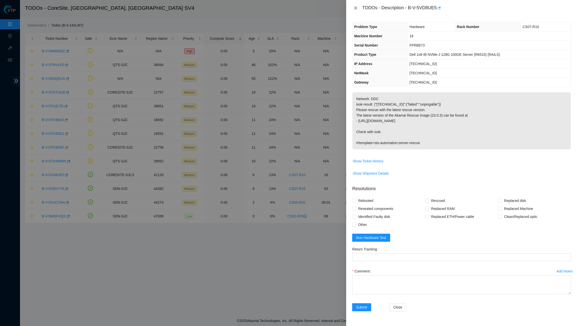
click at [355, 9] on icon "close" at bounding box center [356, 8] width 4 height 4
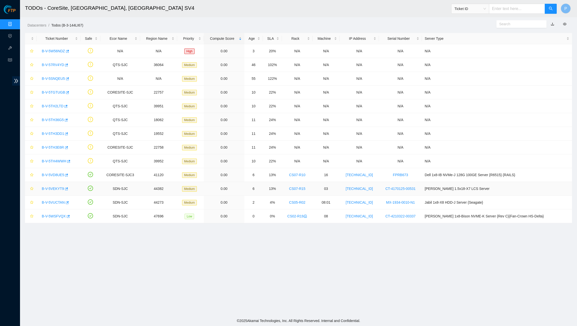
click at [49, 189] on link "B-V-5VEKYT9" at bounding box center [53, 189] width 22 height 4
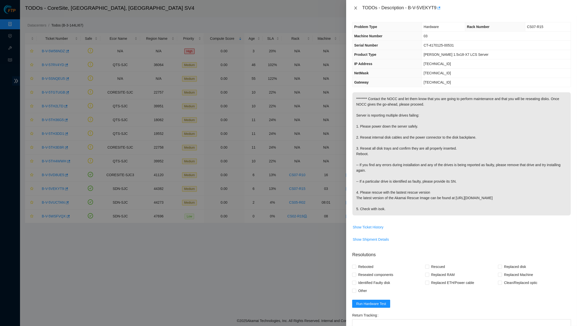
click at [357, 7] on icon "close" at bounding box center [356, 8] width 4 height 4
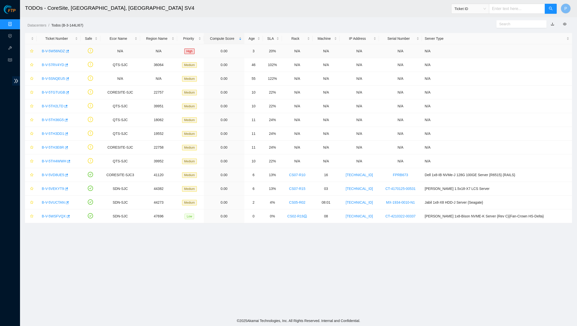
click at [57, 51] on link "B-V-5W56NDZ" at bounding box center [53, 51] width 23 height 4
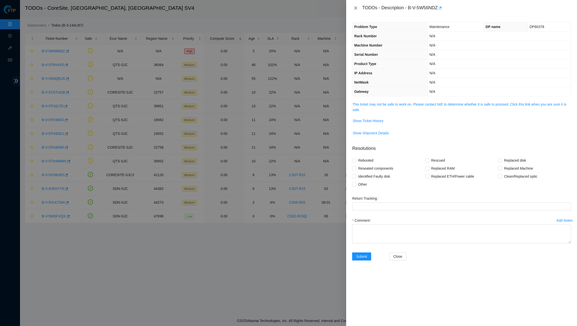
click at [354, 6] on icon "close" at bounding box center [356, 8] width 4 height 4
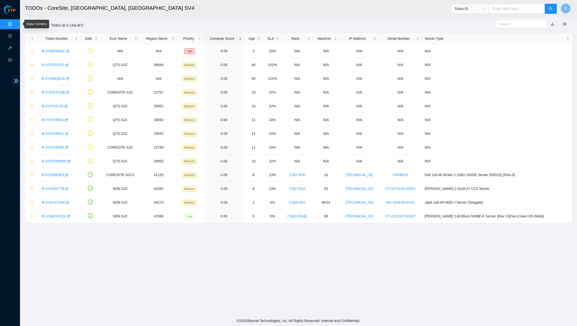
click at [15, 24] on link "Data Centers" at bounding box center [25, 24] width 21 height 4
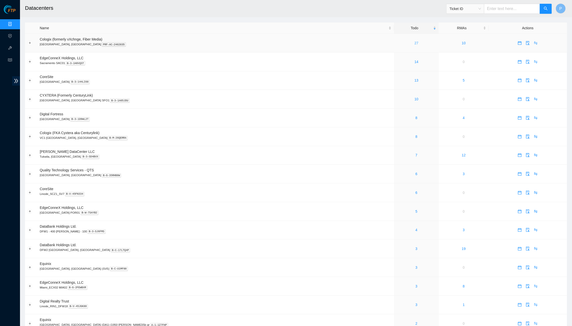
click at [415, 44] on link "27" at bounding box center [417, 43] width 4 height 4
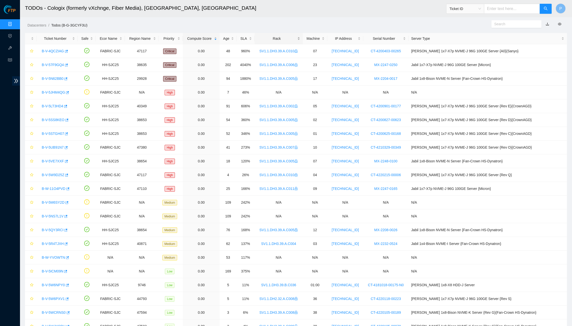
click at [293, 39] on div "Rack" at bounding box center [279, 39] width 43 height 6
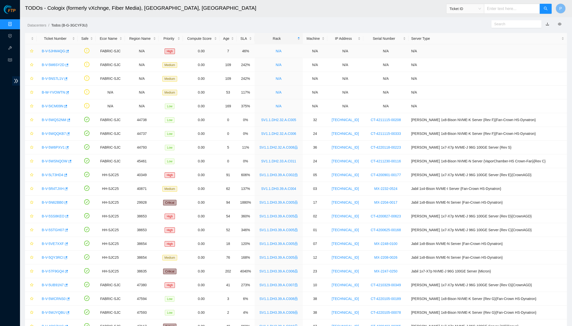
click at [60, 49] on link "B-V-5JHM4QG" at bounding box center [53, 51] width 23 height 4
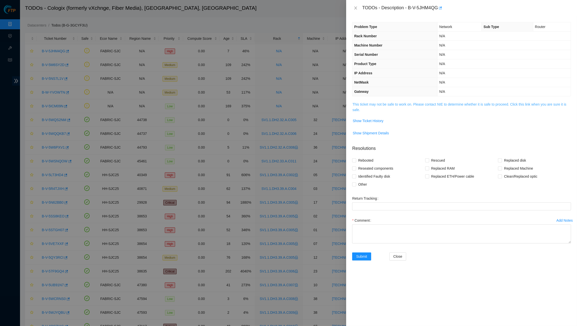
click at [419, 102] on link "This ticket may not be safe to work on. Please contact NIE to determine whether…" at bounding box center [459, 107] width 214 height 10
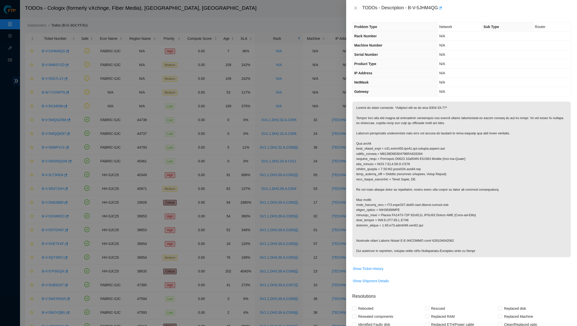
click at [476, 129] on p at bounding box center [461, 180] width 218 height 156
click at [356, 7] on icon "close" at bounding box center [356, 8] width 4 height 4
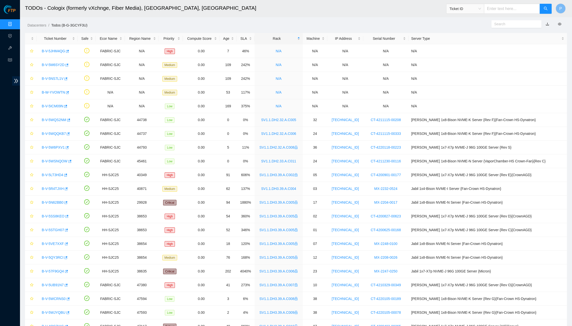
click at [287, 25] on ol "Datacenters / Todos (B-G-3GCYF3U) /" at bounding box center [231, 26] width 407 height 6
click at [15, 25] on link "Data Centers" at bounding box center [25, 24] width 21 height 4
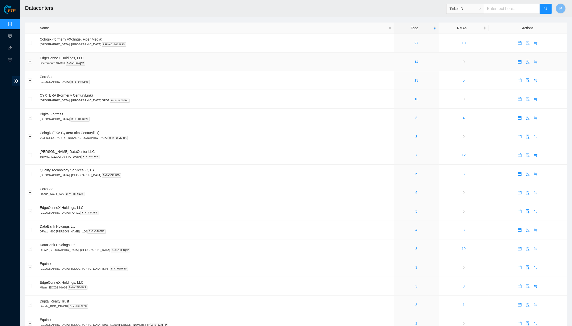
click at [186, 70] on td "EdgeConneX Holdings, LLC Sacramento SAC01 B-3-1H8VQST" at bounding box center [215, 62] width 357 height 19
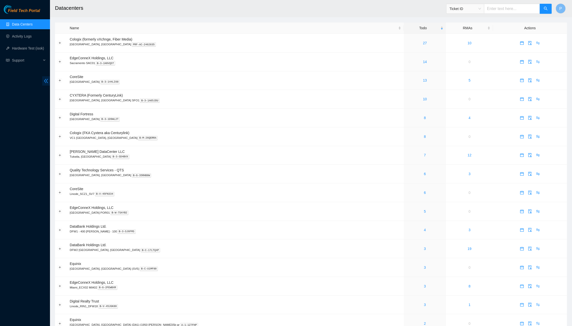
click at [47, 78] on icon "double-left" at bounding box center [46, 80] width 5 height 5
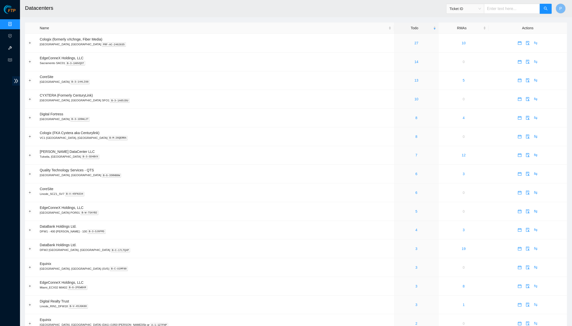
click at [15, 48] on link "Hardware Test (isok)" at bounding box center [31, 48] width 32 height 4
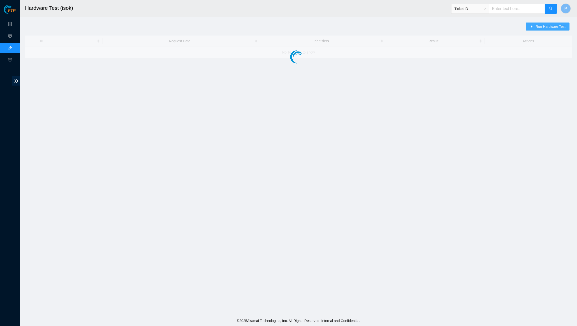
click at [542, 26] on span "Run Hardware Test" at bounding box center [550, 27] width 30 height 6
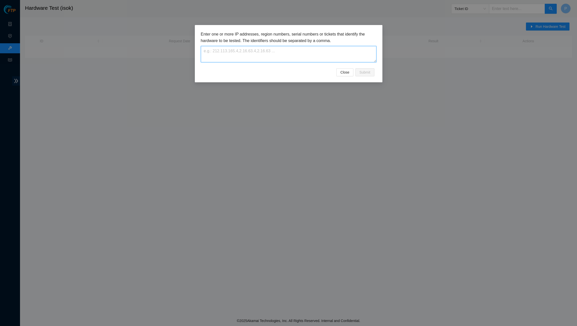
click at [291, 50] on textarea at bounding box center [289, 54] width 176 height 16
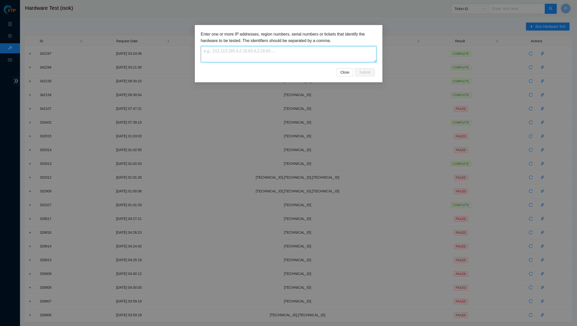
paste textarea "23.213.178.157"
type textarea "23.213.178.157"
click at [371, 67] on div "Enter one or more IP addresses, region numbers, serial numbers or tickets that …" at bounding box center [289, 49] width 176 height 37
click at [369, 71] on span "Submit" at bounding box center [364, 73] width 11 height 6
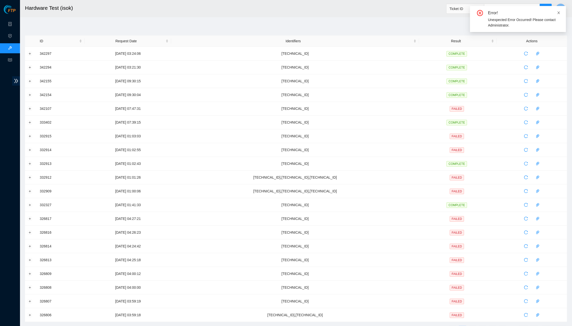
click at [561, 12] on div "Error! Unexpected Error Occurred! Please contact Administrator." at bounding box center [518, 19] width 96 height 26
click at [560, 12] on icon "close" at bounding box center [559, 13] width 3 height 3
click at [532, 26] on span "Run Hardware Test" at bounding box center [546, 27] width 30 height 6
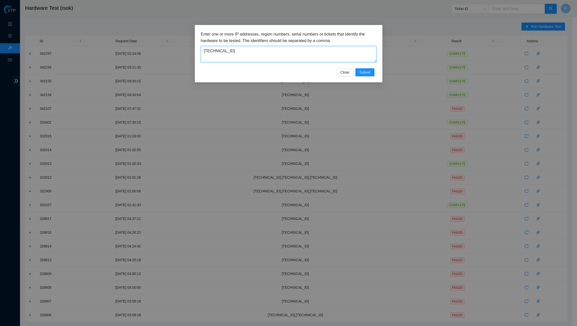
click at [244, 54] on textarea "23.213.178.157" at bounding box center [289, 54] width 176 height 16
click at [365, 74] on span "Submit" at bounding box center [364, 73] width 11 height 6
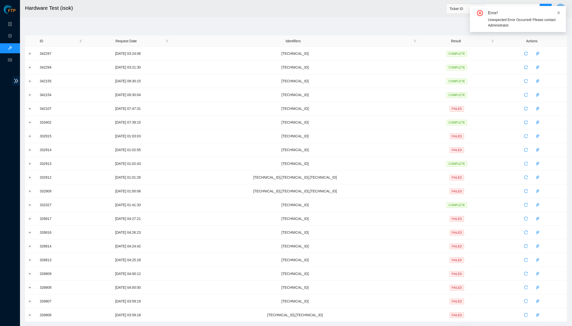
click at [561, 13] on icon "close" at bounding box center [559, 13] width 4 height 4
click at [271, 19] on main "Hardware Test (isok) Ticket ID P Run Hardware Test ID Request Date Identifiers …" at bounding box center [296, 171] width 552 height 343
click at [15, 22] on link "Data Centers" at bounding box center [25, 24] width 21 height 4
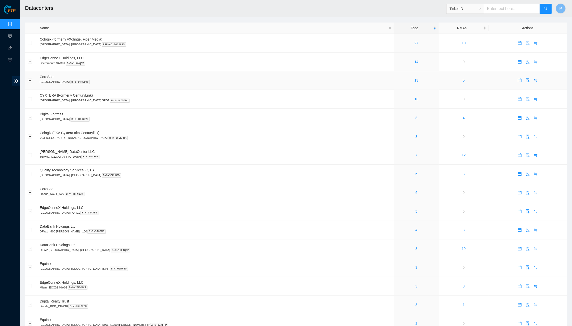
click at [166, 82] on p "Santa Clara, CA SV4 B-3-144LI68" at bounding box center [216, 82] width 352 height 5
click at [397, 72] on td "13" at bounding box center [416, 80] width 45 height 19
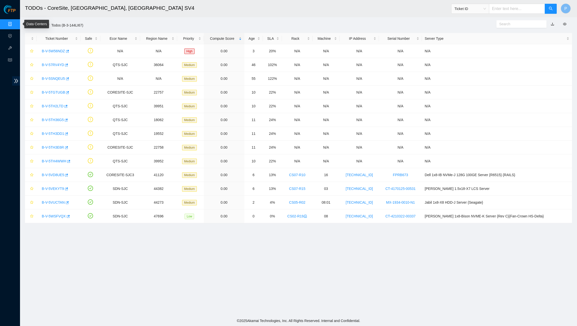
click at [15, 25] on link "Data Centers" at bounding box center [25, 24] width 21 height 4
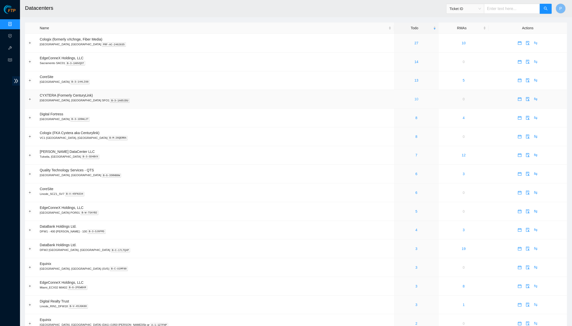
click at [415, 99] on link "10" at bounding box center [417, 99] width 4 height 4
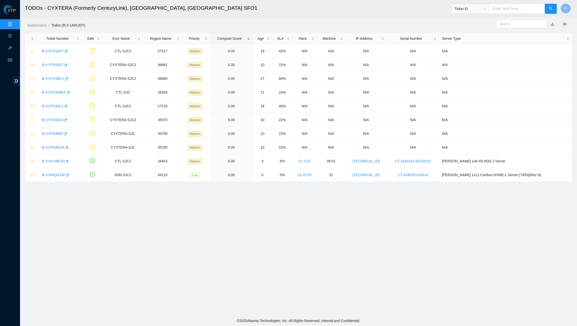
click at [495, 12] on input "text" at bounding box center [517, 9] width 56 height 10
paste input "B-V-5V1WFJH"
type input "B-V-5V1WFJH"
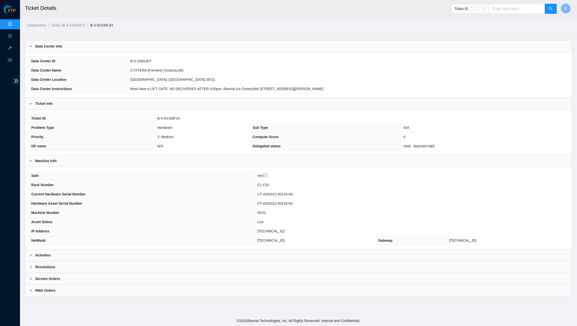
click at [506, 11] on input "text" at bounding box center [517, 9] width 56 height 10
paste input "B-V-5W14OT2"
type input "B-V-5W14OT2"
click at [545, 6] on button "button" at bounding box center [551, 9] width 12 height 10
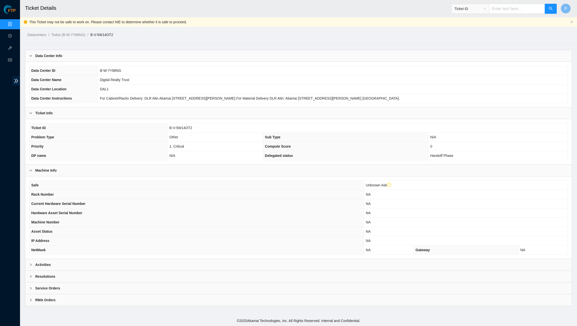
click at [288, 259] on div "Activities" at bounding box center [298, 265] width 546 height 12
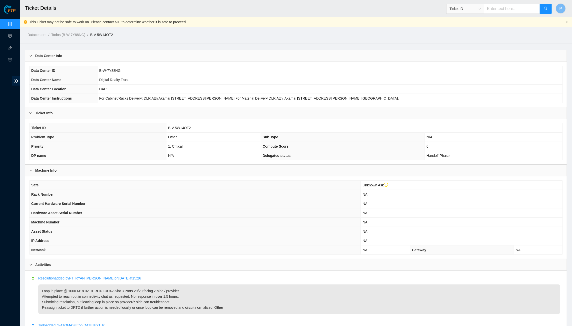
click at [268, 50] on div "Data Center Info" at bounding box center [296, 56] width 542 height 12
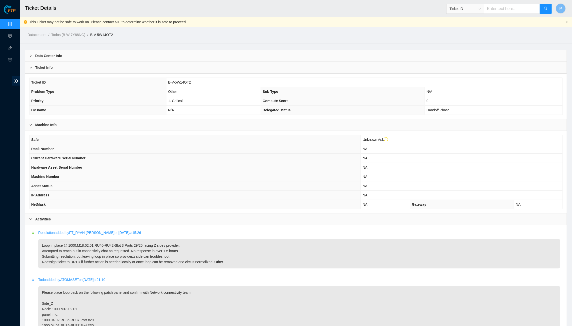
click at [273, 57] on div "Data Center Info" at bounding box center [296, 56] width 542 height 12
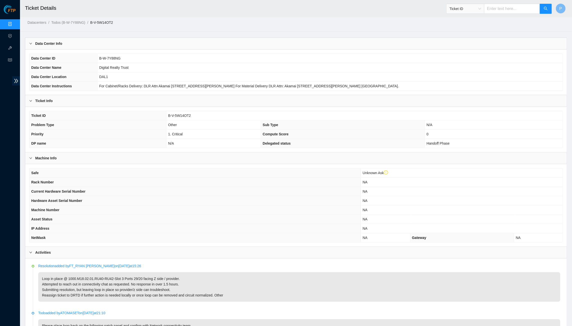
scroll to position [3, 0]
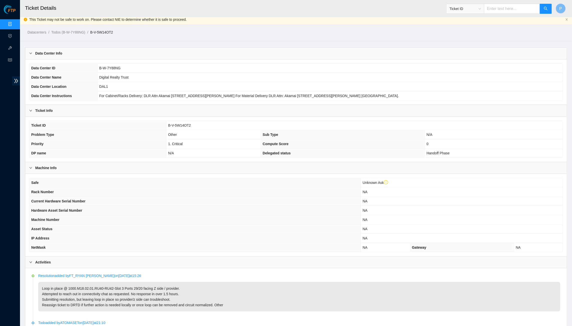
click at [15, 23] on link "Data Centers" at bounding box center [25, 24] width 21 height 4
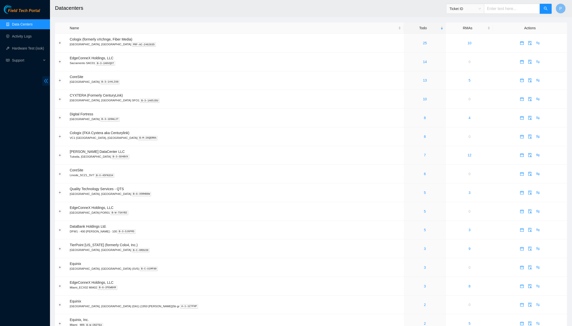
click at [45, 80] on icon "double-left" at bounding box center [46, 80] width 5 height 5
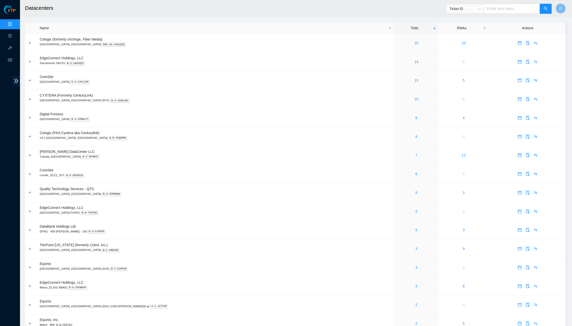
click at [519, 9] on input "text" at bounding box center [512, 9] width 56 height 10
paste input "B-W-11LPFQ7"
type input "B-W-11LPFQ7"
click at [549, 9] on button "button" at bounding box center [546, 9] width 12 height 10
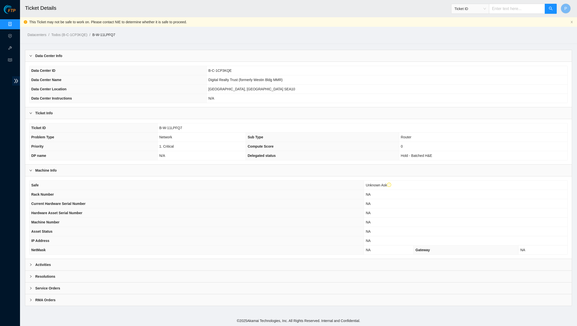
click at [217, 262] on div "Activities" at bounding box center [298, 265] width 546 height 12
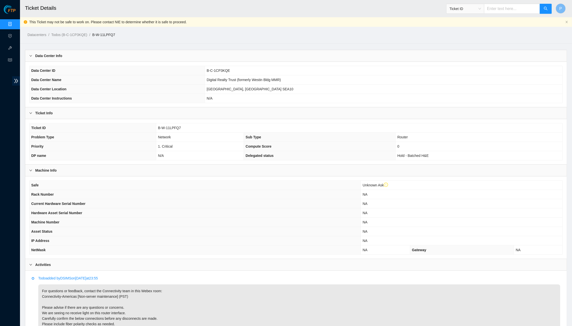
click at [218, 259] on div "Activities" at bounding box center [296, 265] width 542 height 12
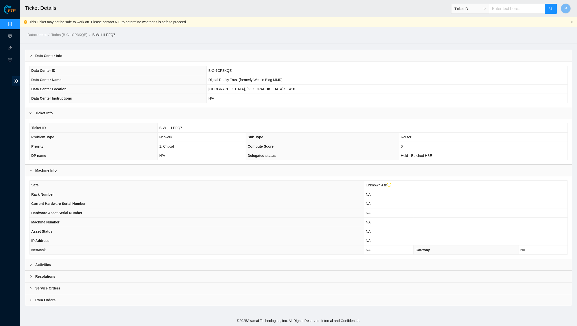
click at [162, 259] on div "Activities" at bounding box center [298, 265] width 546 height 12
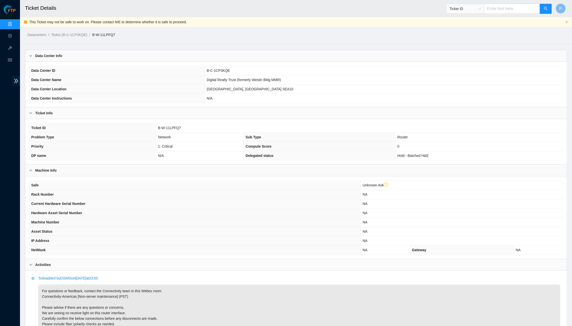
click at [229, 61] on div "Data Center Info" at bounding box center [296, 56] width 542 height 12
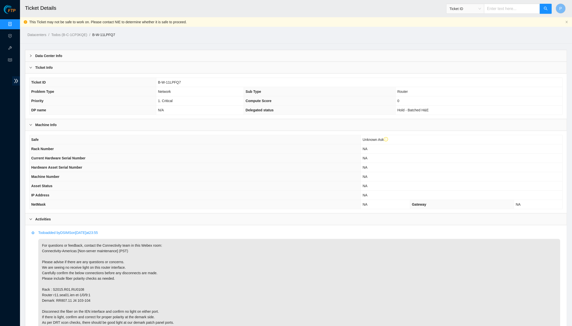
click at [228, 67] on div "Ticket Info" at bounding box center [296, 68] width 542 height 12
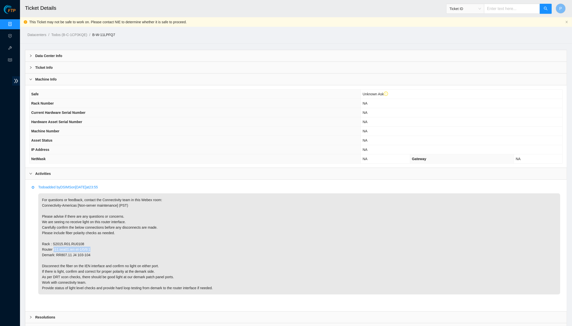
drag, startPoint x: 54, startPoint y: 246, endPoint x: 102, endPoint y: 246, distance: 48.3
click at [102, 246] on p "For questions or feedback, contact the Connectivity team in this Webex room: Co…" at bounding box center [299, 243] width 522 height 101
copy p "r11.sea01.ien et-1/0/9:1"
click at [15, 23] on link "Data Centers" at bounding box center [25, 24] width 21 height 4
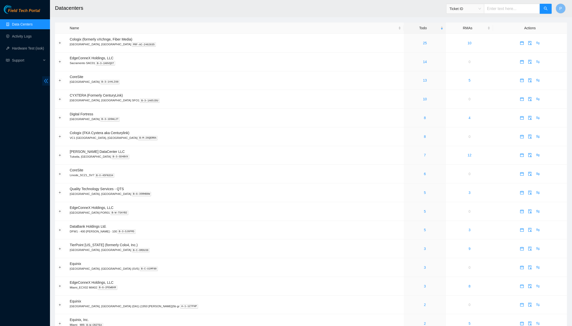
click at [45, 81] on icon "double-left" at bounding box center [46, 80] width 5 height 5
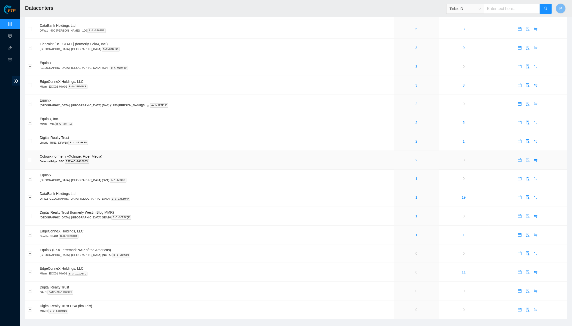
scroll to position [201, 0]
click at [416, 233] on link "1" at bounding box center [417, 235] width 2 height 4
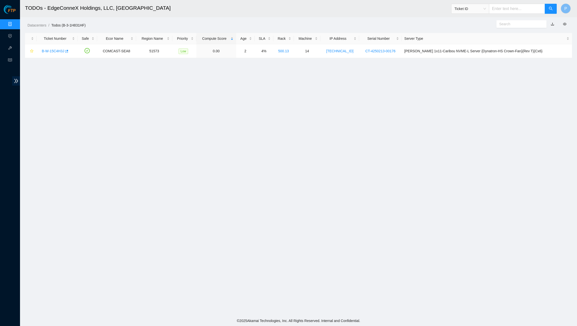
click at [15, 22] on link "Data Centers" at bounding box center [25, 24] width 21 height 4
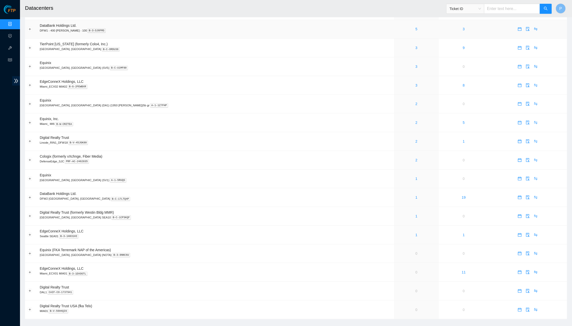
scroll to position [201, 0]
click at [416, 177] on link "1" at bounding box center [417, 179] width 2 height 4
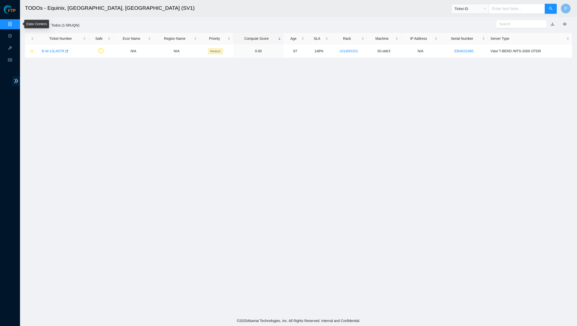
click at [15, 25] on link "Data Centers" at bounding box center [25, 24] width 21 height 4
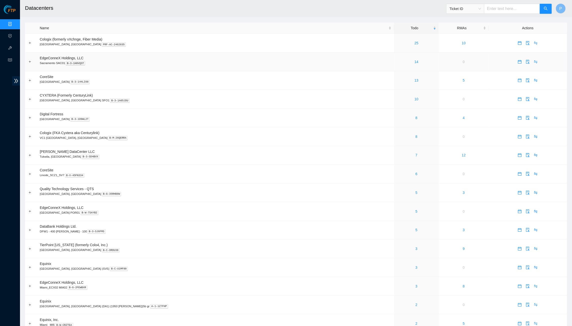
click at [304, 59] on td "EdgeConneX Holdings, LLC [GEOGRAPHIC_DATA] SAC01 B-3-1H8VQST" at bounding box center [215, 62] width 357 height 19
click at [499, 4] on input "text" at bounding box center [512, 9] width 56 height 10
paste input "B-V-5WQU3JP"
type input "B-V-5WQU3JP"
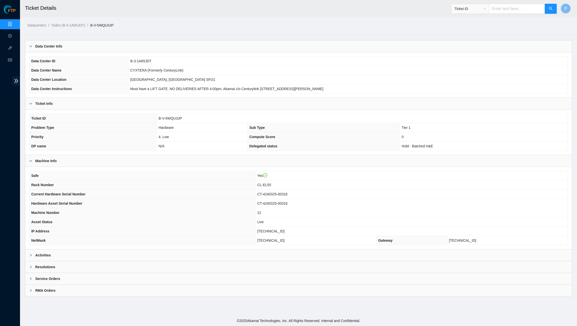
click at [198, 199] on th "Hardware Asset Serial Number" at bounding box center [143, 203] width 226 height 9
click at [506, 10] on input "text" at bounding box center [517, 9] width 56 height 10
paste input "B-W-12H2YS7"
type input "B-W-12H2YS7"
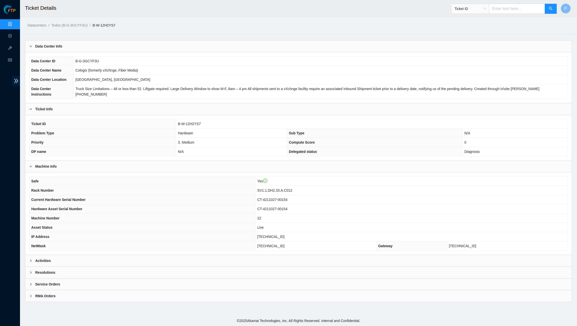
click at [166, 256] on div "Activities" at bounding box center [298, 261] width 546 height 12
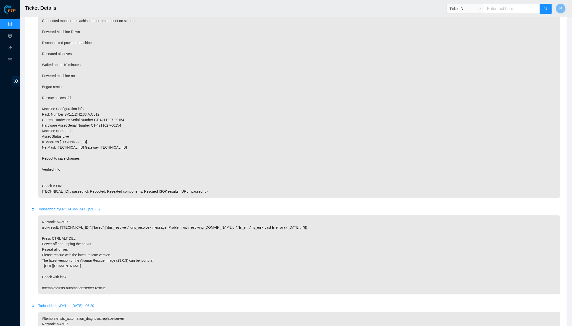
scroll to position [291, 0]
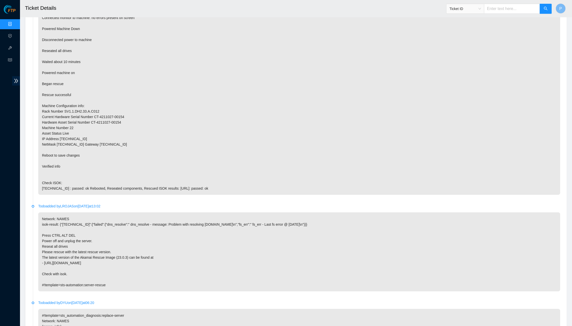
click at [499, 9] on input "text" at bounding box center [512, 9] width 56 height 10
paste input "B-V-5VD8UE5"
type input "B-V-5VD8UE5"
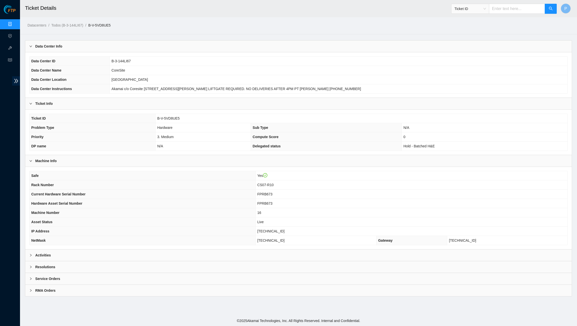
click at [499, 9] on input "text" at bounding box center [517, 9] width 56 height 10
paste input "B-V-5WSNQOP"
type input "B-V-5WSNQOP"
click at [506, 11] on input "text" at bounding box center [517, 9] width 56 height 10
paste input "B-V-5WRRFXI"
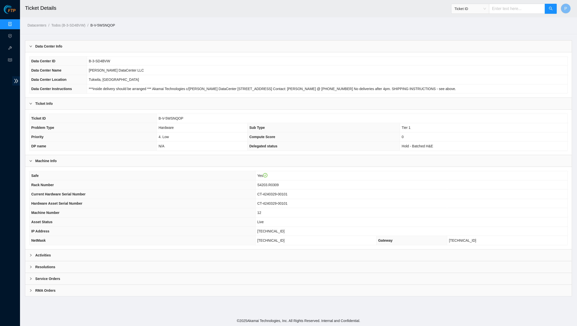
type input "B-V-5WRRFXI"
click at [140, 251] on div "Activities" at bounding box center [298, 255] width 546 height 12
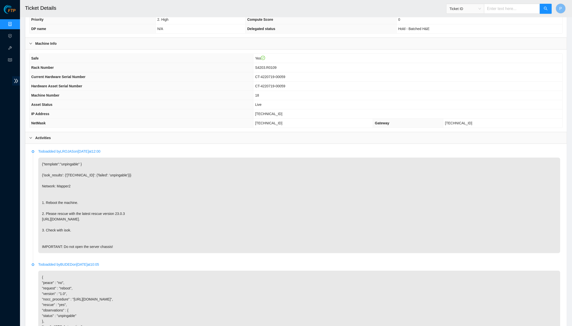
scroll to position [124, 0]
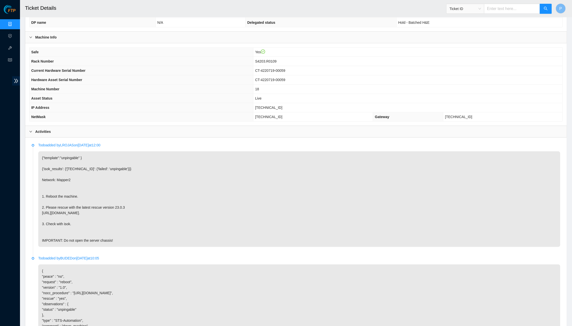
click at [505, 10] on input "text" at bounding box center [512, 9] width 56 height 10
paste input "B-V-5WMZVK9"
type input "B-V-5WMZVK9"
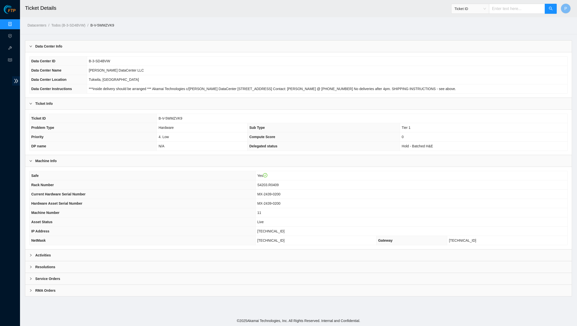
click at [161, 249] on div "Activities" at bounding box center [298, 255] width 546 height 12
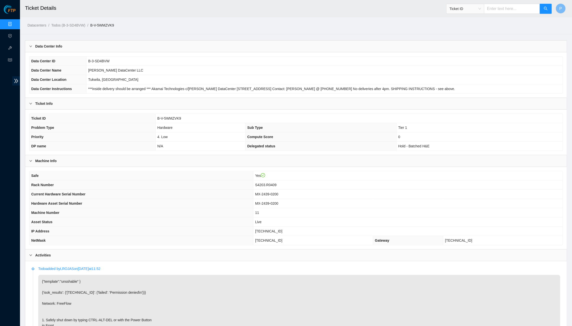
click at [15, 24] on link "Data Centers" at bounding box center [25, 24] width 21 height 4
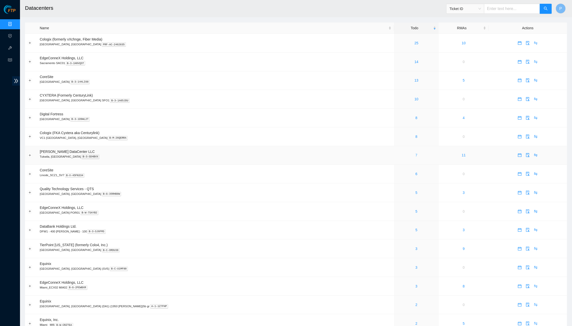
click at [416, 153] on link "7" at bounding box center [417, 155] width 2 height 4
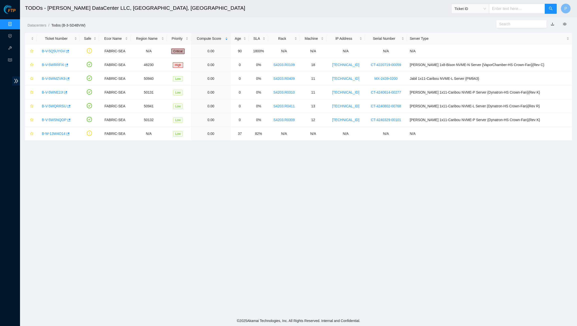
click at [520, 10] on input "text" at bounding box center [517, 9] width 56 height 10
click at [514, 20] on span at bounding box center [521, 24] width 50 height 8
click at [513, 22] on input "text" at bounding box center [519, 24] width 41 height 6
paste input "B-V-5WMZVK9"
type input "B-V-5WMZVK9"
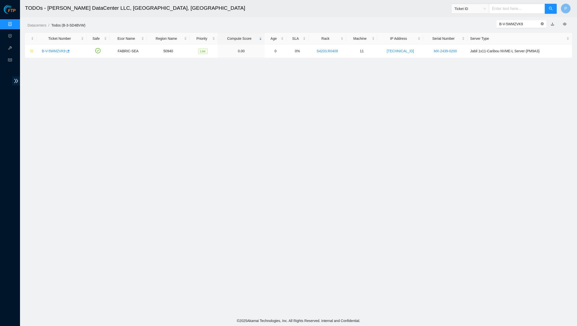
click at [543, 23] on icon "close-circle" at bounding box center [542, 23] width 3 height 3
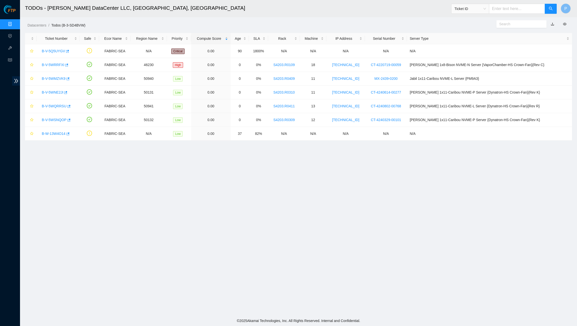
click at [440, 15] on header "TODOs - [PERSON_NAME] DataCenter LLC, [GEOGRAPHIC_DATA], [GEOGRAPHIC_DATA] Tick…" at bounding box center [308, 8] width 577 height 17
click at [552, 24] on link "button" at bounding box center [553, 24] width 4 height 4
click at [426, 20] on div "Datacenters / Todos (B-3-SD4BVW) /" at bounding box center [229, 14] width 418 height 28
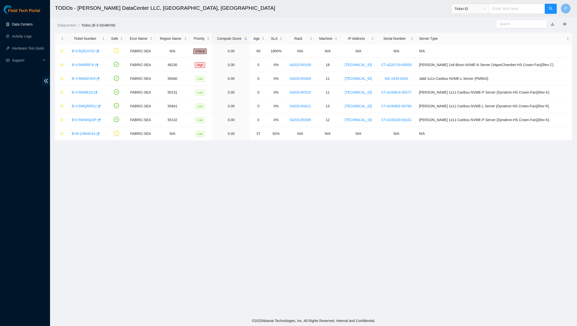
click at [31, 26] on link "Data Centers" at bounding box center [22, 24] width 21 height 4
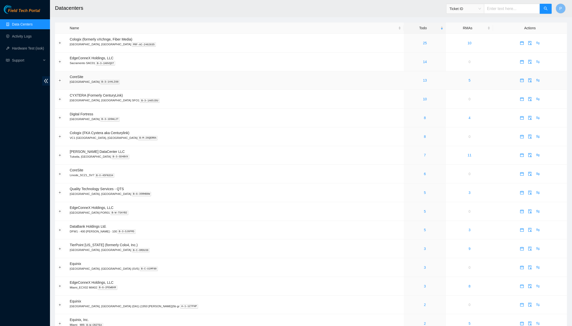
click at [407, 78] on div "13" at bounding box center [425, 81] width 37 height 6
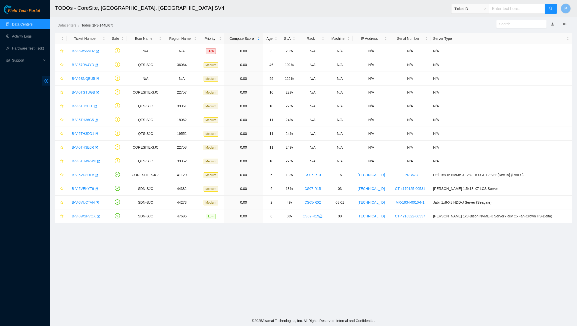
click at [44, 77] on span "double-left" at bounding box center [46, 80] width 8 height 9
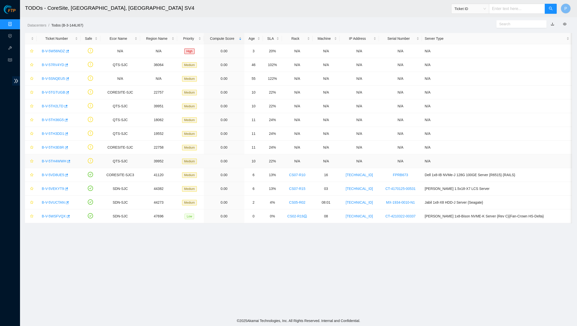
click at [52, 162] on link "B-V-5TH4WWH" at bounding box center [54, 161] width 25 height 4
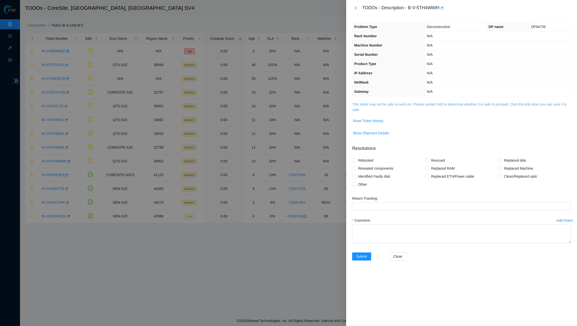
click at [377, 104] on link "This ticket may not be safe to work on. Please contact NIE to determine whether…" at bounding box center [459, 107] width 214 height 10
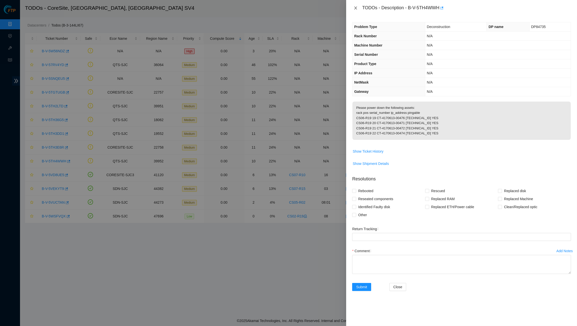
click at [356, 8] on icon "close" at bounding box center [356, 8] width 4 height 4
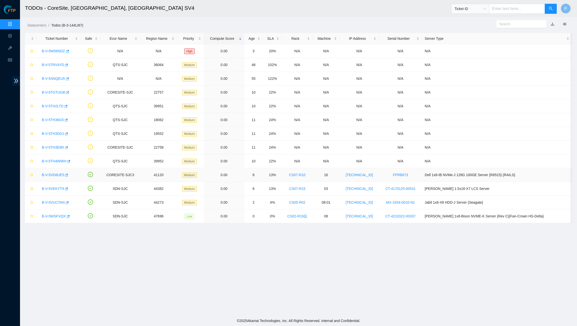
click at [51, 177] on div "B-V-5VD8UE5" at bounding box center [58, 175] width 39 height 8
click at [53, 173] on link "B-V-5VD8UE5" at bounding box center [53, 175] width 22 height 4
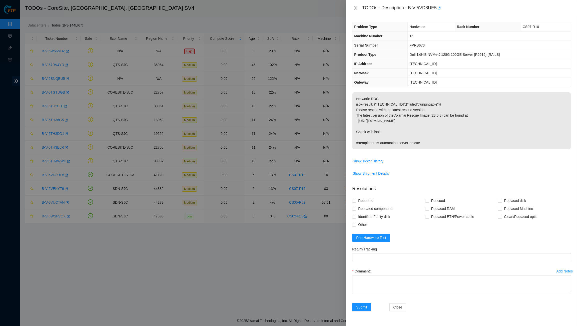
click at [358, 7] on button "Close" at bounding box center [355, 8] width 7 height 5
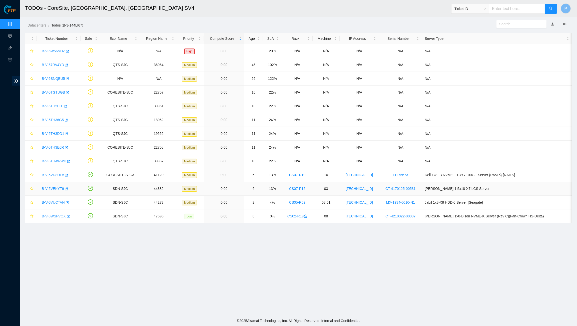
click at [55, 188] on link "B-V-5VEKYT9" at bounding box center [53, 189] width 22 height 4
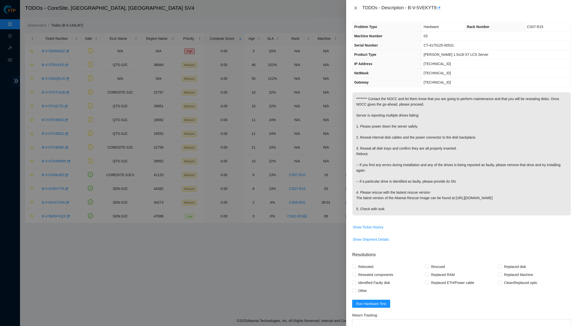
click at [354, 7] on icon "close" at bounding box center [356, 8] width 4 height 4
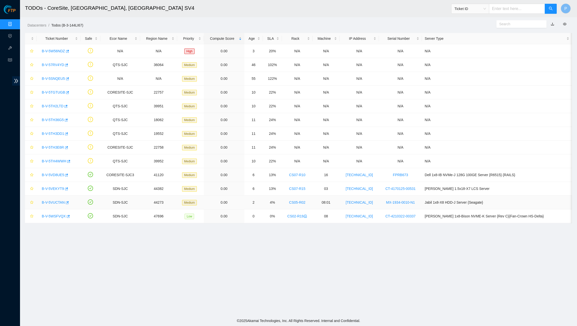
drag, startPoint x: 53, startPoint y: 197, endPoint x: 54, endPoint y: 200, distance: 2.7
click at [54, 198] on td "B-V-5VUCTAN" at bounding box center [59, 203] width 44 height 14
click at [55, 200] on link "B-V-5VUCTAN" at bounding box center [53, 202] width 23 height 4
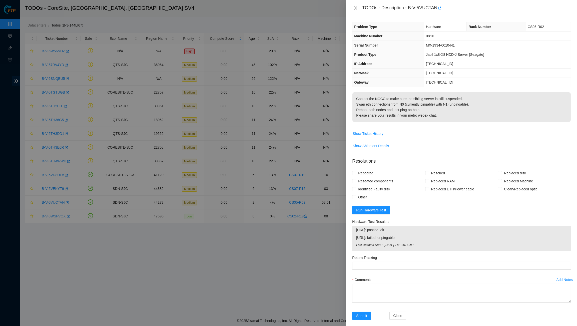
click at [356, 6] on icon "close" at bounding box center [356, 8] width 4 height 4
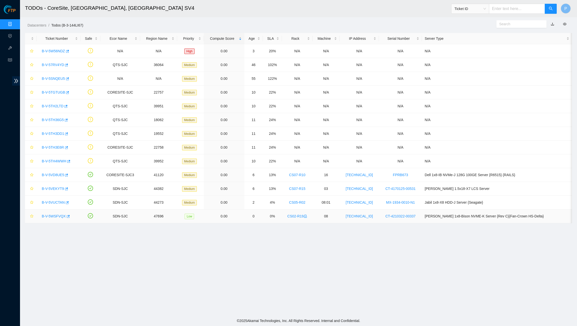
click at [54, 216] on link "B-V-5WSFVQX" at bounding box center [54, 216] width 24 height 4
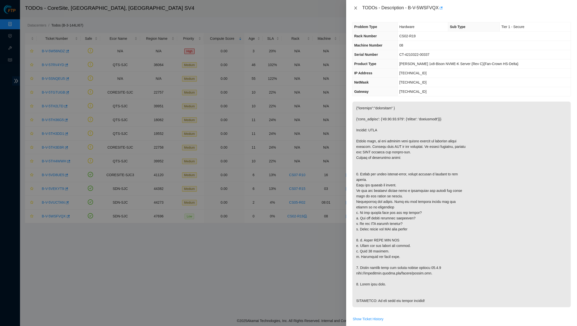
click at [354, 8] on icon "close" at bounding box center [356, 8] width 4 height 4
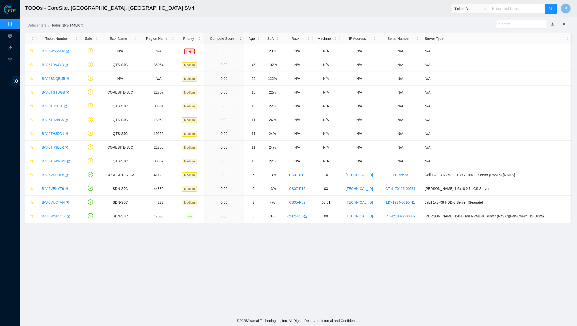
click at [226, 20] on div "Datacenters / Todos (B-3-144LI67) /" at bounding box center [229, 14] width 418 height 28
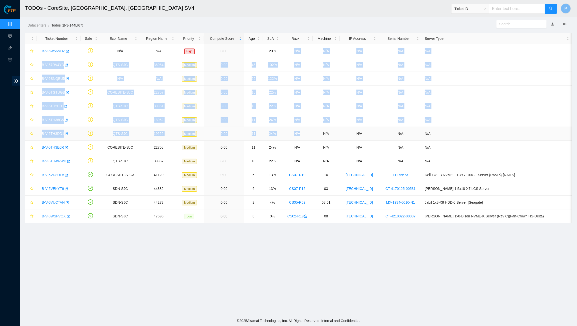
drag, startPoint x: 304, startPoint y: 51, endPoint x: 304, endPoint y: 138, distance: 86.5
click at [304, 139] on tbody "B-V-5W56NDZ N/A N/A High 0.00 3 20% N/A N/A N/A N/A N/A B-V-57RV4YD QTS-SJC 360…" at bounding box center [298, 133] width 547 height 179
click at [305, 129] on td "N/A" at bounding box center [297, 134] width 31 height 14
